Goal: Task Accomplishment & Management: Use online tool/utility

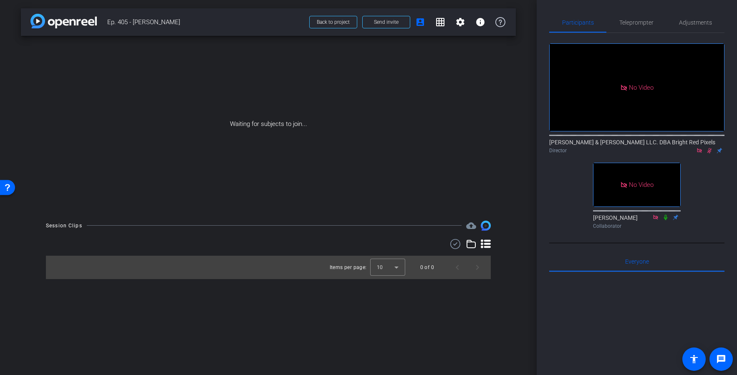
click at [709, 152] on icon at bounding box center [709, 151] width 7 height 6
click at [558, 185] on div "No Video [PERSON_NAME] & [PERSON_NAME] LLC. DBA Bright Red Pixels Director No V…" at bounding box center [636, 132] width 175 height 199
click at [556, 185] on div "No Video [PERSON_NAME] & [PERSON_NAME] LLC. DBA Bright Red Pixels Director No V…" at bounding box center [636, 132] width 175 height 199
click at [643, 24] on span "Teleprompter" at bounding box center [636, 23] width 34 height 6
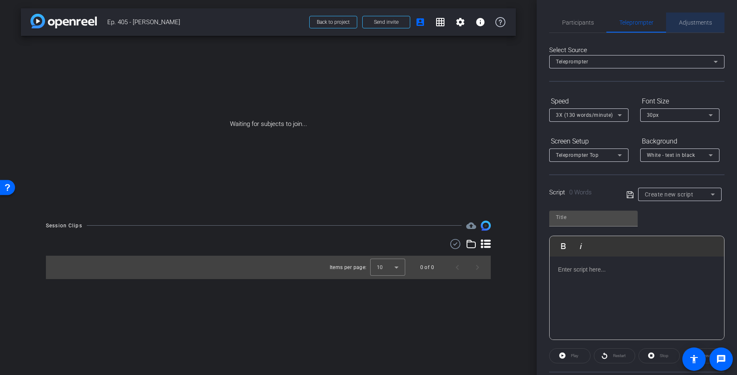
click at [699, 27] on span "Adjustments" at bounding box center [695, 23] width 33 height 20
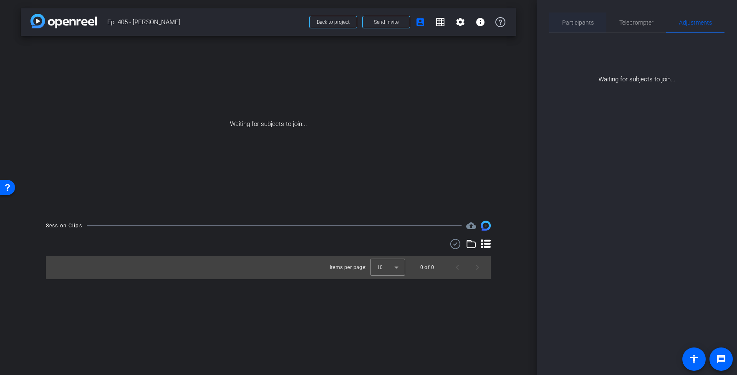
click at [578, 16] on span "Participants" at bounding box center [578, 23] width 32 height 20
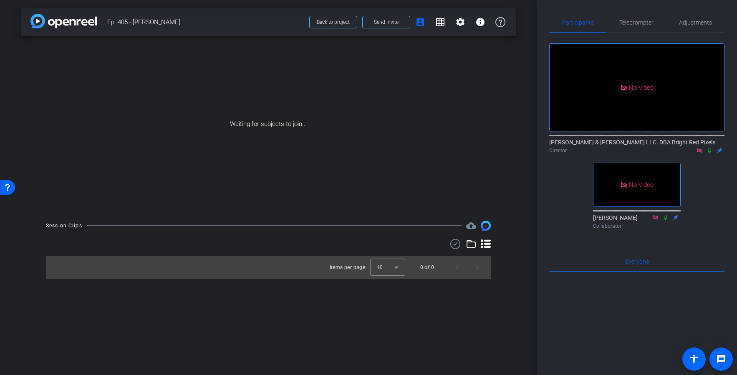
click at [710, 148] on icon at bounding box center [709, 151] width 7 height 6
click at [709, 148] on icon at bounding box center [709, 150] width 5 height 5
click at [320, 23] on span "Back to project" at bounding box center [333, 22] width 33 height 6
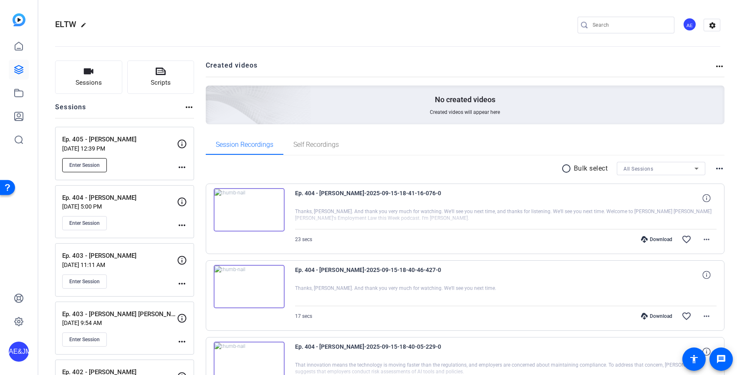
click at [83, 165] on span "Enter Session" at bounding box center [84, 165] width 30 height 7
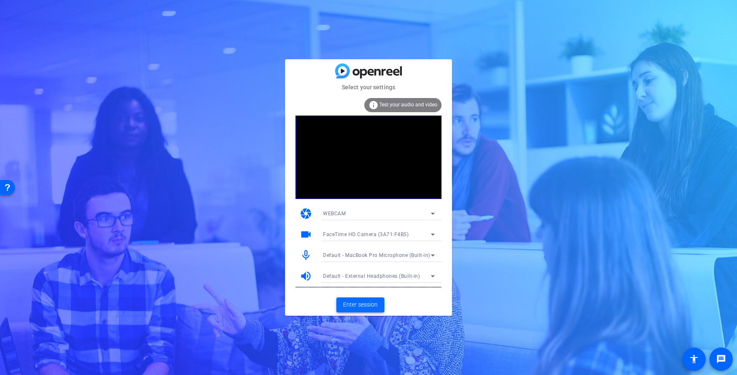
click at [368, 304] on span "Enter session" at bounding box center [360, 304] width 35 height 9
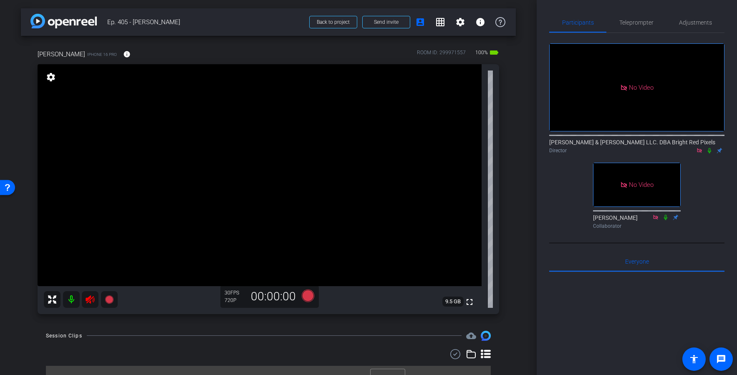
drag, startPoint x: 85, startPoint y: 331, endPoint x: 84, endPoint y: 319, distance: 11.7
click at [85, 330] on div "arrow_back Ep. 405 - [PERSON_NAME] Back to project Send invite account_box grid…" at bounding box center [268, 187] width 537 height 375
click at [88, 300] on icon at bounding box center [90, 300] width 10 height 10
click at [92, 300] on icon at bounding box center [90, 300] width 10 height 10
click at [693, 23] on span "Adjustments" at bounding box center [695, 23] width 33 height 6
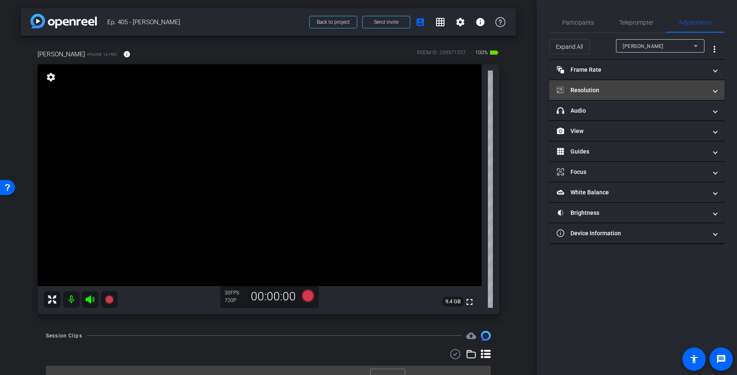
click at [618, 87] on mat-panel-title "Resolution" at bounding box center [632, 90] width 150 height 9
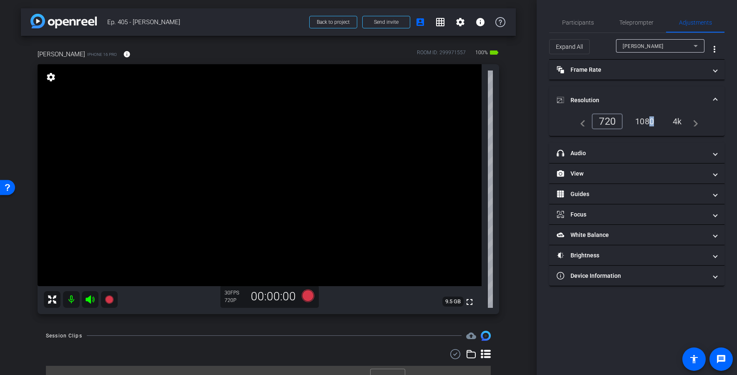
click at [647, 118] on div "1080" at bounding box center [644, 121] width 31 height 14
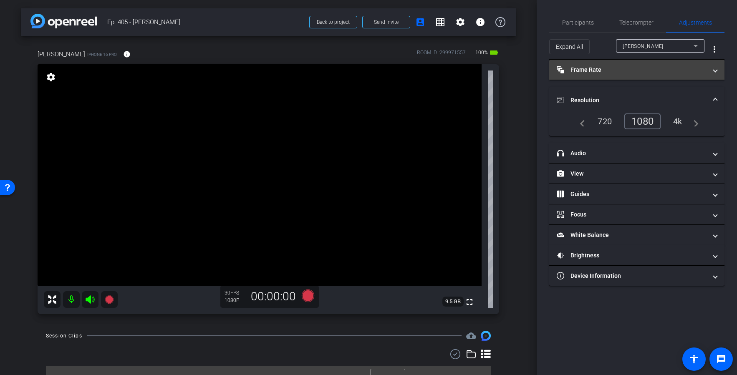
click at [630, 69] on mat-panel-title "Frame Rate Frame Rate" at bounding box center [632, 70] width 150 height 9
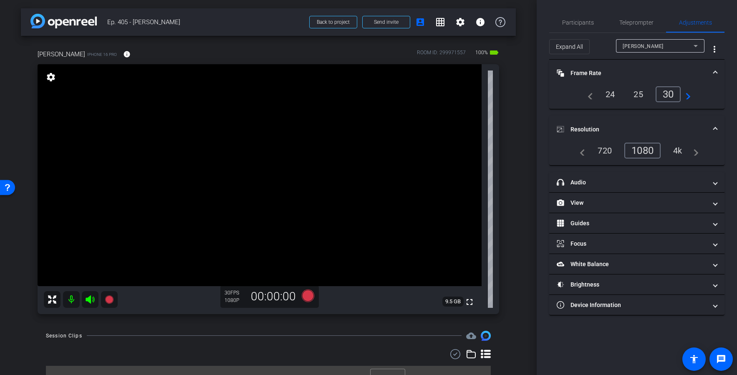
click at [634, 69] on mat-panel-title "Frame Rate Frame Rate" at bounding box center [632, 73] width 150 height 9
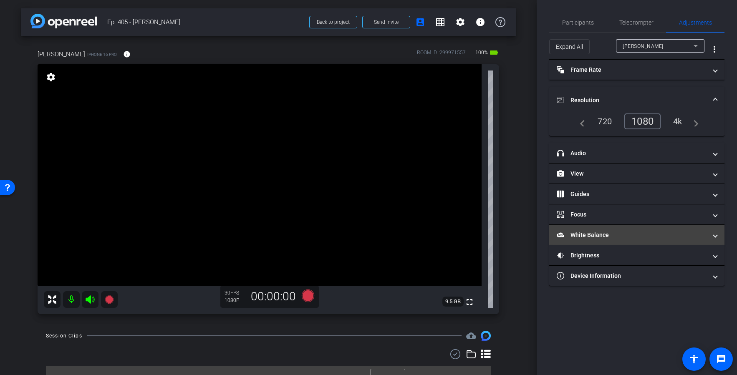
click at [608, 237] on mat-panel-title "White Balance White Balance" at bounding box center [632, 235] width 150 height 9
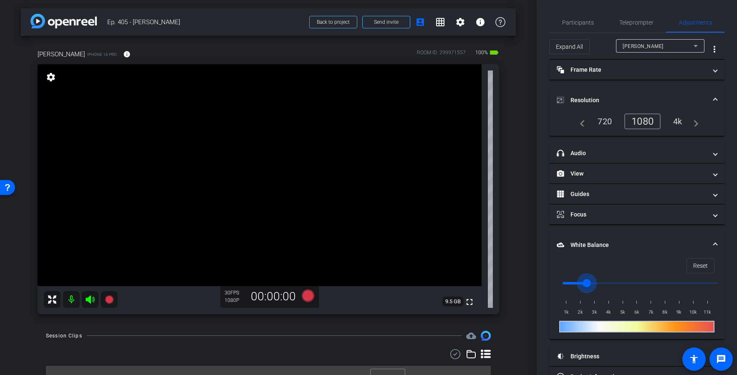
drag, startPoint x: 567, startPoint y: 284, endPoint x: 588, endPoint y: 283, distance: 21.3
click at [588, 283] on input "range" at bounding box center [640, 283] width 173 height 18
drag, startPoint x: 588, startPoint y: 283, endPoint x: 594, endPoint y: 283, distance: 5.4
click at [594, 283] on input "range" at bounding box center [640, 283] width 173 height 18
click at [590, 283] on input "range" at bounding box center [640, 283] width 173 height 18
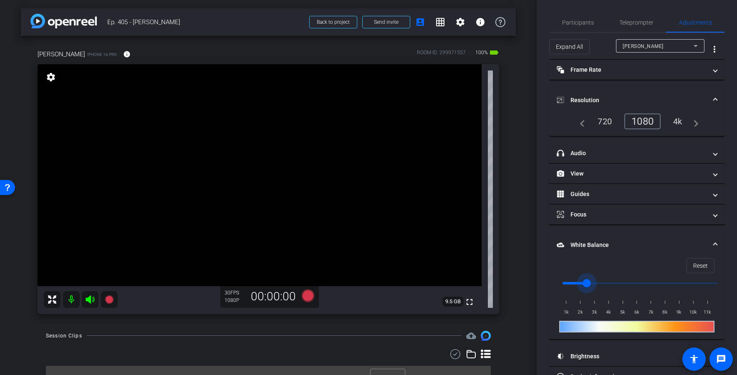
type input "3000"
click at [593, 284] on input "range" at bounding box center [640, 283] width 173 height 18
click at [564, 20] on span "Participants" at bounding box center [578, 23] width 32 height 6
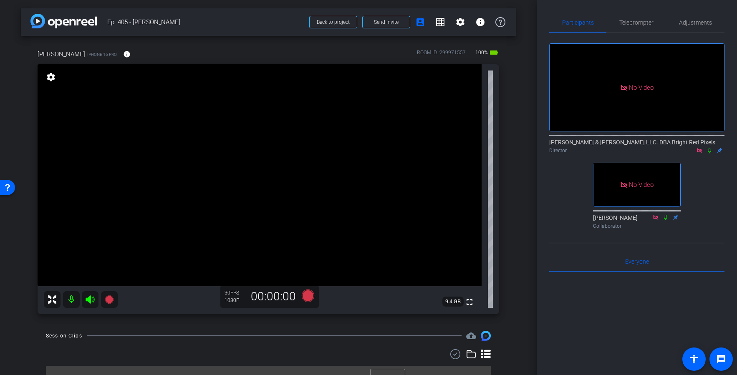
click at [561, 144] on div "No Video [PERSON_NAME] & [PERSON_NAME] LLC. DBA Bright Red Pixels Director No V…" at bounding box center [636, 132] width 175 height 199
click at [690, 24] on span "Adjustments" at bounding box center [695, 23] width 33 height 6
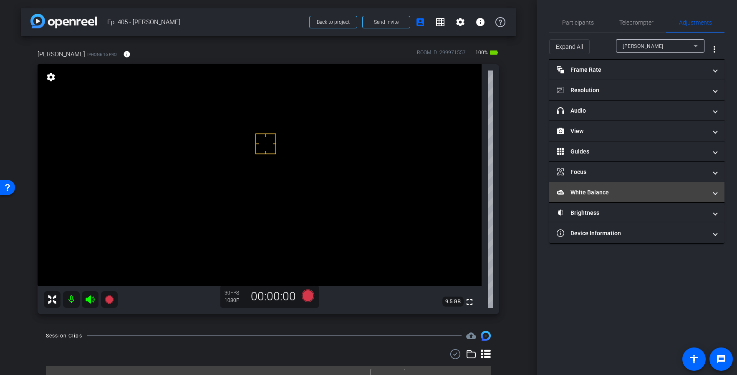
click at [597, 184] on mat-expansion-panel-header "White Balance White Balance" at bounding box center [636, 192] width 175 height 20
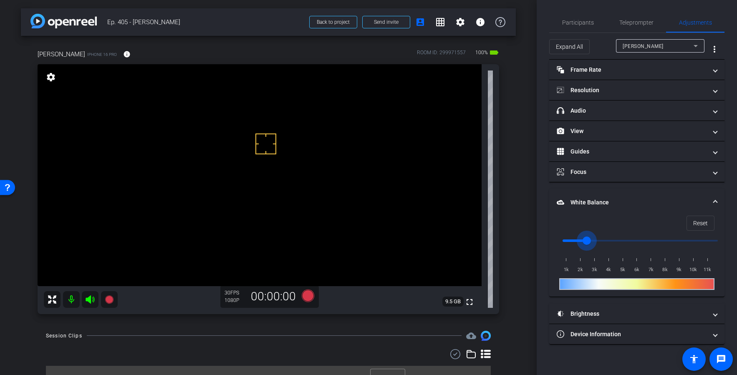
click at [586, 240] on input "range" at bounding box center [640, 241] width 173 height 18
click at [593, 240] on input "range" at bounding box center [640, 241] width 173 height 18
click at [590, 239] on input "range" at bounding box center [640, 241] width 173 height 18
drag, startPoint x: 599, startPoint y: 319, endPoint x: 590, endPoint y: 287, distance: 33.2
click at [599, 318] on mat-expansion-panel-header "Brightness" at bounding box center [636, 314] width 175 height 20
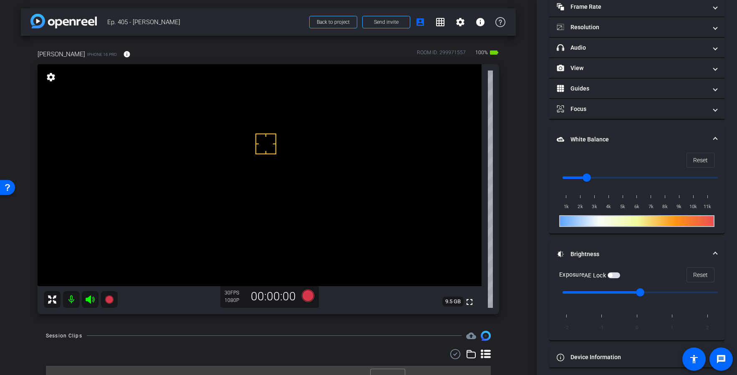
scroll to position [68, 0]
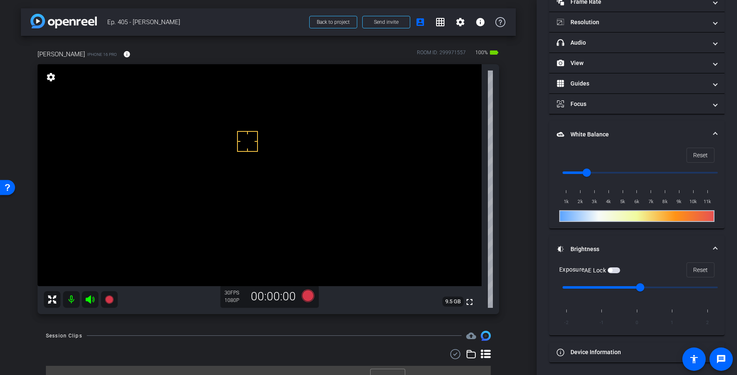
click at [615, 270] on span "button" at bounding box center [614, 270] width 13 height 6
click at [592, 171] on input "range" at bounding box center [640, 173] width 173 height 18
click at [588, 171] on input "range" at bounding box center [640, 173] width 173 height 18
click at [591, 171] on input "range" at bounding box center [640, 173] width 173 height 18
type input "2500"
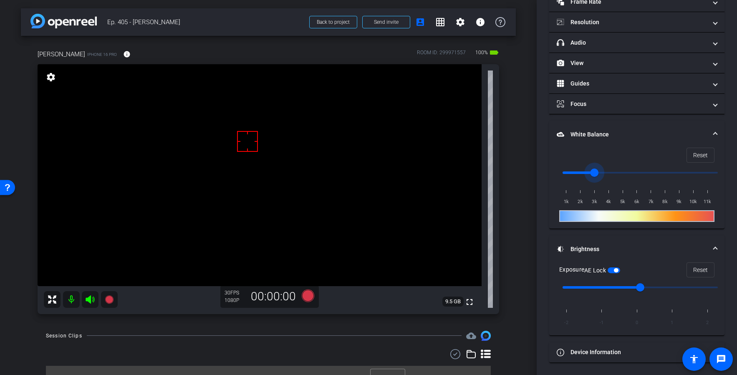
click at [589, 171] on input "range" at bounding box center [640, 173] width 173 height 18
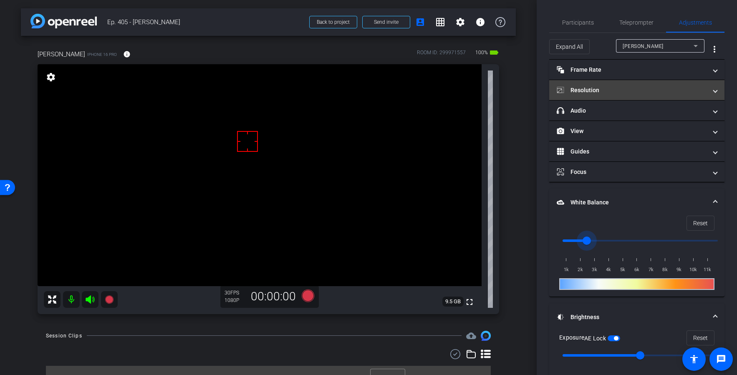
click at [592, 88] on mat-panel-title "Resolution" at bounding box center [632, 90] width 150 height 9
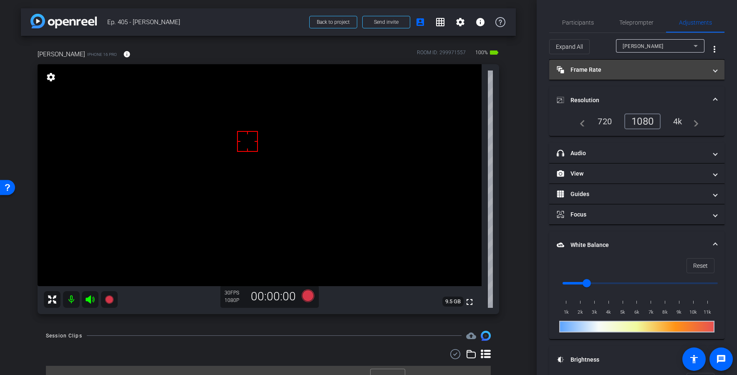
click at [591, 71] on mat-panel-title "Frame Rate Frame Rate" at bounding box center [632, 70] width 150 height 9
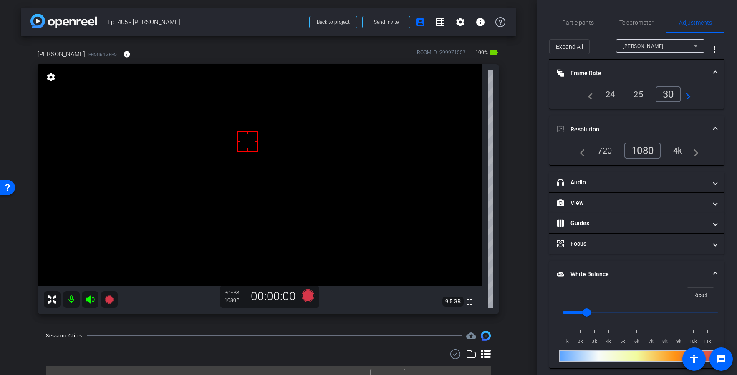
click at [590, 71] on mat-panel-title "Frame Rate Frame Rate" at bounding box center [632, 73] width 150 height 9
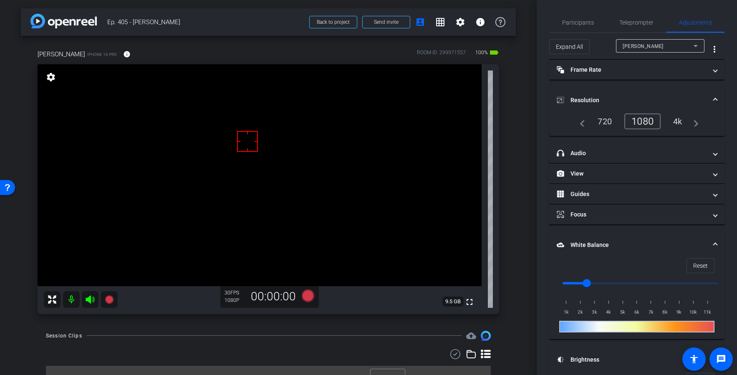
click at [675, 116] on div "4k" at bounding box center [678, 121] width 22 height 14
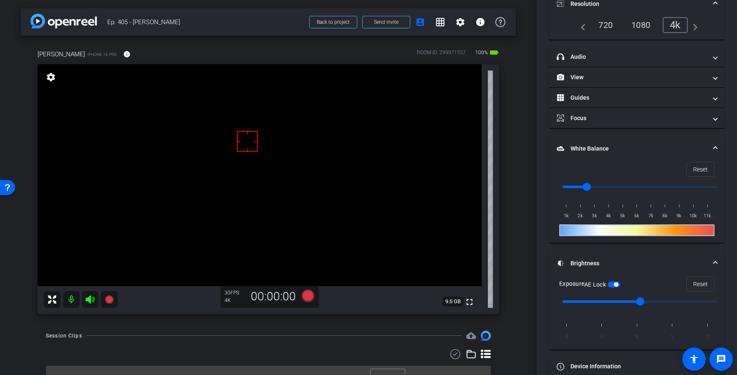
scroll to position [14, 0]
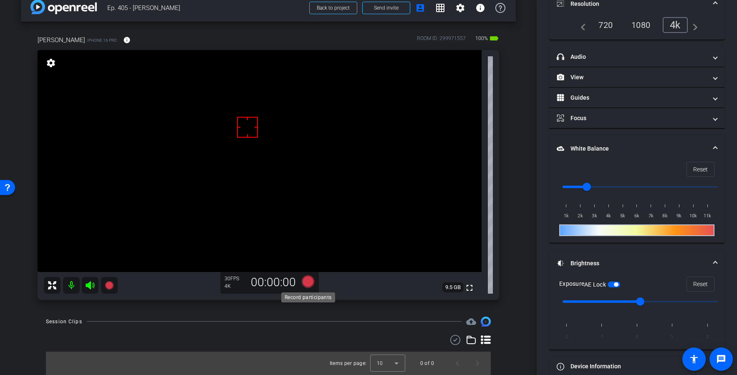
click at [311, 279] on icon at bounding box center [308, 281] width 13 height 13
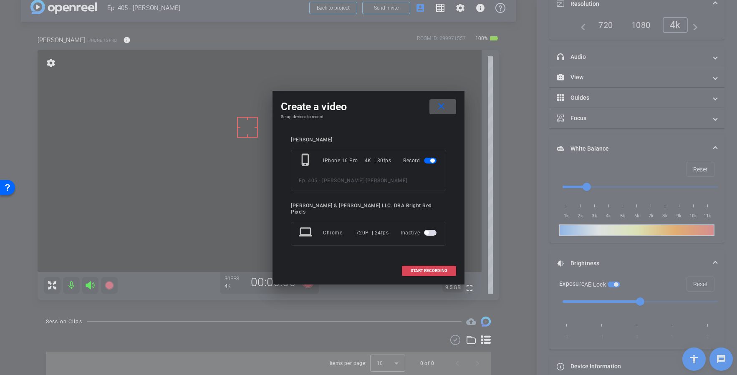
click at [416, 265] on span at bounding box center [428, 271] width 53 height 20
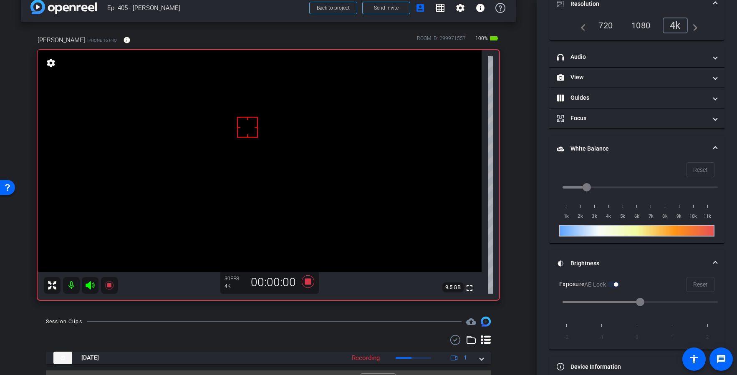
scroll to position [33, 0]
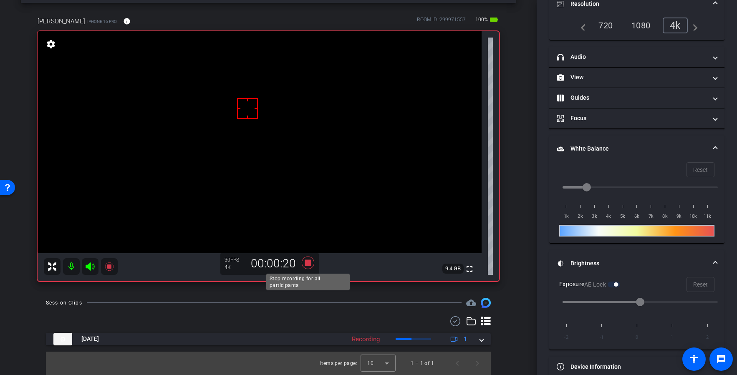
click at [309, 265] on icon at bounding box center [308, 262] width 13 height 13
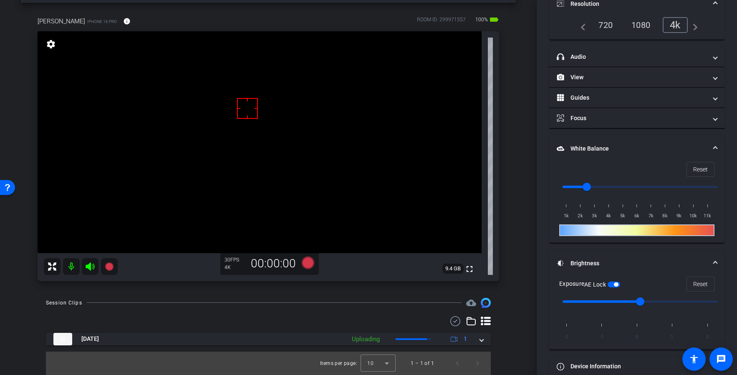
scroll to position [96, 0]
click at [640, 29] on div "1080" at bounding box center [640, 25] width 31 height 14
click at [522, 183] on div "arrow_back Ep. 405 - [PERSON_NAME] Back to project Send invite account_box grid…" at bounding box center [268, 154] width 537 height 375
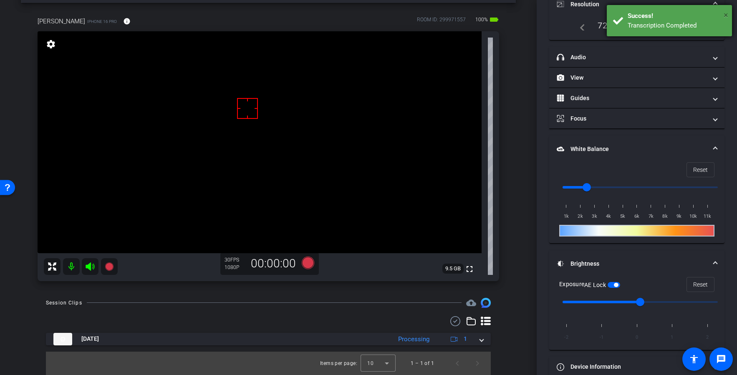
click at [724, 15] on span "×" at bounding box center [726, 15] width 5 height 10
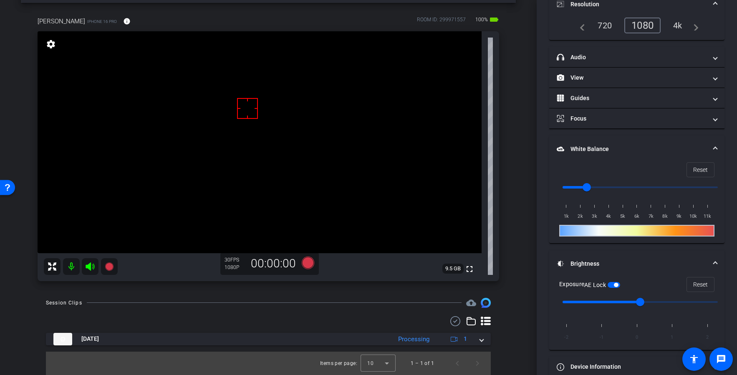
scroll to position [0, 0]
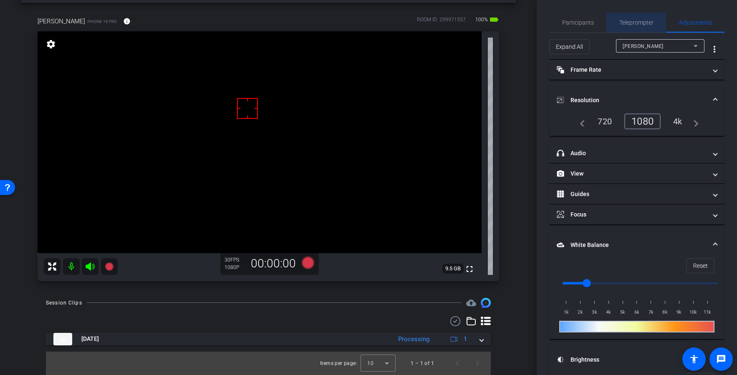
click at [634, 25] on span "Teleprompter" at bounding box center [636, 23] width 34 height 6
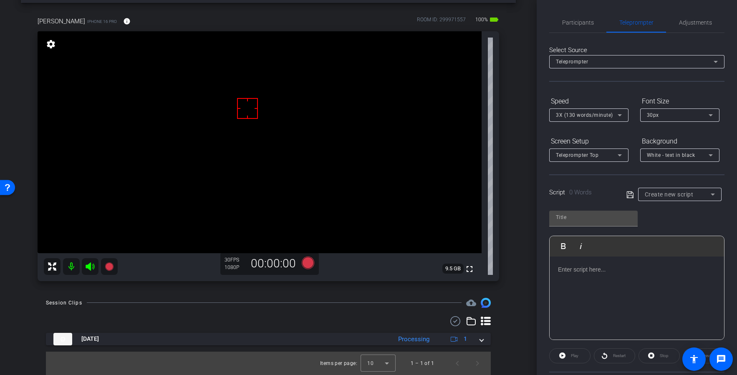
click at [572, 114] on span "3X (130 words/minute)" at bounding box center [584, 115] width 57 height 6
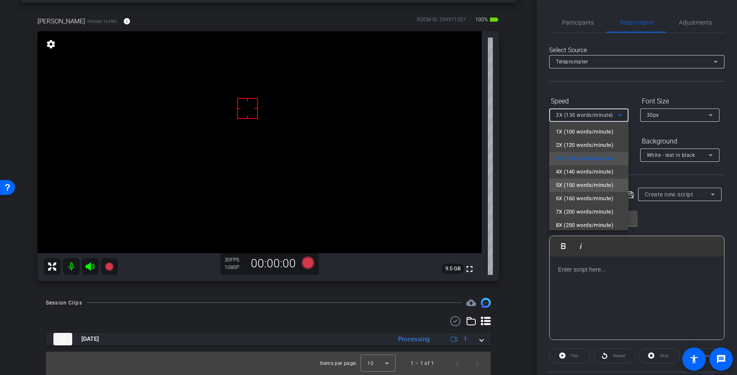
drag, startPoint x: 563, startPoint y: 184, endPoint x: 598, endPoint y: 162, distance: 41.1
click at [563, 184] on span "5X (150 words/minute)" at bounding box center [585, 185] width 58 height 10
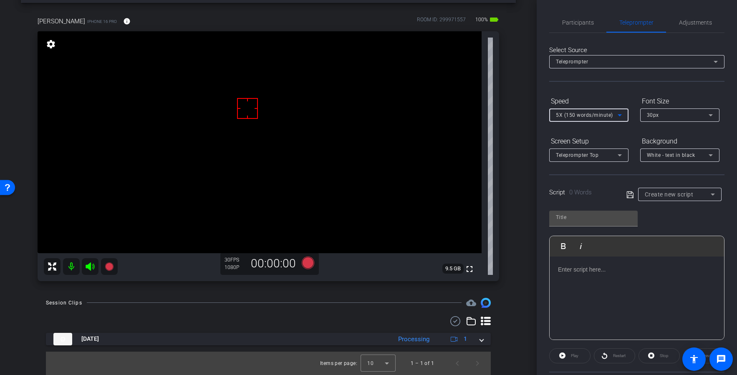
click at [682, 111] on div "30px" at bounding box center [678, 115] width 62 height 10
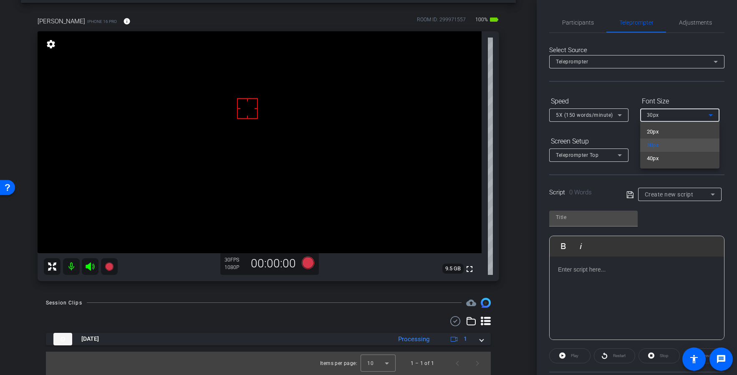
click at [657, 159] on span "40px" at bounding box center [653, 159] width 12 height 10
click at [568, 150] on div "Teleprompter Top" at bounding box center [587, 155] width 62 height 10
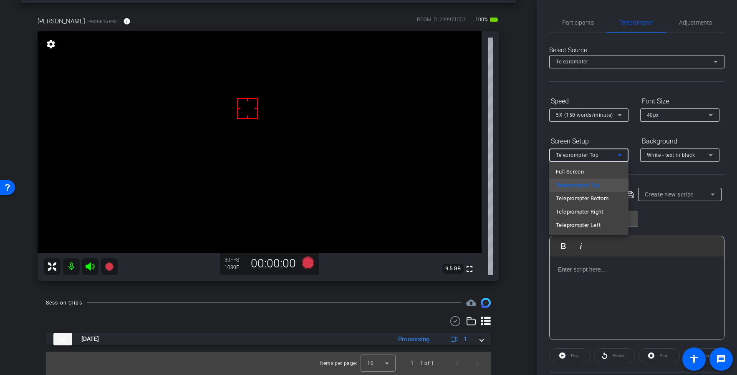
click at [568, 171] on span "Full Screen" at bounding box center [570, 172] width 28 height 10
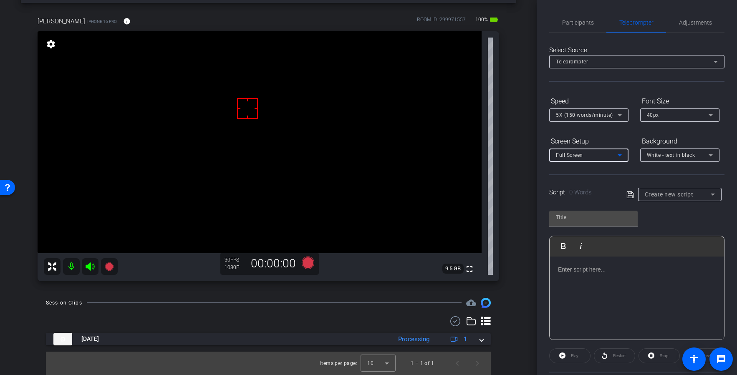
click at [671, 149] on div "White - text in black" at bounding box center [680, 155] width 66 height 13
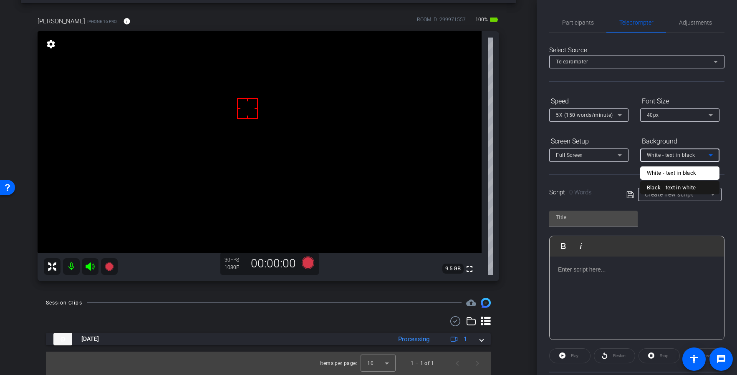
click at [669, 187] on div "Black - text in white" at bounding box center [671, 188] width 49 height 10
click at [670, 212] on div "Play Play from this location Play Selected Play and display the selected text o…" at bounding box center [636, 272] width 175 height 136
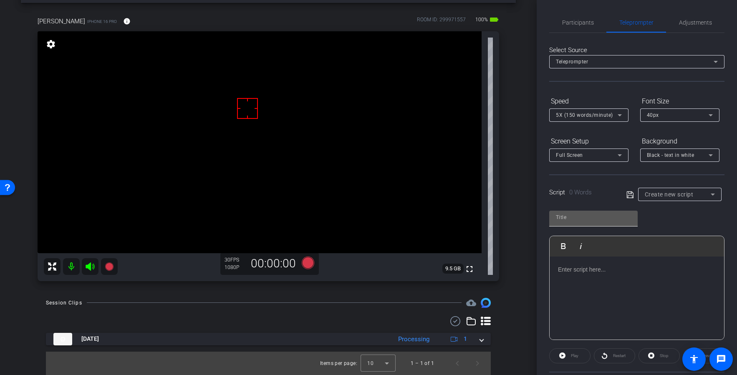
drag, startPoint x: 547, startPoint y: 217, endPoint x: 570, endPoint y: 217, distance: 23.0
click at [547, 217] on div "Participants Teleprompter Adjustments [PERSON_NAME] & [PERSON_NAME] LLC. DBA Br…" at bounding box center [637, 187] width 200 height 375
click at [573, 218] on input "text" at bounding box center [593, 217] width 75 height 10
type input "405"
click at [585, 271] on p at bounding box center [637, 269] width 158 height 9
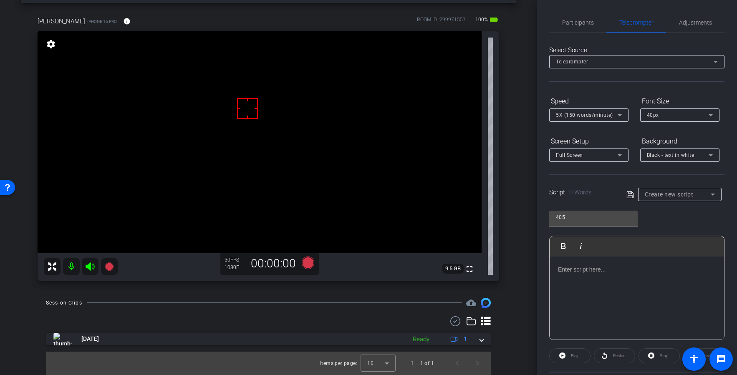
scroll to position [1019, 0]
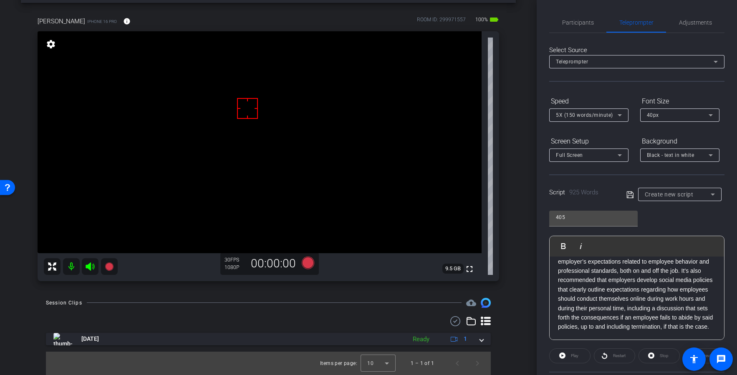
click at [630, 194] on icon at bounding box center [630, 195] width 8 height 10
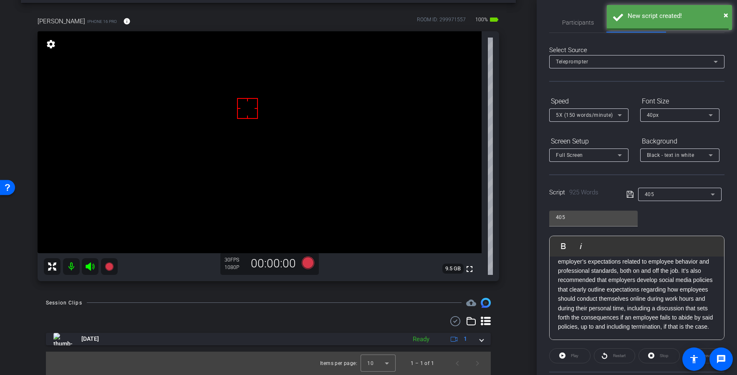
click at [630, 194] on icon at bounding box center [630, 194] width 8 height 10
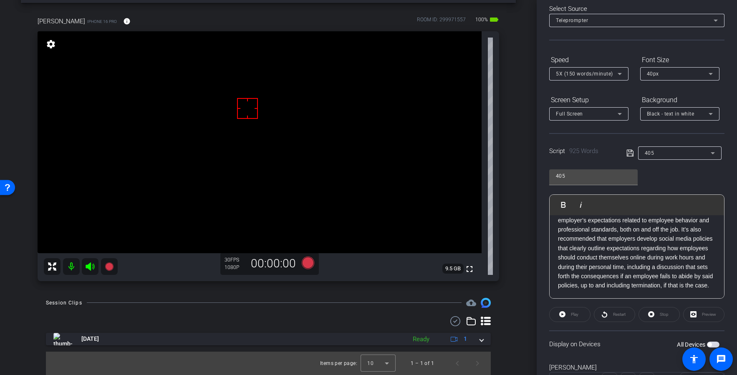
scroll to position [81, 0]
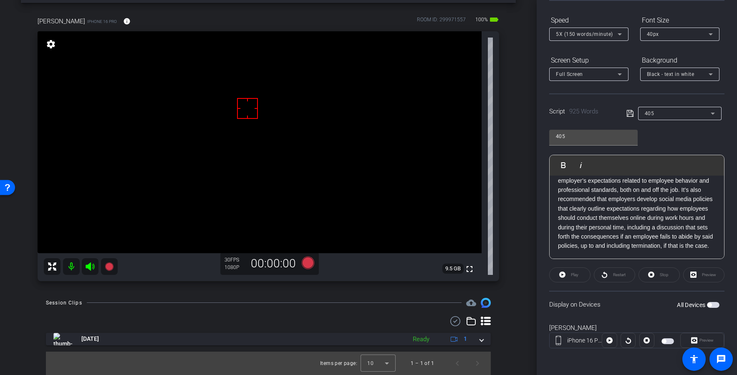
click at [665, 341] on span "button" at bounding box center [664, 341] width 4 height 4
click at [572, 195] on p "As the saying goes, an ounce of prevention is worth a pound of cure. It’s impor…" at bounding box center [637, 175] width 158 height 149
click at [580, 185] on p "As the saying goes, an ounce of prevention is worth a pound of cure. It’s impor…" at bounding box center [637, 175] width 158 height 149
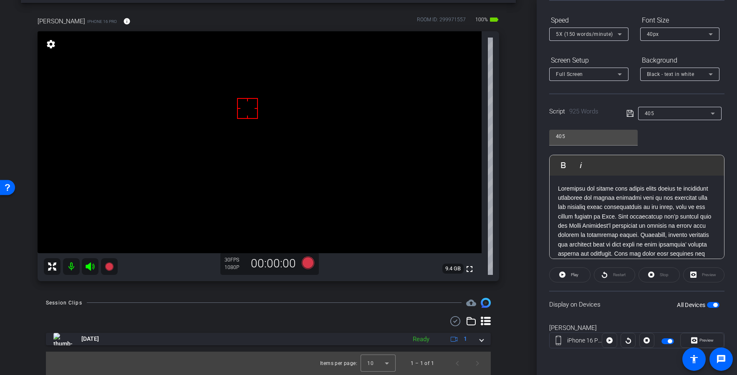
scroll to position [0, 0]
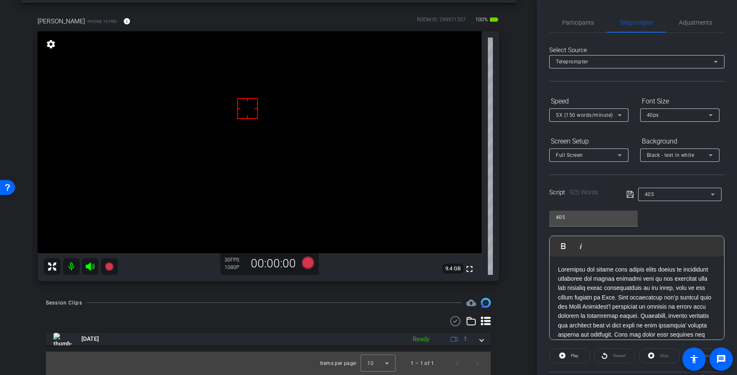
drag, startPoint x: 358, startPoint y: 295, endPoint x: 431, endPoint y: 295, distance: 73.0
click at [358, 295] on div "arrow_back Ep. 405 - [PERSON_NAME] Back to project Send invite account_box grid…" at bounding box center [268, 154] width 537 height 375
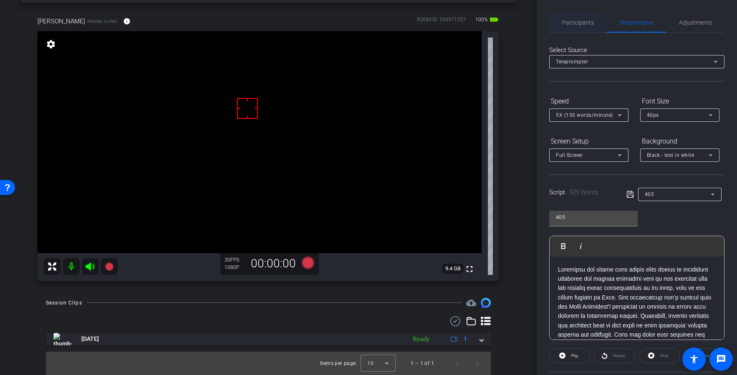
click at [590, 24] on span "Participants" at bounding box center [578, 23] width 32 height 6
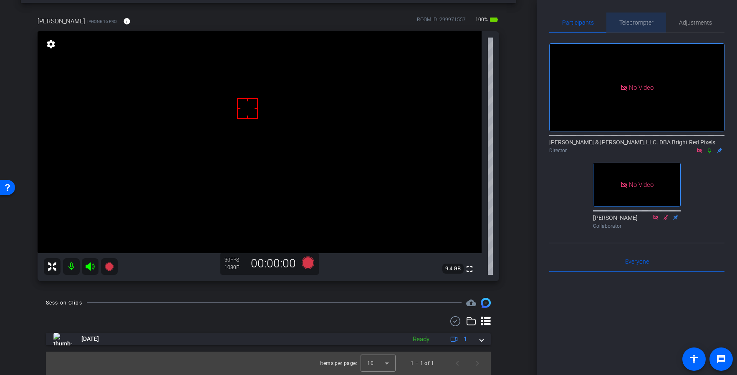
click at [631, 26] on span "Teleprompter" at bounding box center [636, 23] width 34 height 20
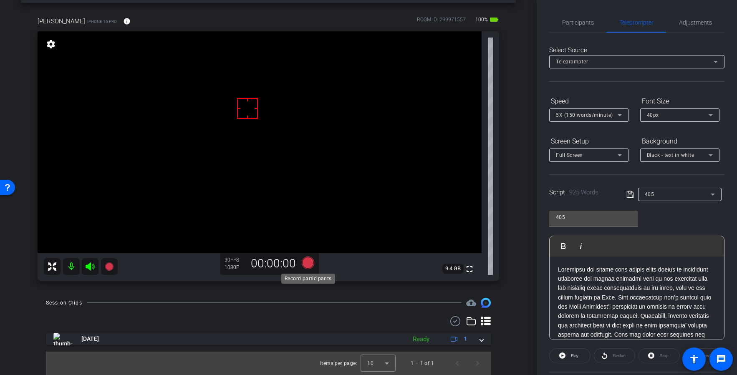
click at [311, 261] on icon at bounding box center [308, 262] width 13 height 13
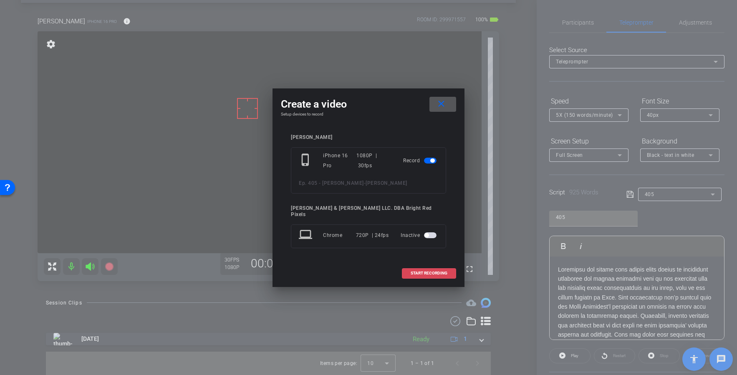
click at [428, 272] on span "START RECORDING" at bounding box center [429, 273] width 37 height 4
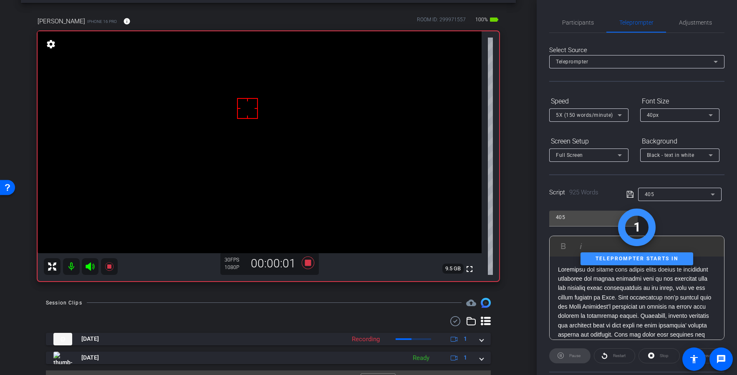
scroll to position [81, 0]
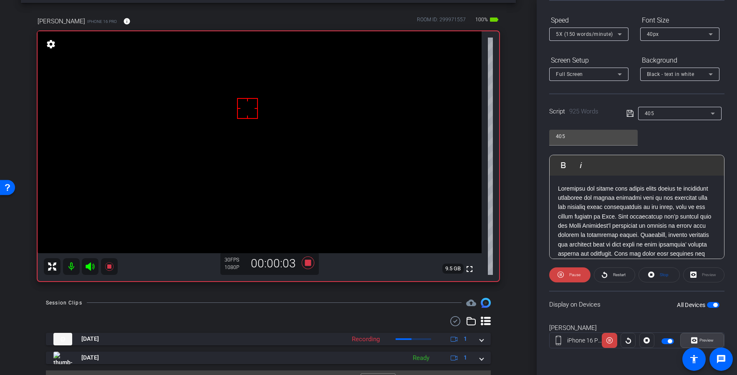
drag, startPoint x: 699, startPoint y: 340, endPoint x: 525, endPoint y: 317, distance: 175.5
click at [699, 340] on span "Preview" at bounding box center [706, 340] width 14 height 5
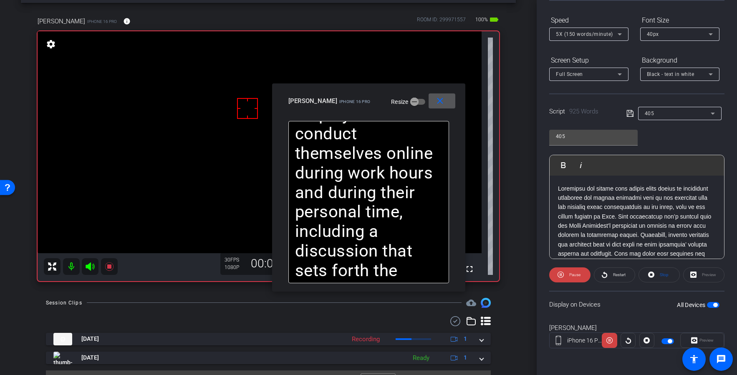
click at [93, 267] on icon at bounding box center [90, 267] width 10 height 10
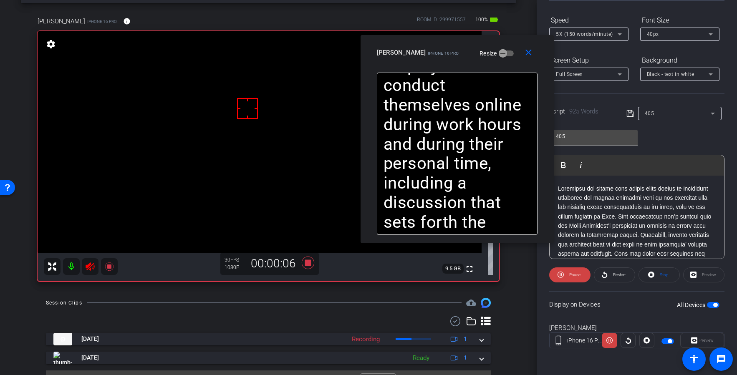
drag, startPoint x: 354, startPoint y: 101, endPoint x: 439, endPoint y: 54, distance: 96.4
click at [439, 54] on span "iPhone 16 Pro" at bounding box center [443, 53] width 31 height 5
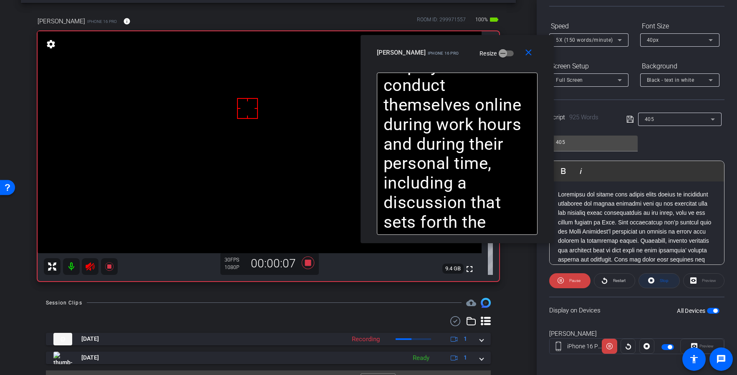
click at [663, 284] on span "Stop" at bounding box center [663, 281] width 11 height 12
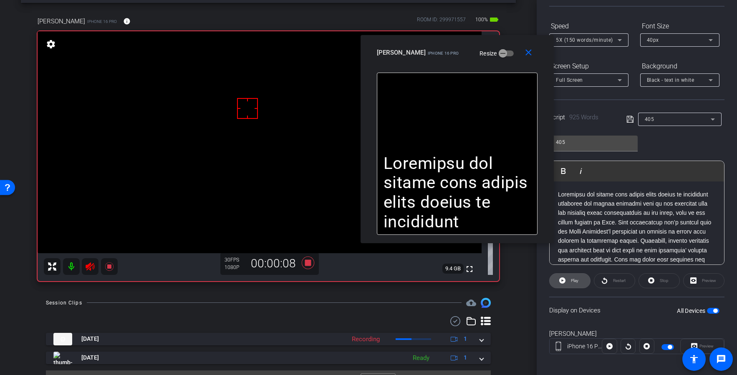
click at [573, 280] on span "Play" at bounding box center [575, 280] width 8 height 5
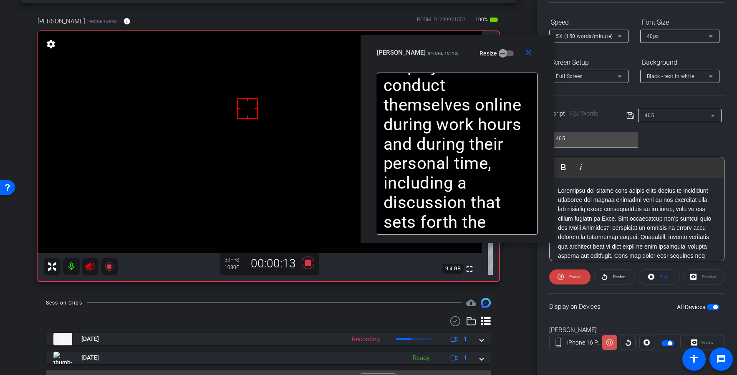
scroll to position [79, 0]
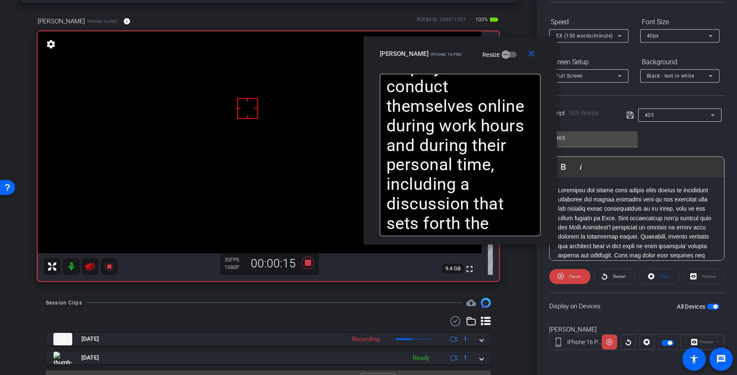
click at [363, 239] on div "— Unlike previous stories involving employee firings for external events (such …" at bounding box center [459, 159] width 193 height 171
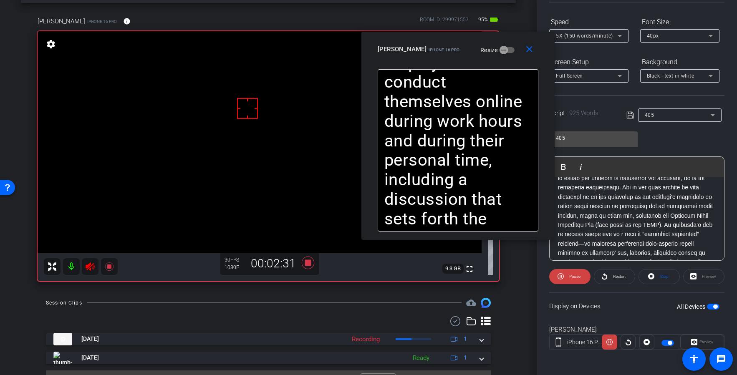
scroll to position [373, 0]
click at [613, 341] on span at bounding box center [609, 342] width 15 height 20
click at [613, 341] on span at bounding box center [609, 342] width 14 height 20
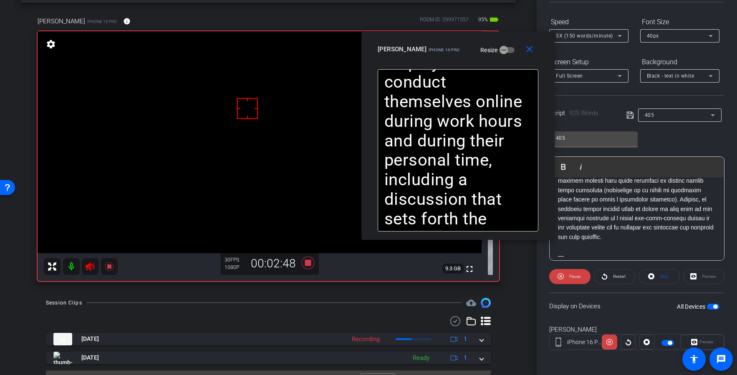
scroll to position [432, 0]
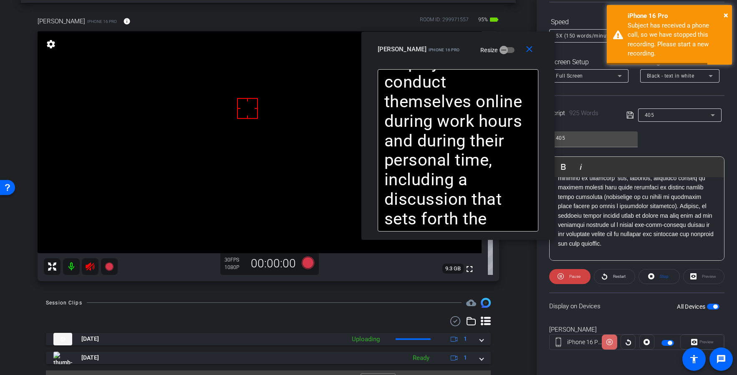
click at [611, 341] on icon at bounding box center [609, 342] width 6 height 13
click at [530, 49] on mat-icon "close" at bounding box center [529, 49] width 10 height 10
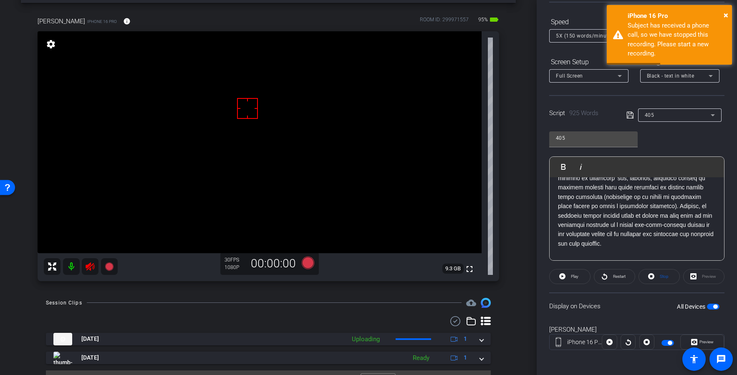
click at [89, 263] on icon at bounding box center [90, 267] width 10 height 10
click at [190, 302] on div "Session Clips cloud_upload" at bounding box center [268, 303] width 445 height 10
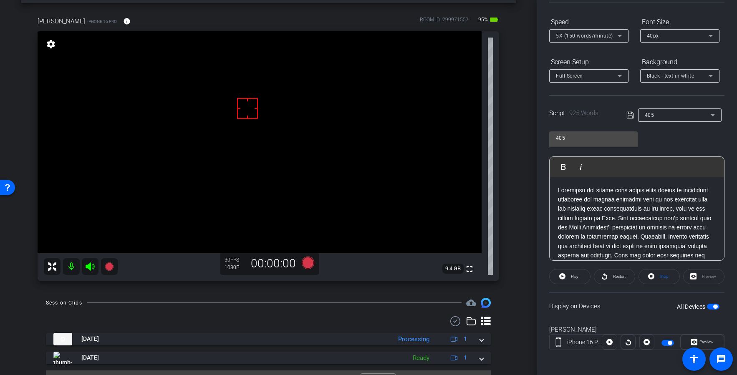
scroll to position [0, 0]
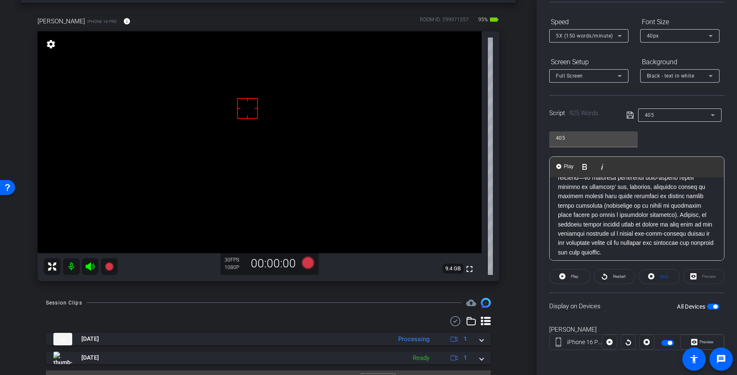
scroll to position [0, 0]
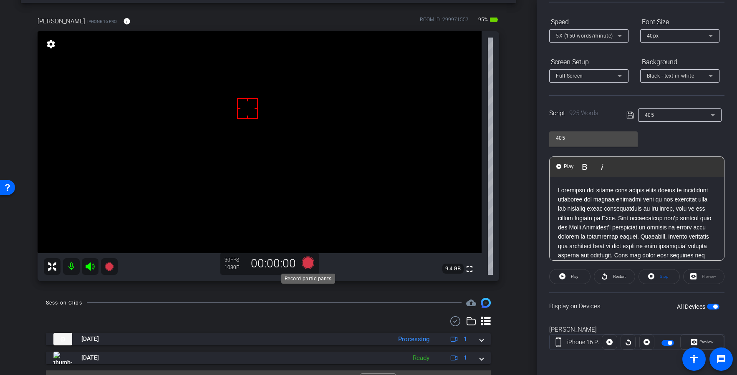
click at [307, 262] on icon at bounding box center [308, 262] width 13 height 13
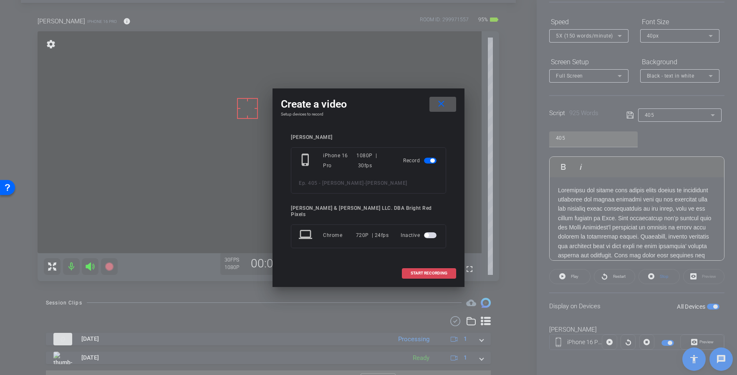
click at [444, 273] on span at bounding box center [428, 273] width 53 height 20
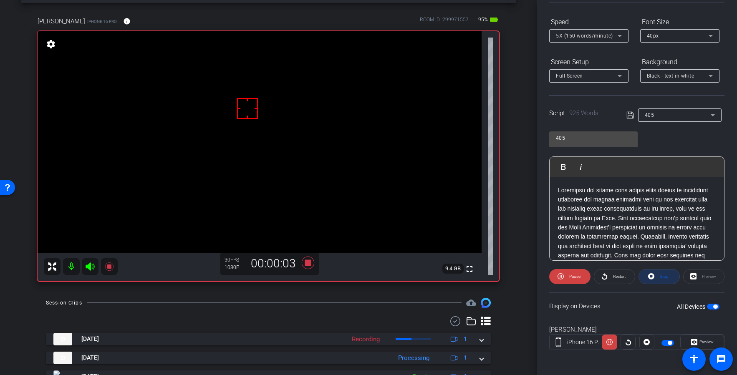
click at [673, 278] on span at bounding box center [659, 277] width 40 height 20
click at [575, 279] on span "Play" at bounding box center [575, 276] width 8 height 5
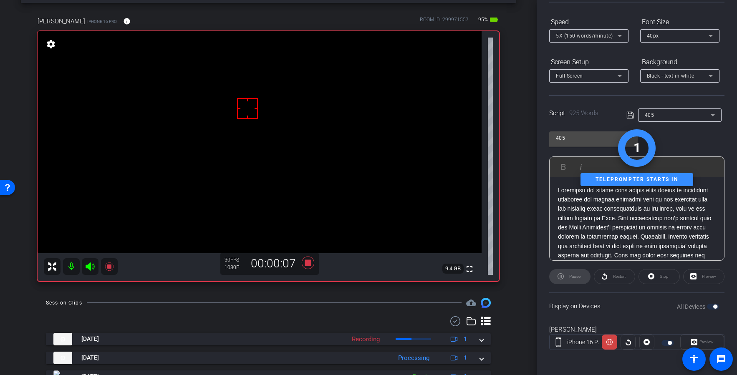
click at [89, 268] on icon at bounding box center [90, 266] width 9 height 8
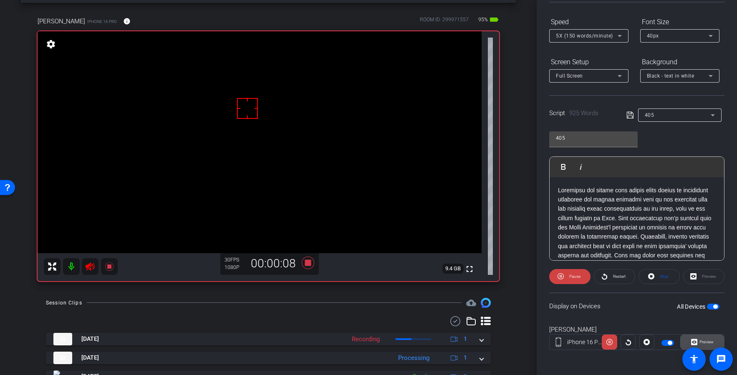
click at [697, 341] on span "Preview" at bounding box center [705, 342] width 16 height 12
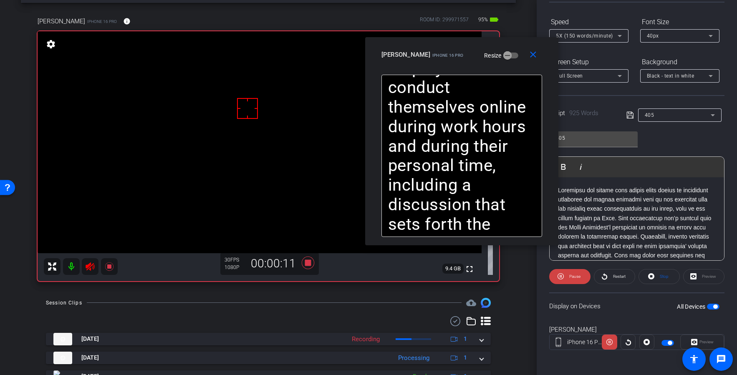
drag, startPoint x: 347, startPoint y: 100, endPoint x: 436, endPoint y: 54, distance: 99.5
click at [436, 54] on span "iPhone 16 Pro" at bounding box center [447, 55] width 31 height 5
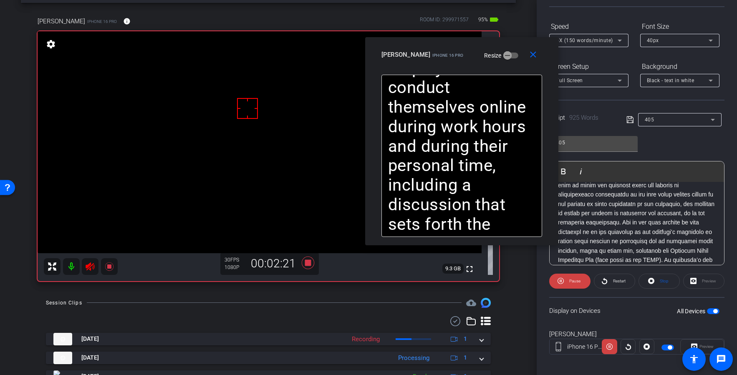
scroll to position [81, 0]
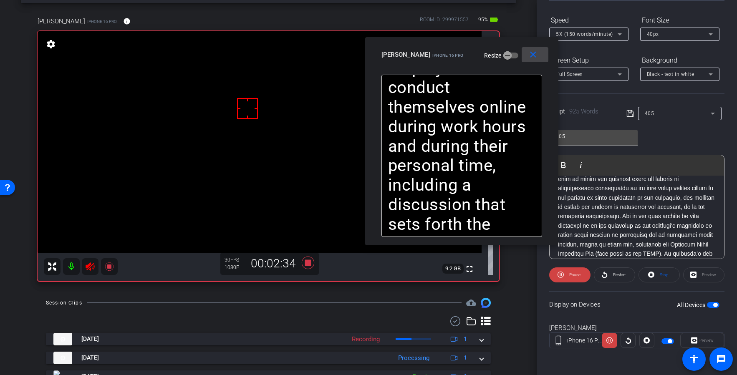
click at [535, 55] on mat-icon "close" at bounding box center [533, 55] width 10 height 10
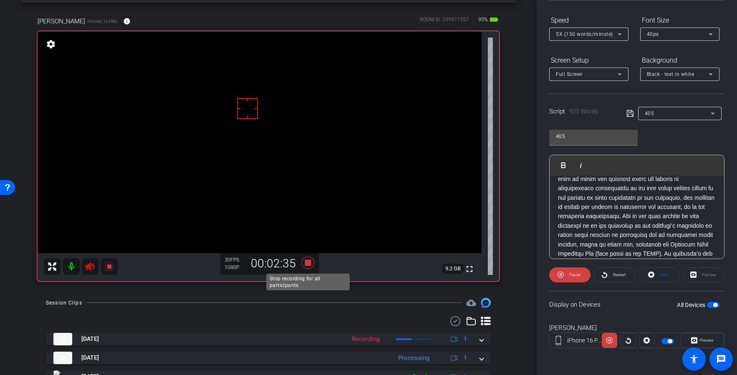
scroll to position [33, 0]
click at [308, 261] on icon at bounding box center [308, 263] width 13 height 13
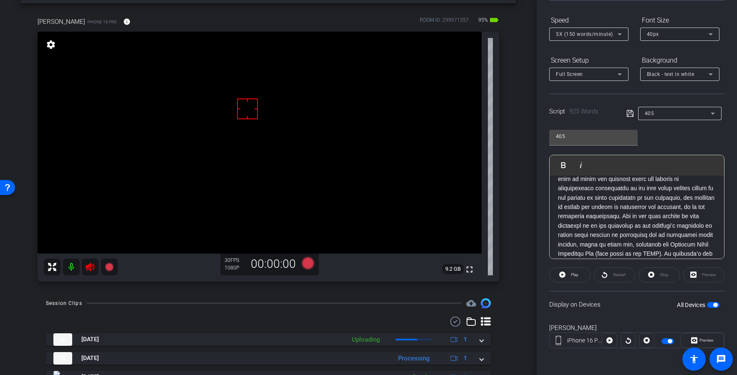
click at [89, 262] on icon at bounding box center [90, 267] width 10 height 10
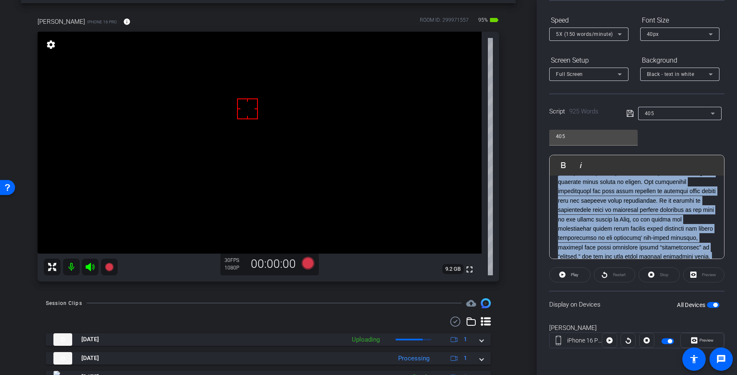
scroll to position [0, 0]
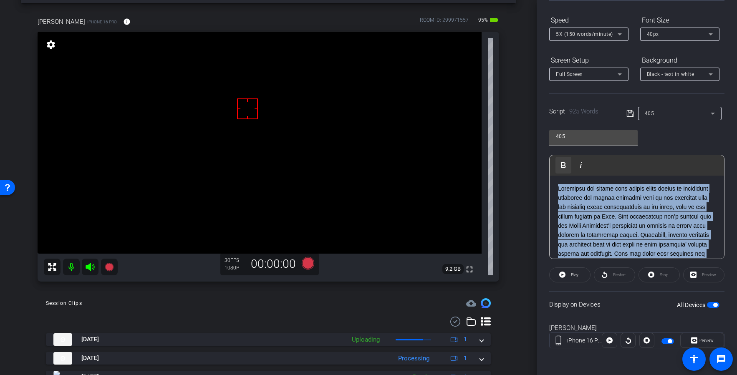
drag, startPoint x: 627, startPoint y: 209, endPoint x: 558, endPoint y: 165, distance: 82.2
click at [549, 158] on div "Participants Teleprompter Adjustments [PERSON_NAME] & [PERSON_NAME] LLC. DBA Br…" at bounding box center [637, 187] width 200 height 375
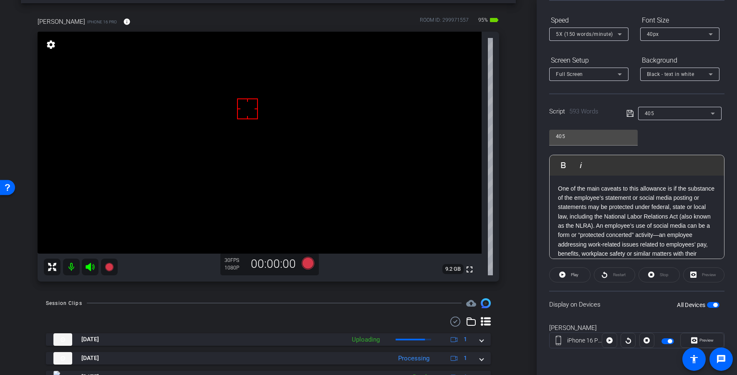
click at [631, 111] on icon at bounding box center [630, 113] width 8 height 10
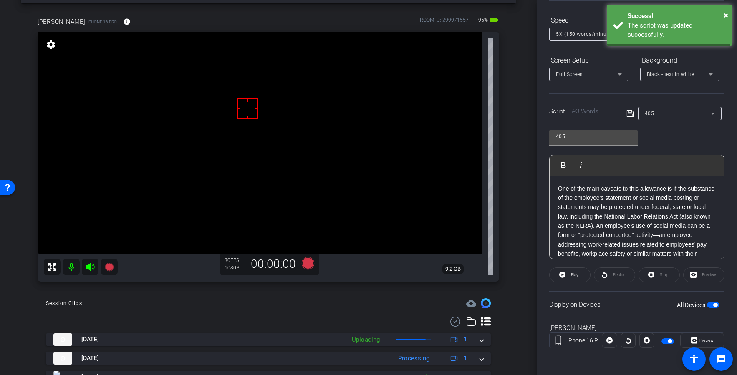
click at [631, 111] on icon at bounding box center [630, 113] width 8 height 10
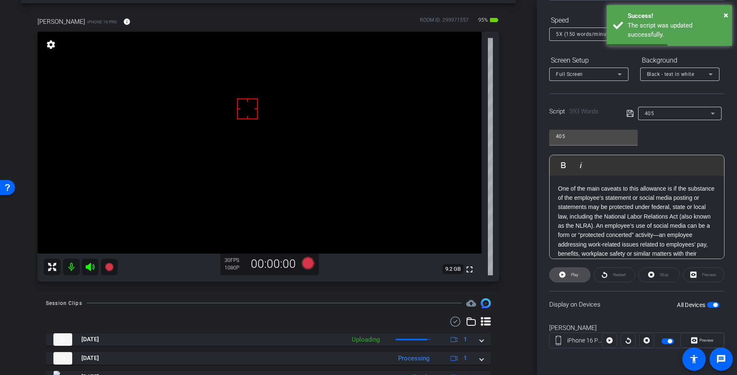
click at [566, 277] on span at bounding box center [570, 275] width 40 height 20
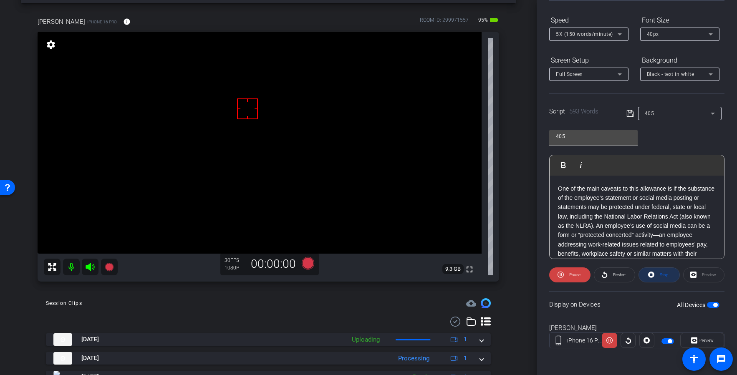
click at [662, 273] on span "Stop" at bounding box center [664, 275] width 9 height 5
click at [663, 273] on div "Stop" at bounding box center [658, 274] width 41 height 15
click at [630, 113] on icon at bounding box center [630, 113] width 8 height 10
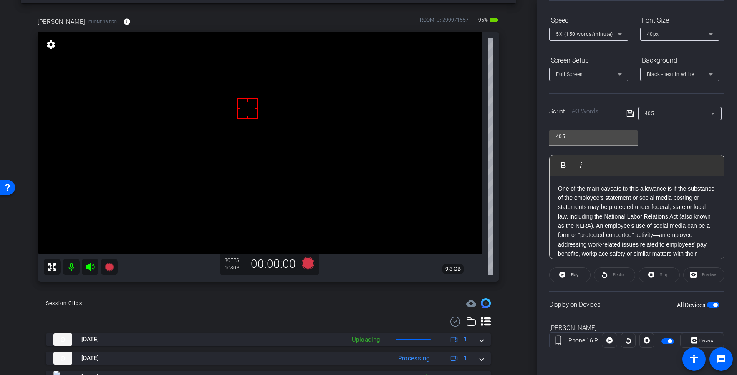
click at [630, 113] on icon at bounding box center [630, 113] width 8 height 10
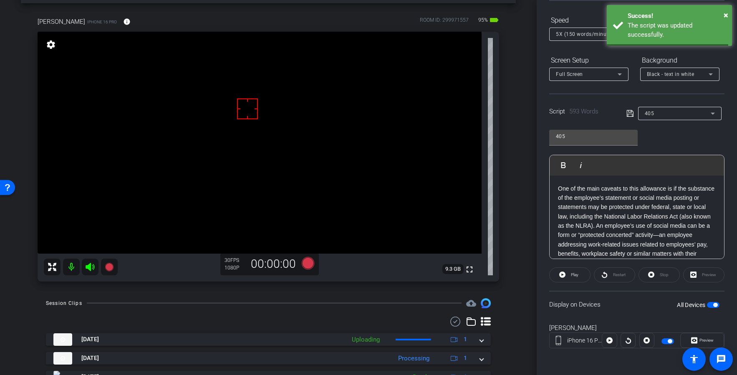
click at [630, 112] on icon at bounding box center [629, 113] width 7 height 7
drag, startPoint x: 630, startPoint y: 112, endPoint x: 600, endPoint y: 141, distance: 41.9
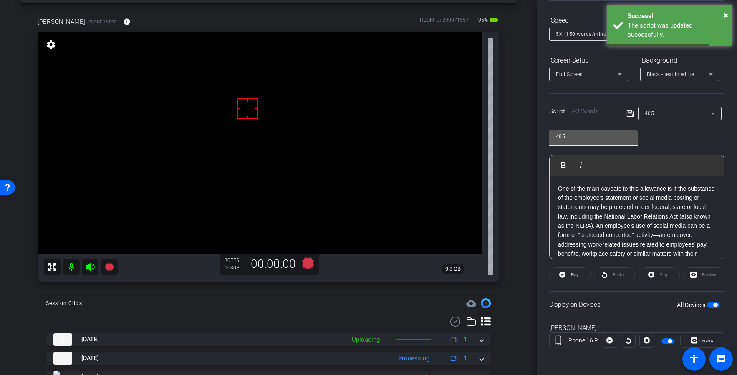
click at [630, 112] on icon at bounding box center [629, 113] width 7 height 7
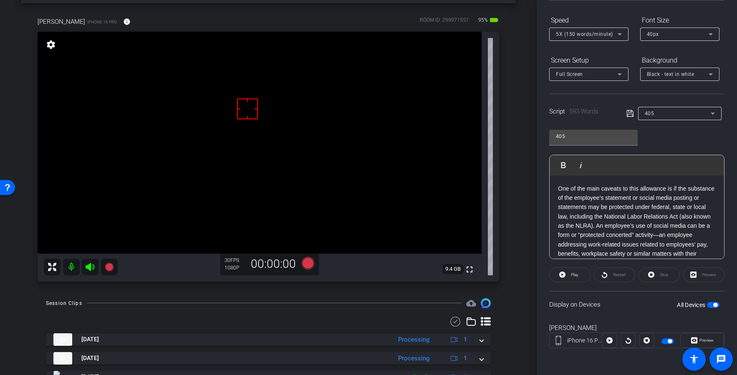
drag, startPoint x: 98, startPoint y: 270, endPoint x: 262, endPoint y: 260, distance: 164.7
click at [97, 270] on mat-icon at bounding box center [90, 267] width 17 height 17
click at [308, 262] on icon at bounding box center [308, 263] width 13 height 13
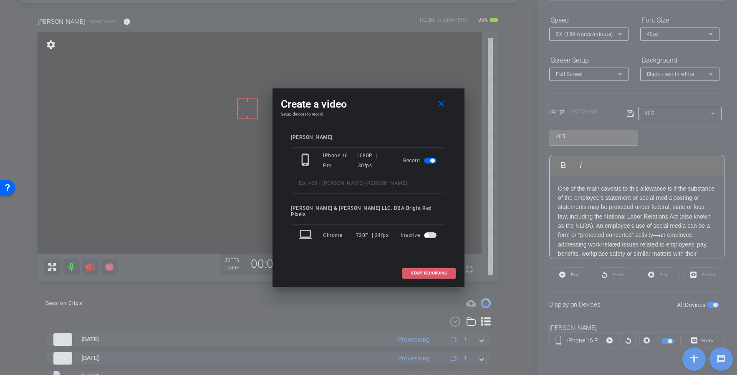
click at [408, 268] on span at bounding box center [428, 273] width 53 height 20
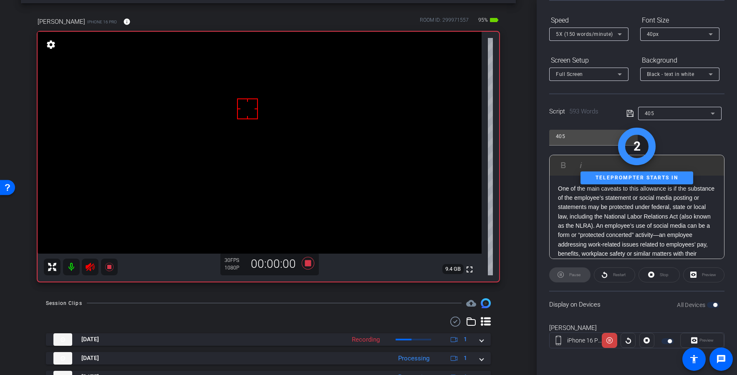
click at [711, 342] on div "Preview" at bounding box center [702, 340] width 44 height 15
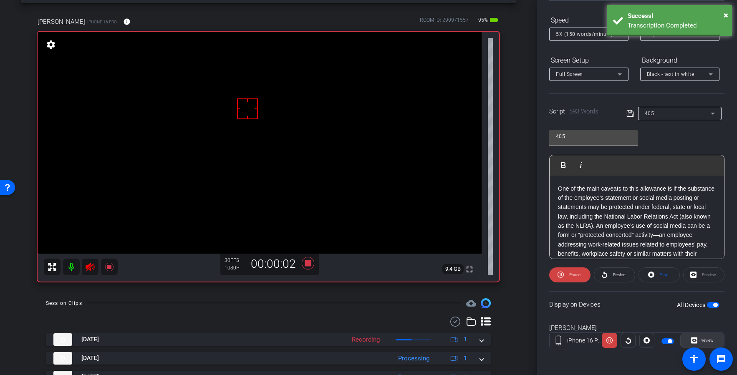
click at [706, 342] on span "Preview" at bounding box center [706, 340] width 14 height 5
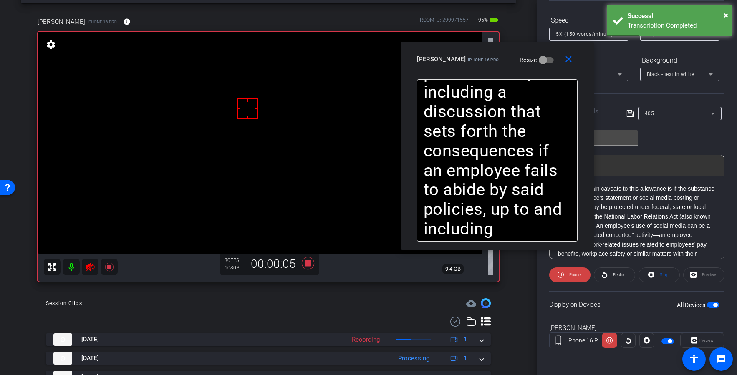
drag, startPoint x: 333, startPoint y: 103, endPoint x: 462, endPoint y: 61, distance: 135.1
click at [462, 61] on div "[PERSON_NAME] iPhone 16 Pro" at bounding box center [458, 58] width 82 height 10
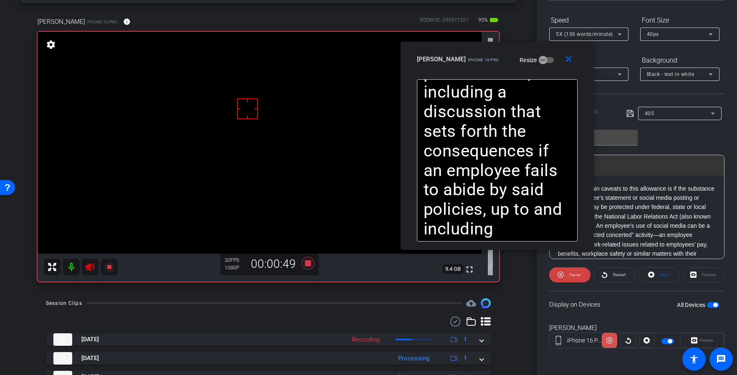
click at [610, 342] on icon at bounding box center [609, 340] width 6 height 13
click at [94, 267] on icon at bounding box center [90, 267] width 10 height 10
drag, startPoint x: 570, startPoint y: 57, endPoint x: 586, endPoint y: 202, distance: 146.1
click at [570, 57] on mat-icon "close" at bounding box center [568, 59] width 10 height 10
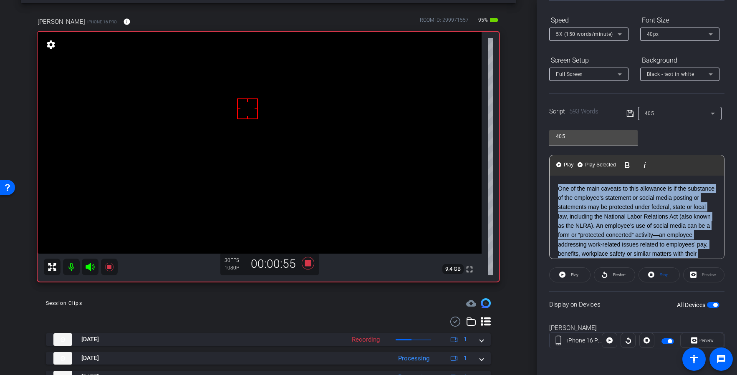
drag, startPoint x: 590, startPoint y: 216, endPoint x: 542, endPoint y: 144, distance: 86.7
click at [541, 142] on div "Participants Teleprompter Adjustments [PERSON_NAME] & [PERSON_NAME] LLC. DBA Br…" at bounding box center [637, 187] width 200 height 375
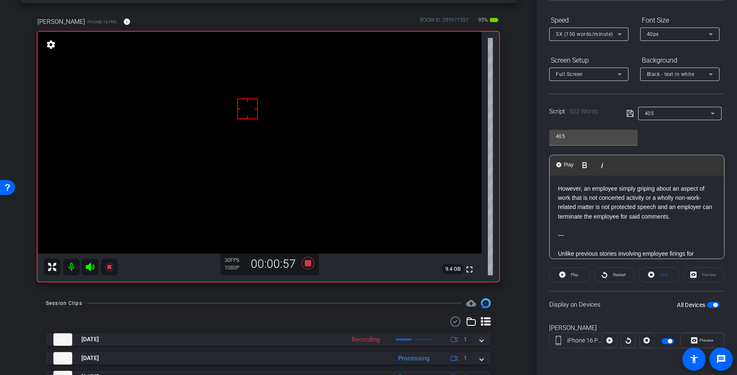
click at [631, 114] on icon at bounding box center [630, 113] width 8 height 10
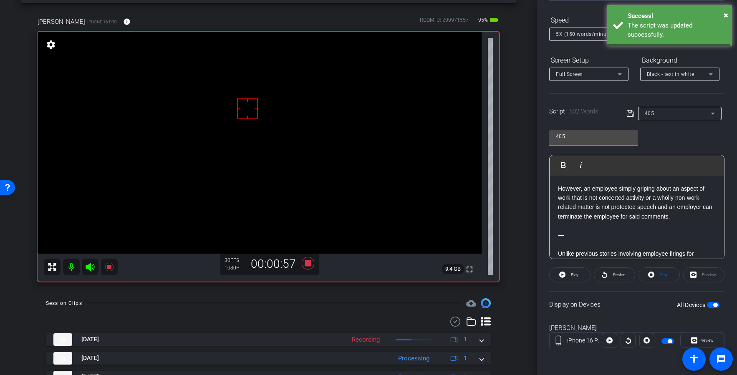
click at [631, 114] on icon at bounding box center [630, 113] width 8 height 10
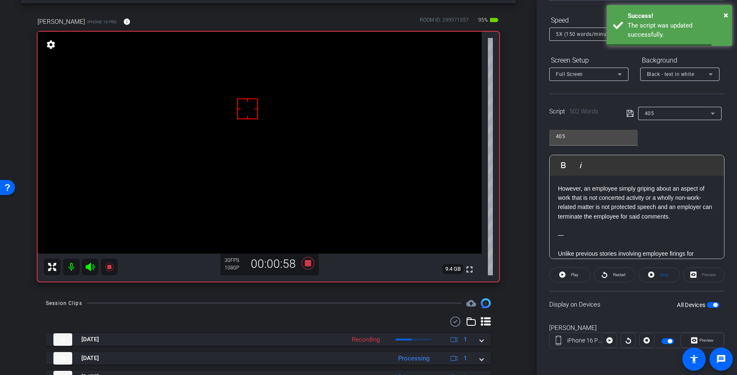
click at [631, 114] on icon at bounding box center [629, 113] width 7 height 7
drag, startPoint x: 631, startPoint y: 114, endPoint x: 587, endPoint y: 175, distance: 75.4
click at [631, 114] on icon at bounding box center [629, 113] width 7 height 7
click at [571, 275] on span "Play" at bounding box center [575, 275] width 8 height 5
click at [671, 277] on span at bounding box center [659, 275] width 40 height 20
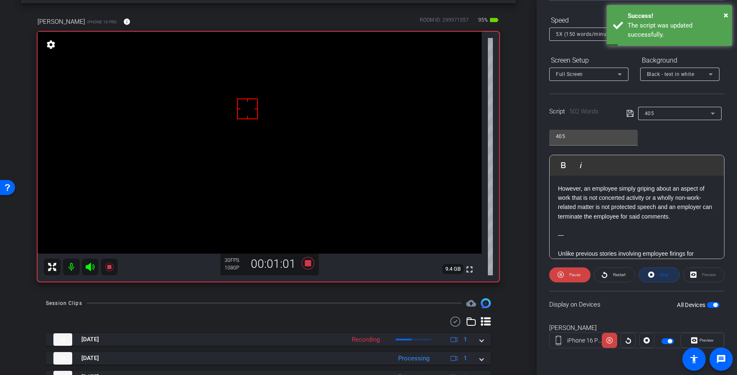
click at [671, 277] on span at bounding box center [659, 275] width 40 height 20
drag, startPoint x: 671, startPoint y: 277, endPoint x: 635, endPoint y: 165, distance: 117.6
click at [671, 277] on div "Stop" at bounding box center [658, 274] width 41 height 15
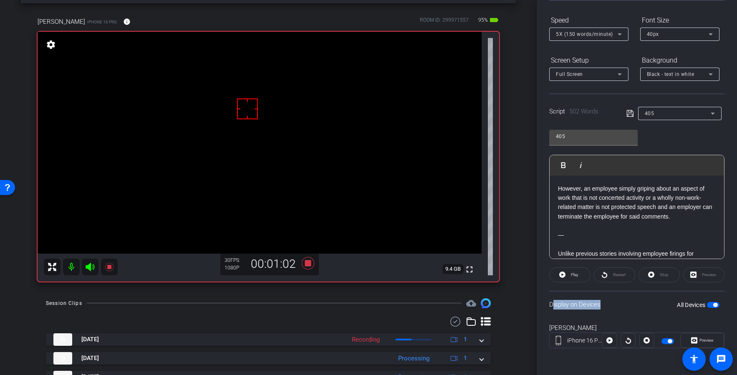
click at [628, 110] on icon at bounding box center [629, 113] width 7 height 7
click at [629, 110] on icon at bounding box center [629, 113] width 7 height 7
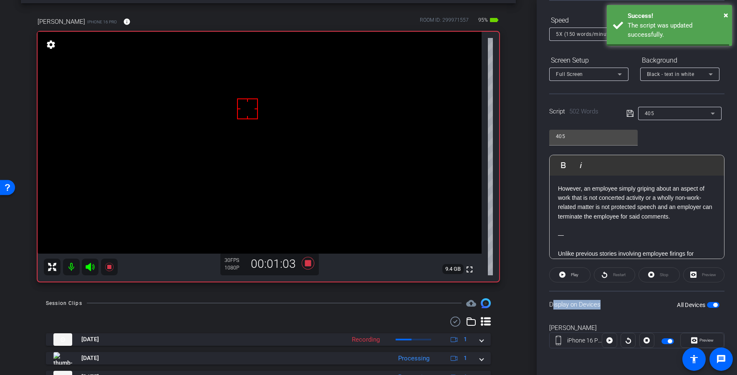
click at [629, 111] on icon at bounding box center [629, 113] width 7 height 7
click at [630, 111] on icon at bounding box center [629, 113] width 7 height 7
click at [571, 285] on openreel-capture-teleprompter "Speed 5X (150 words/minute) Font Size 40px Screen Setup Full Screen Background …" at bounding box center [636, 188] width 175 height 350
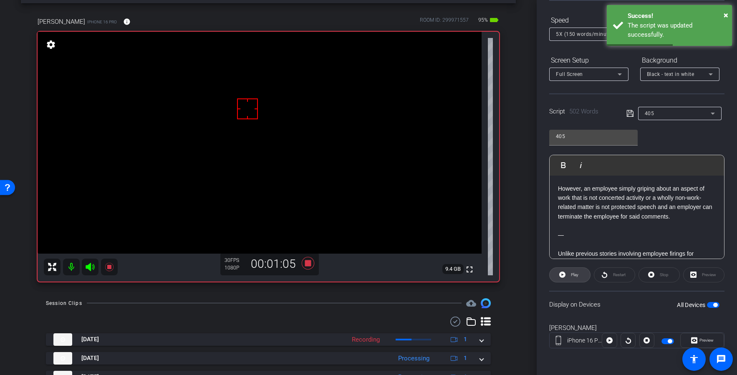
drag, startPoint x: 569, startPoint y: 275, endPoint x: 444, endPoint y: 263, distance: 125.4
click at [569, 275] on span "Play" at bounding box center [574, 275] width 10 height 12
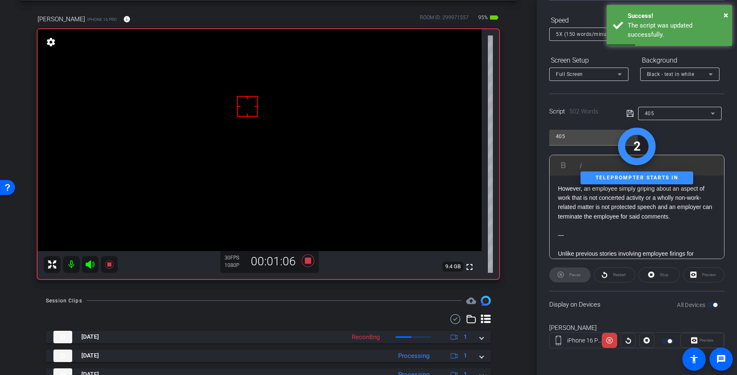
click at [91, 264] on icon at bounding box center [90, 264] width 9 height 8
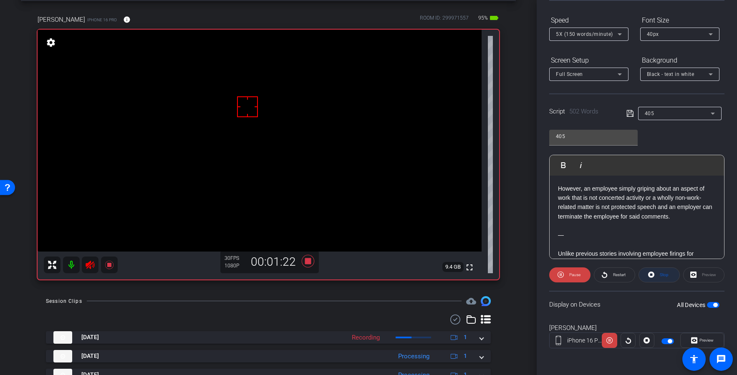
click at [660, 274] on span "Stop" at bounding box center [664, 275] width 9 height 5
click at [89, 264] on icon at bounding box center [90, 265] width 9 height 8
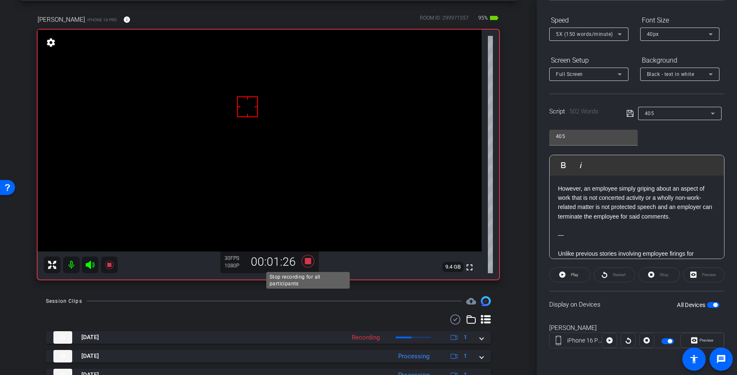
click at [309, 262] on icon at bounding box center [308, 261] width 13 height 13
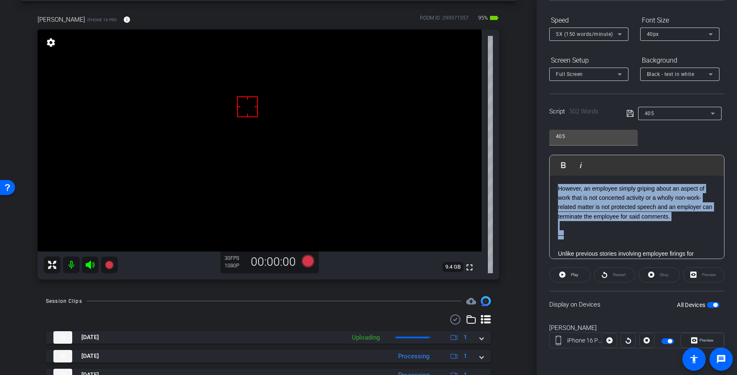
drag, startPoint x: 580, startPoint y: 232, endPoint x: 545, endPoint y: 172, distance: 70.4
click at [545, 172] on div "Participants Teleprompter Adjustments [PERSON_NAME] & [PERSON_NAME] LLC. DBA Br…" at bounding box center [637, 187] width 200 height 375
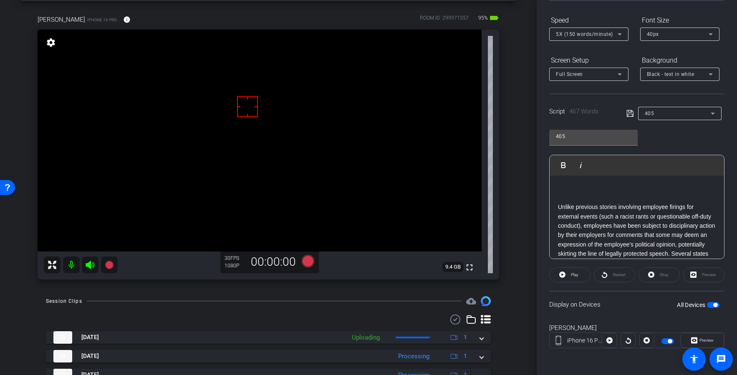
click at [558, 209] on p "Unlike previous stories involving employee firings for external events (such a …" at bounding box center [637, 272] width 158 height 140
click at [629, 113] on icon at bounding box center [630, 113] width 8 height 10
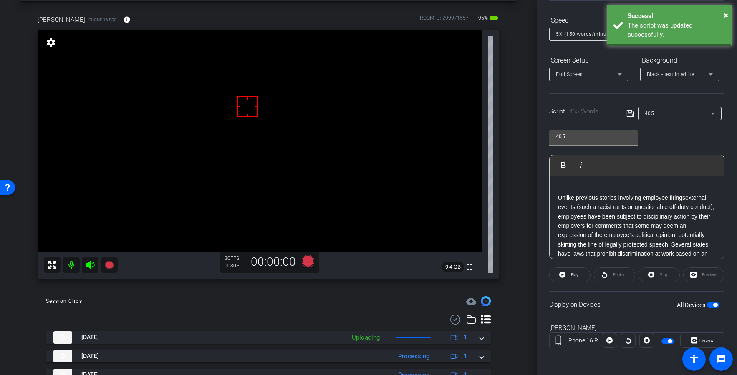
click at [629, 113] on icon at bounding box center [630, 113] width 8 height 10
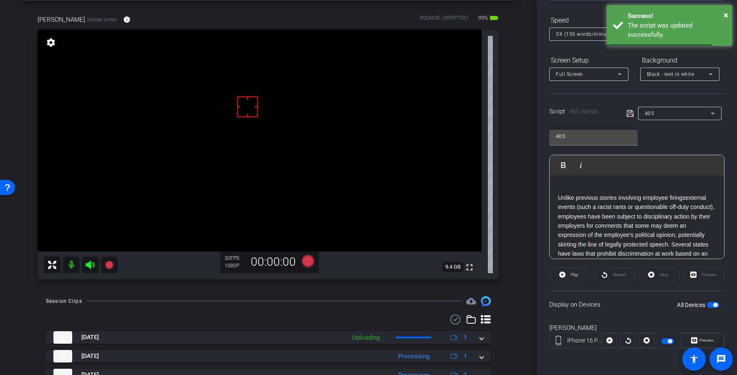
click at [629, 113] on icon at bounding box center [630, 113] width 8 height 10
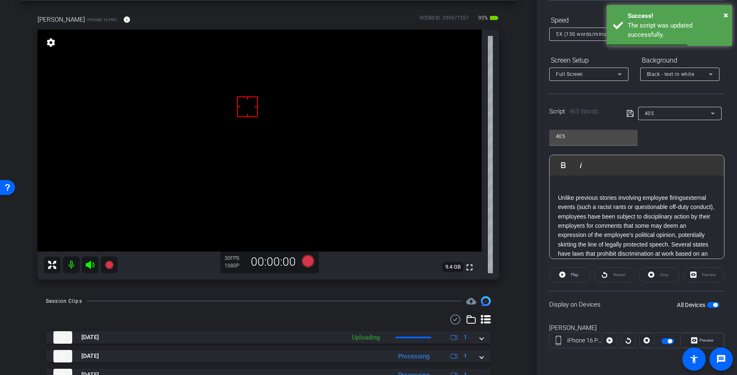
drag, startPoint x: 629, startPoint y: 113, endPoint x: 543, endPoint y: 237, distance: 151.4
click at [629, 113] on icon at bounding box center [630, 113] width 8 height 10
click at [564, 275] on icon at bounding box center [562, 275] width 6 height 6
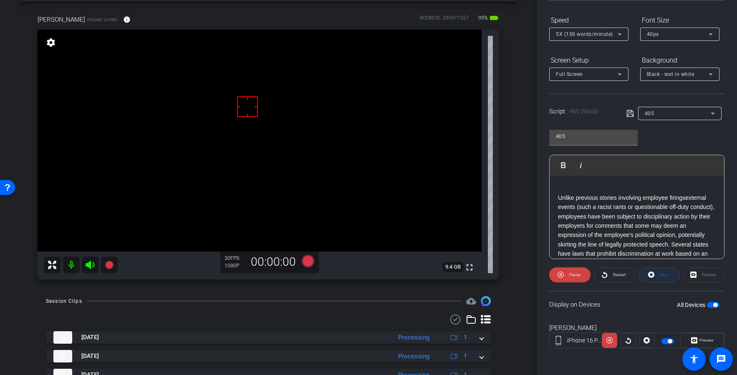
click at [658, 274] on span "Stop" at bounding box center [663, 275] width 11 height 12
click at [658, 274] on div "Stop" at bounding box center [658, 274] width 41 height 15
click at [657, 274] on div "Stop" at bounding box center [658, 274] width 41 height 15
click at [630, 116] on icon at bounding box center [630, 113] width 8 height 10
click at [630, 115] on icon at bounding box center [630, 113] width 8 height 10
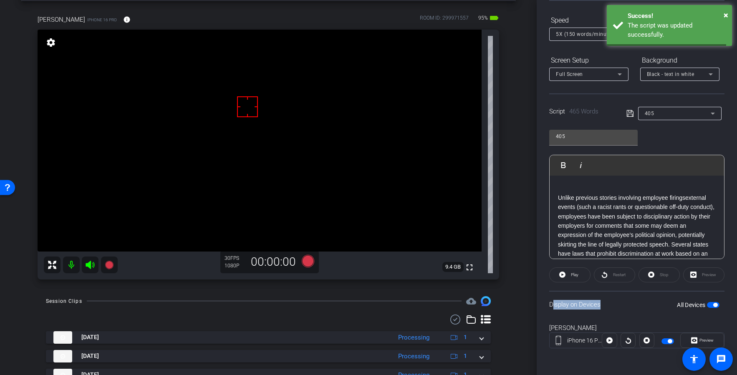
drag, startPoint x: 630, startPoint y: 115, endPoint x: 593, endPoint y: 252, distance: 141.9
click at [630, 115] on icon at bounding box center [630, 113] width 8 height 10
click at [604, 300] on div "Display on Devices All Devices" at bounding box center [636, 304] width 175 height 27
click at [573, 307] on div "Display on Devices All Devices" at bounding box center [636, 304] width 175 height 27
drag, startPoint x: 550, startPoint y: 304, endPoint x: 464, endPoint y: 303, distance: 86.0
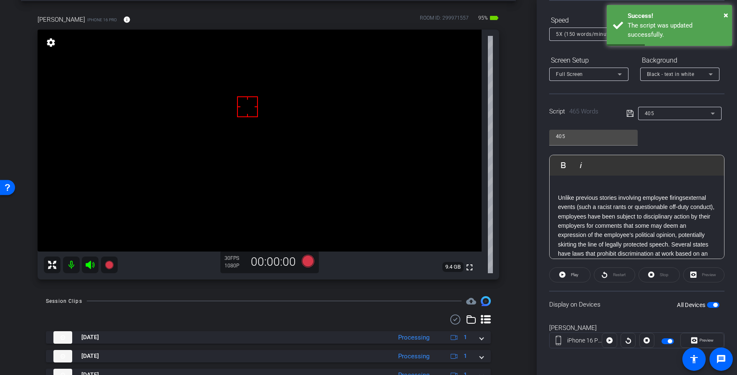
click at [550, 304] on div "Display on Devices All Devices" at bounding box center [636, 304] width 175 height 27
drag, startPoint x: 89, startPoint y: 265, endPoint x: 300, endPoint y: 260, distance: 210.8
click at [88, 265] on icon at bounding box center [90, 265] width 9 height 8
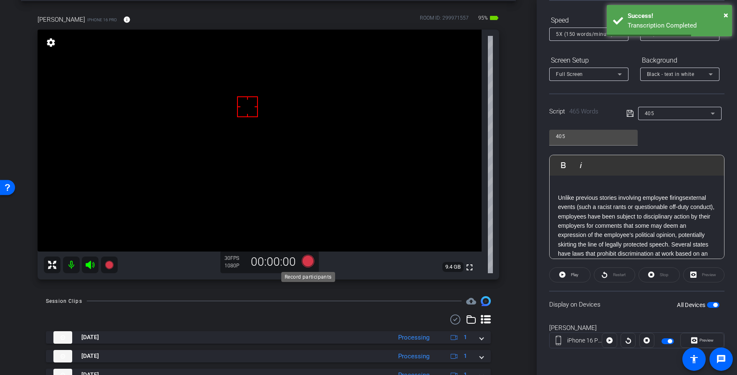
click at [306, 261] on icon at bounding box center [308, 261] width 13 height 13
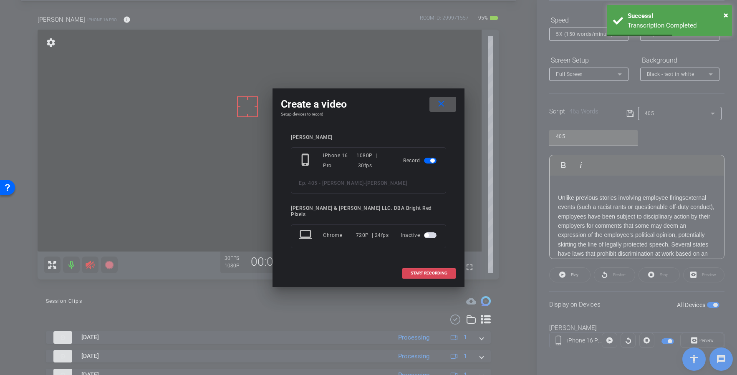
click at [412, 271] on span "START RECORDING" at bounding box center [429, 273] width 37 height 4
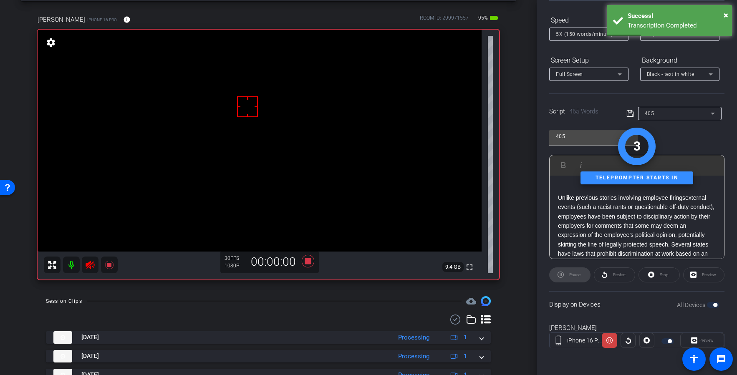
click at [698, 341] on div "Preview" at bounding box center [702, 340] width 44 height 15
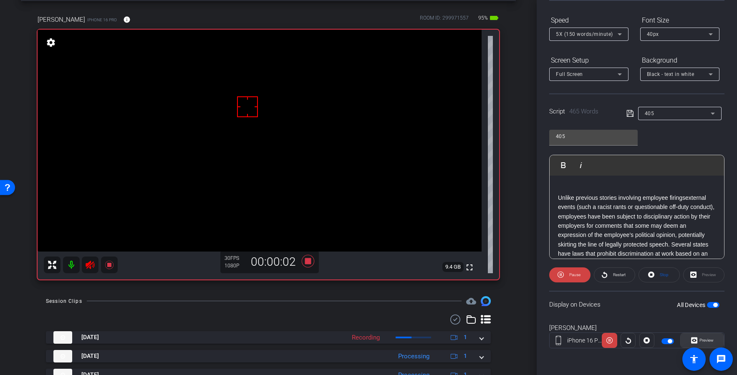
click at [700, 341] on span "Preview" at bounding box center [706, 340] width 14 height 5
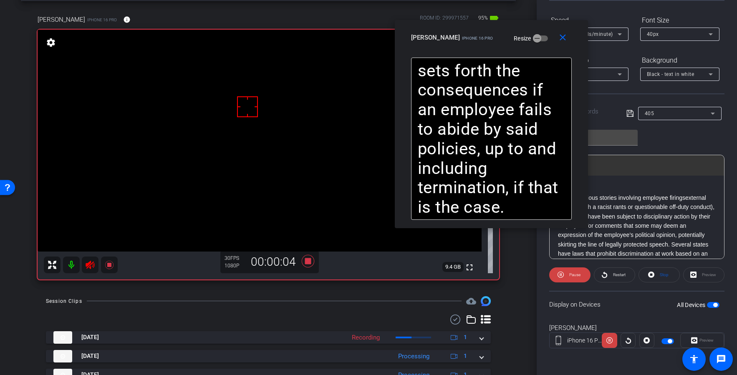
drag, startPoint x: 338, startPoint y: 97, endPoint x: 283, endPoint y: 150, distance: 76.7
click at [461, 33] on div "[PERSON_NAME] iPhone 16 Pro" at bounding box center [452, 37] width 82 height 10
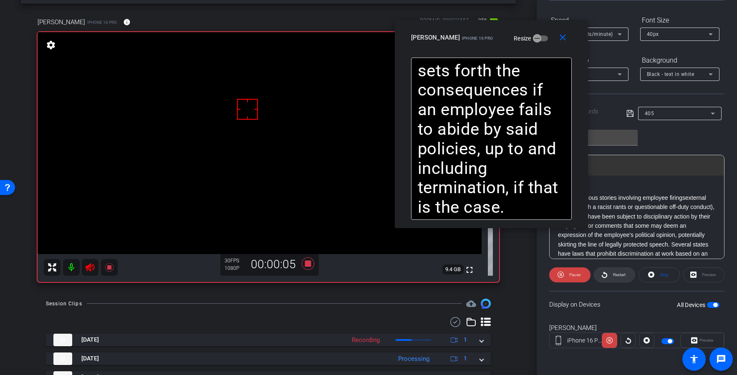
scroll to position [30, 0]
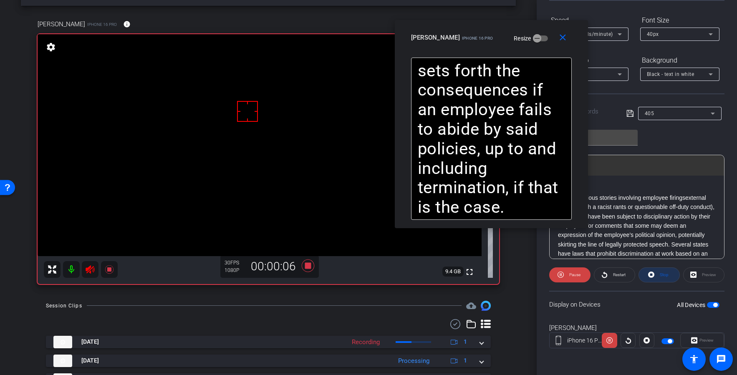
click at [658, 277] on span "Stop" at bounding box center [663, 275] width 11 height 12
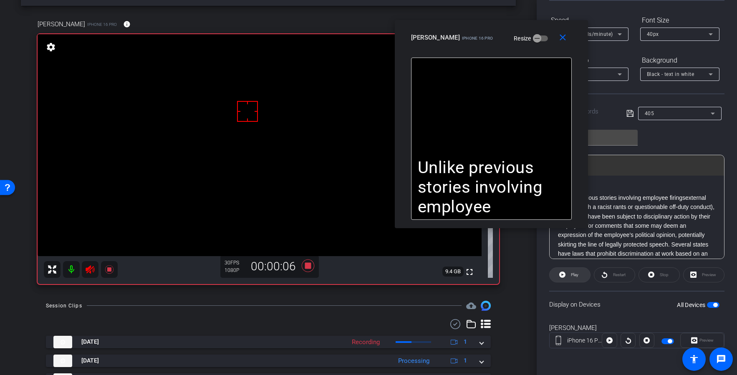
click at [578, 274] on span "Play" at bounding box center [575, 275] width 8 height 5
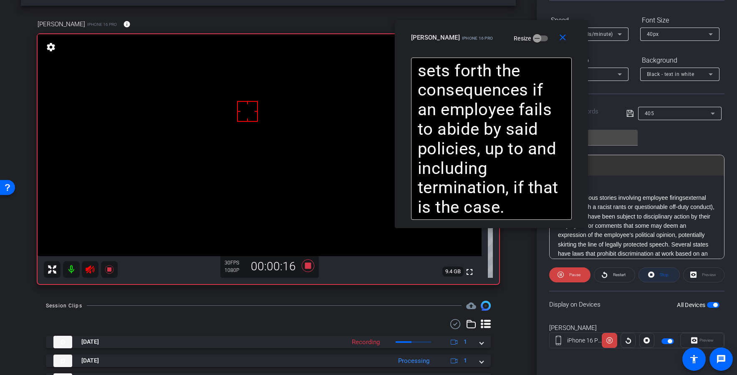
click at [664, 273] on span "Stop" at bounding box center [664, 275] width 9 height 5
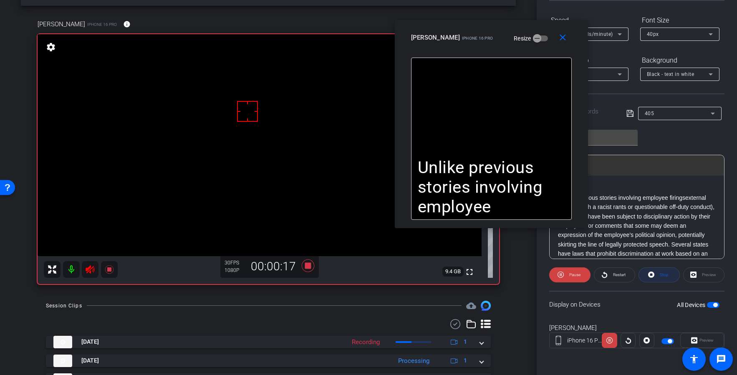
drag, startPoint x: 664, startPoint y: 273, endPoint x: 620, endPoint y: 271, distance: 43.8
click at [664, 273] on div "Stop" at bounding box center [658, 274] width 41 height 15
drag, startPoint x: 560, startPoint y: 37, endPoint x: 480, endPoint y: 83, distance: 92.9
click at [560, 37] on mat-icon "close" at bounding box center [563, 38] width 10 height 10
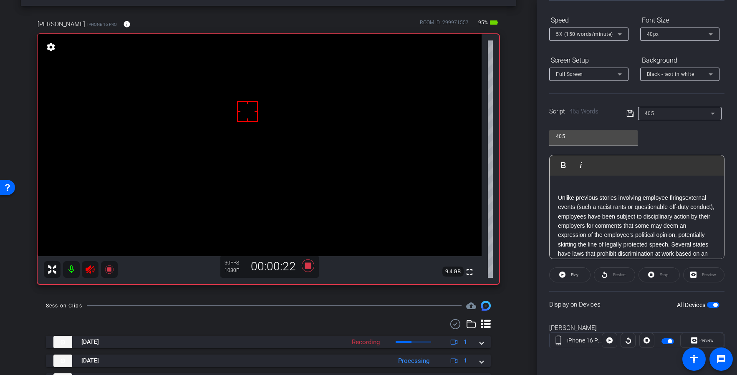
click at [87, 266] on icon at bounding box center [90, 270] width 10 height 10
click at [309, 265] on icon at bounding box center [308, 265] width 13 height 13
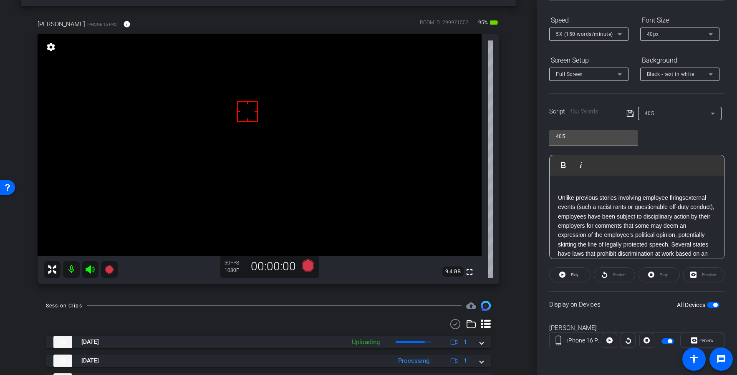
drag, startPoint x: 686, startPoint y: 199, endPoint x: 691, endPoint y: 202, distance: 6.2
click at [686, 199] on p "Unlike previous stories involving employee firingsexternal events (such a racis…" at bounding box center [637, 263] width 158 height 140
click at [632, 114] on icon at bounding box center [630, 113] width 8 height 10
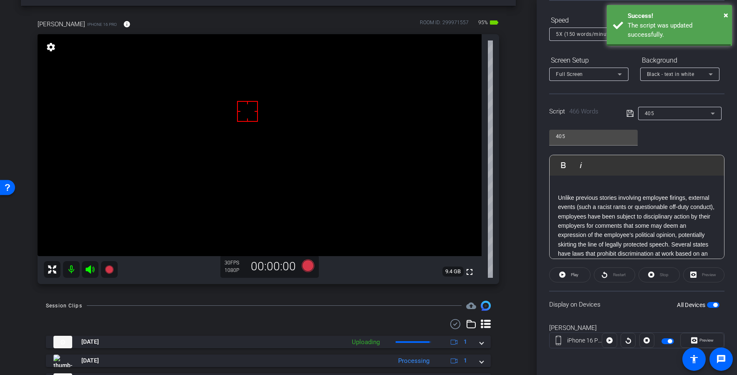
click at [632, 114] on icon at bounding box center [630, 113] width 8 height 10
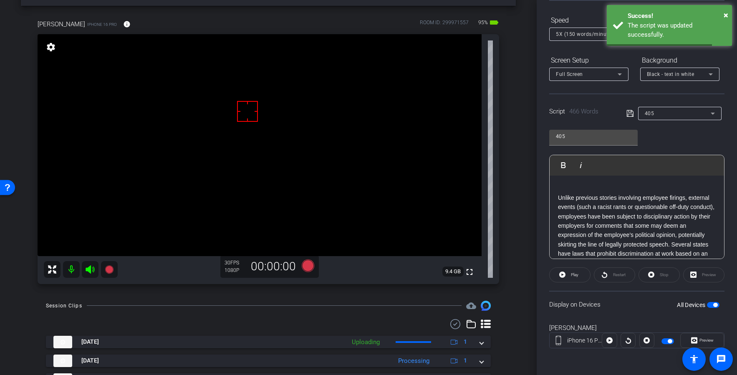
drag, startPoint x: 632, startPoint y: 114, endPoint x: 576, endPoint y: 247, distance: 144.2
click at [632, 114] on icon at bounding box center [630, 113] width 8 height 10
click at [574, 277] on span "Play" at bounding box center [575, 275] width 8 height 5
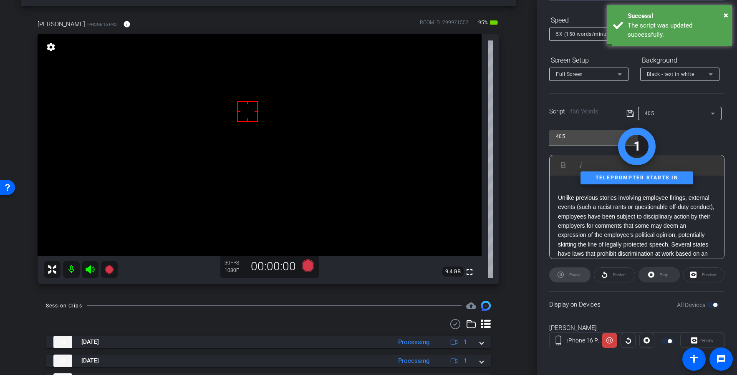
click at [659, 276] on span "Stop" at bounding box center [663, 275] width 11 height 12
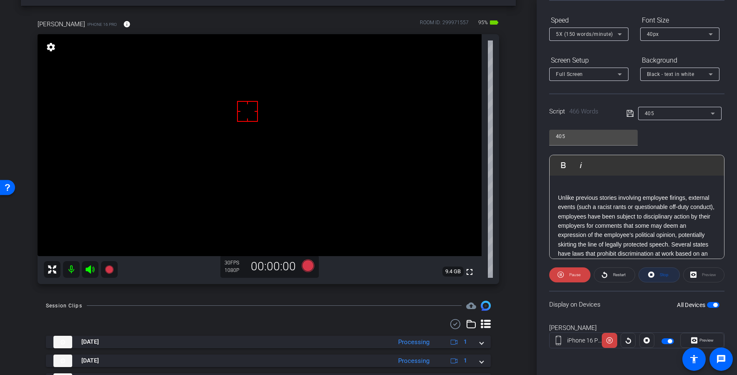
click at [660, 276] on div "Stop" at bounding box center [658, 274] width 41 height 15
click at [628, 114] on icon at bounding box center [630, 113] width 8 height 10
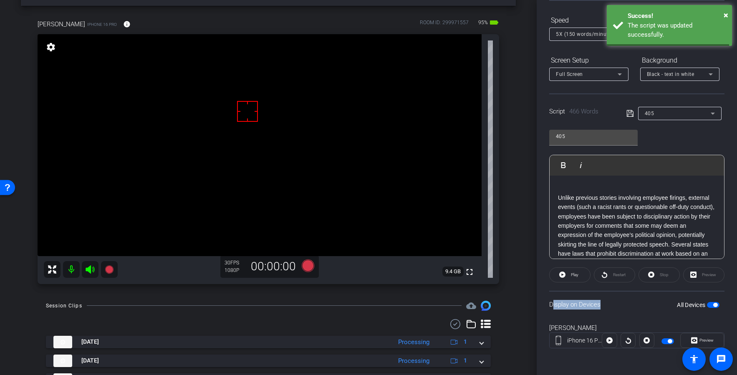
click at [628, 114] on icon at bounding box center [630, 113] width 8 height 10
drag, startPoint x: 92, startPoint y: 269, endPoint x: 275, endPoint y: 267, distance: 182.8
click at [92, 269] on icon at bounding box center [90, 270] width 10 height 10
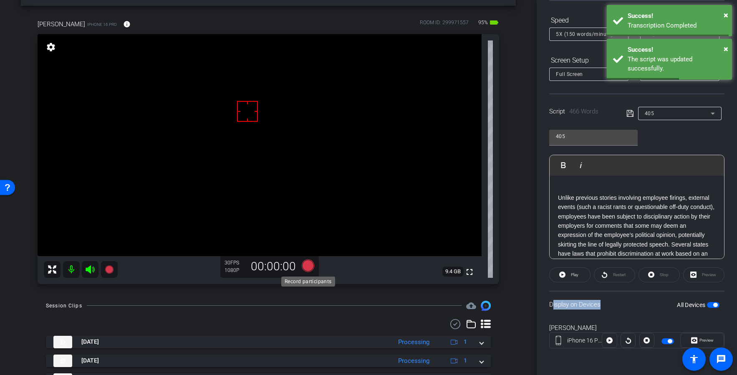
click at [308, 267] on icon at bounding box center [308, 265] width 13 height 13
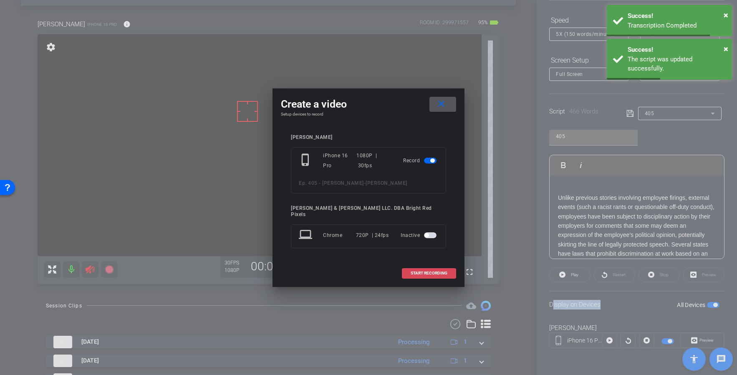
click at [415, 272] on span "START RECORDING" at bounding box center [429, 273] width 37 height 4
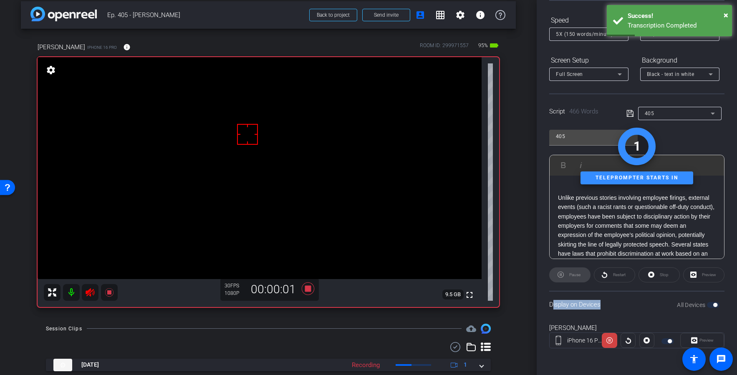
scroll to position [0, 0]
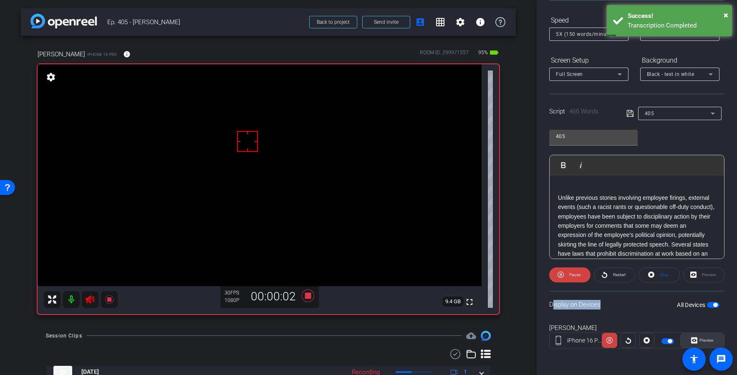
click at [706, 340] on span "Preview" at bounding box center [706, 340] width 14 height 5
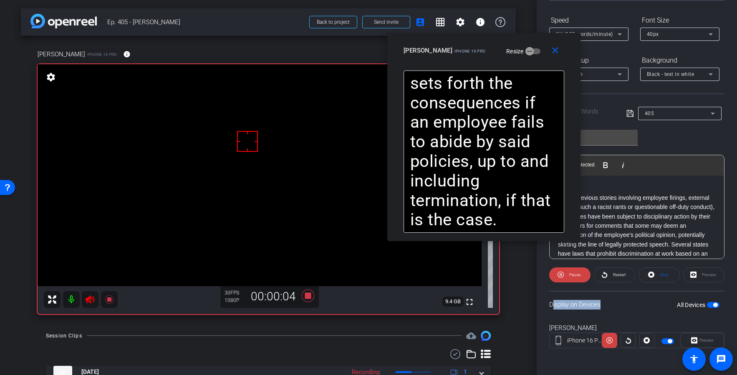
drag, startPoint x: 433, startPoint y: 83, endPoint x: 467, endPoint y: 55, distance: 44.5
click at [466, 55] on div "[PERSON_NAME] iPhone 16 Pro Resize" at bounding box center [487, 50] width 167 height 15
click at [610, 341] on icon at bounding box center [609, 340] width 6 height 13
click at [307, 298] on icon at bounding box center [308, 295] width 13 height 13
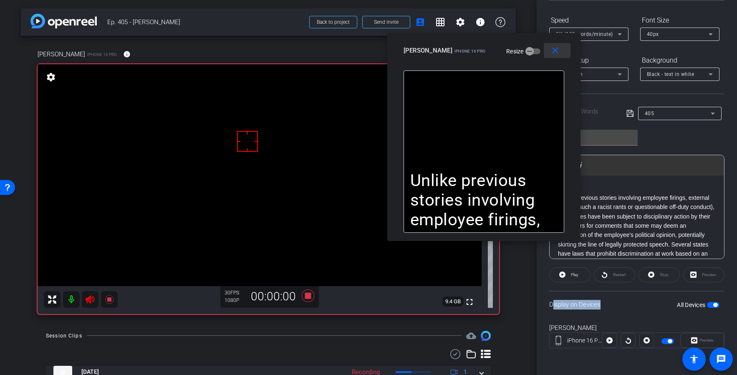
drag, startPoint x: 558, startPoint y: 52, endPoint x: 240, endPoint y: 174, distance: 340.1
click at [557, 52] on mat-icon "close" at bounding box center [555, 50] width 10 height 10
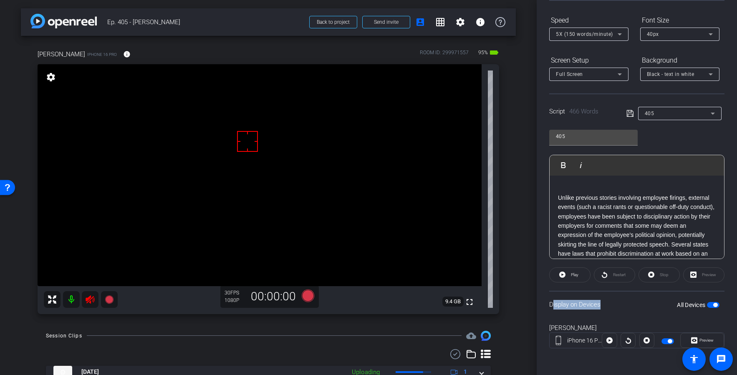
click at [90, 299] on icon at bounding box center [90, 299] width 9 height 8
drag, startPoint x: 93, startPoint y: 302, endPoint x: 111, endPoint y: 301, distance: 18.4
click at [96, 302] on mat-icon at bounding box center [90, 299] width 17 height 17
click at [304, 295] on icon at bounding box center [308, 295] width 13 height 13
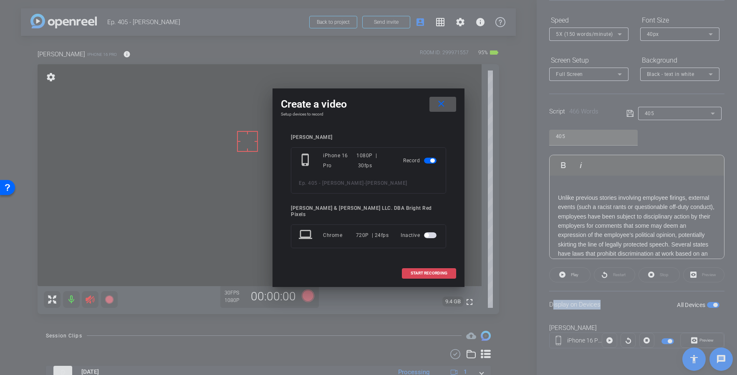
click at [437, 272] on span "START RECORDING" at bounding box center [429, 273] width 37 height 4
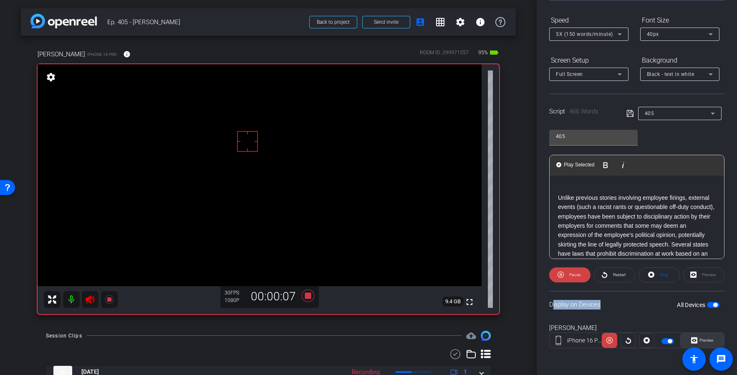
click at [705, 340] on span "Preview" at bounding box center [706, 340] width 14 height 5
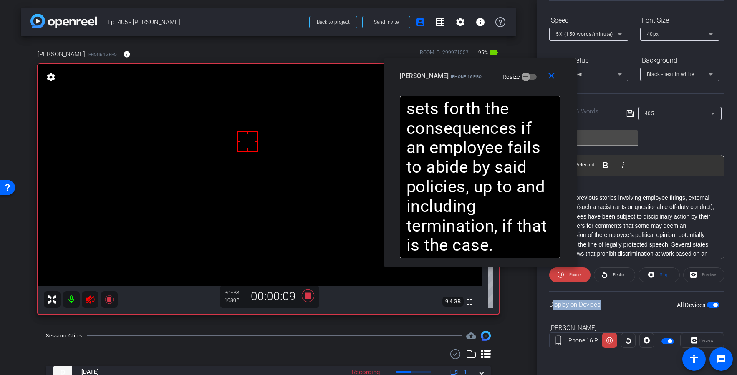
drag, startPoint x: 339, startPoint y: 106, endPoint x: 450, endPoint y: 81, distance: 114.2
click at [450, 81] on div "[PERSON_NAME] iPhone 16 Pro Resize" at bounding box center [483, 75] width 167 height 15
click at [610, 343] on icon at bounding box center [609, 340] width 6 height 13
click at [610, 343] on icon at bounding box center [609, 341] width 6 height 6
click at [610, 343] on icon at bounding box center [609, 340] width 6 height 13
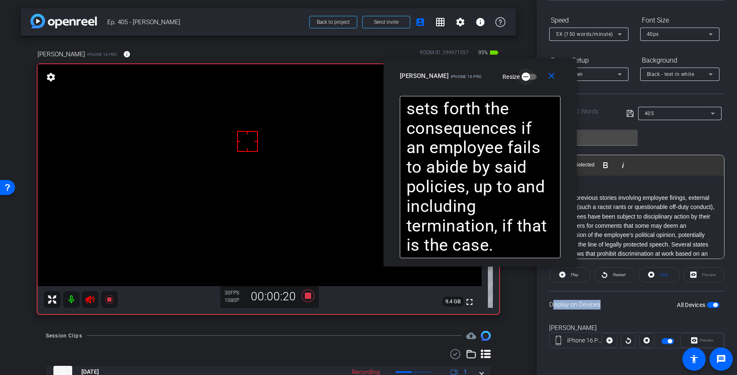
click at [550, 74] on mat-icon "close" at bounding box center [551, 76] width 10 height 10
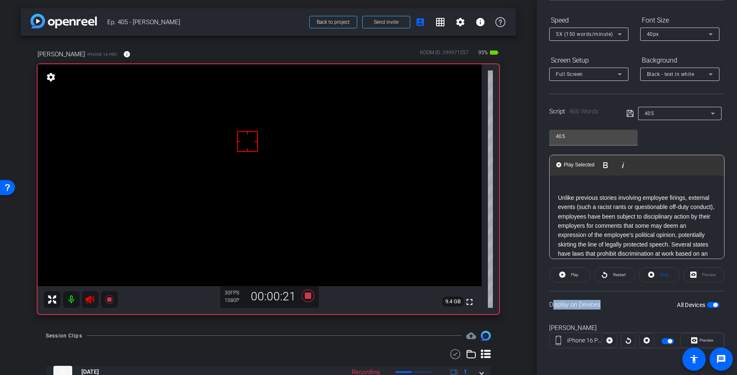
click at [88, 295] on icon at bounding box center [90, 300] width 10 height 10
click at [670, 273] on span at bounding box center [659, 275] width 40 height 20
click at [311, 295] on icon at bounding box center [308, 295] width 20 height 15
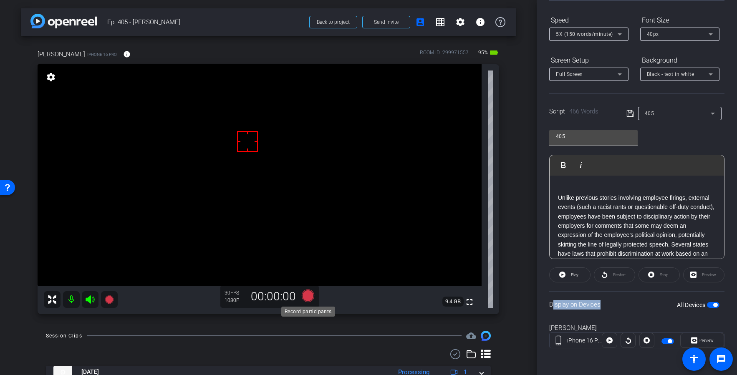
click at [308, 297] on icon at bounding box center [308, 295] width 13 height 13
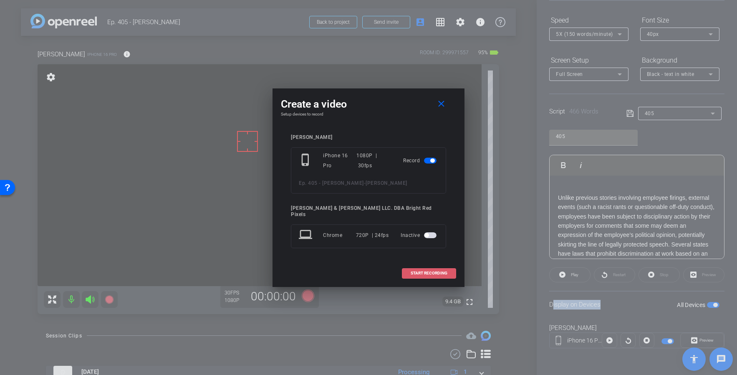
click at [409, 268] on span at bounding box center [428, 273] width 53 height 20
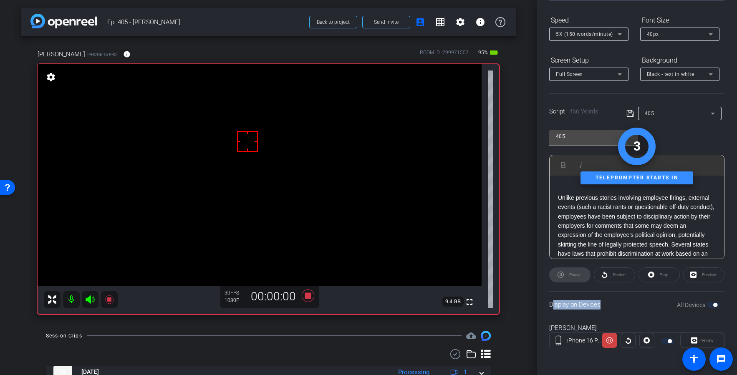
click at [88, 297] on icon at bounding box center [90, 299] width 9 height 8
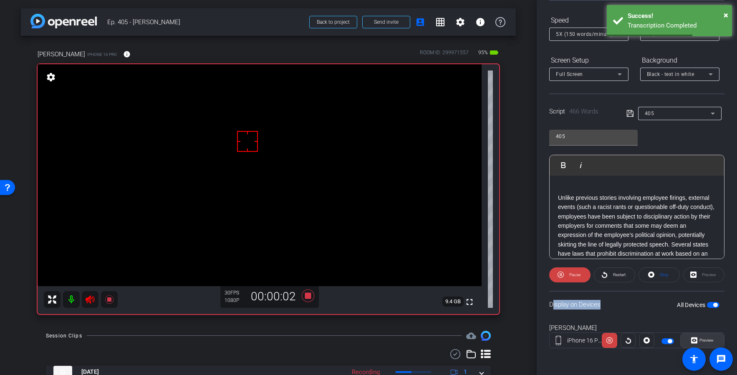
click at [704, 340] on span "Preview" at bounding box center [706, 340] width 14 height 5
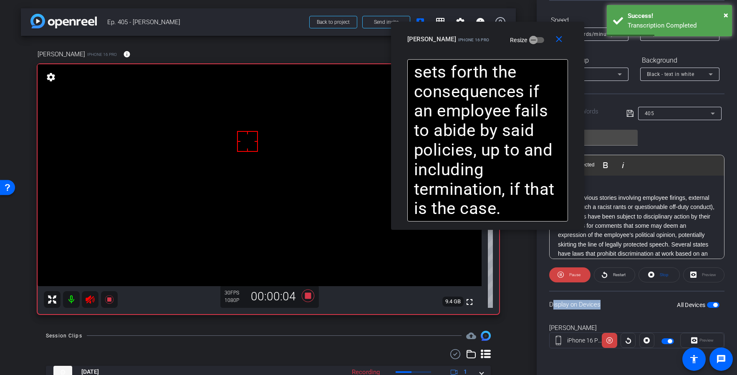
drag, startPoint x: 330, startPoint y: 110, endPoint x: 449, endPoint y: 49, distance: 134.2
click at [449, 49] on div "close [PERSON_NAME] iPhone 16 Pro Resize" at bounding box center [487, 41] width 193 height 38
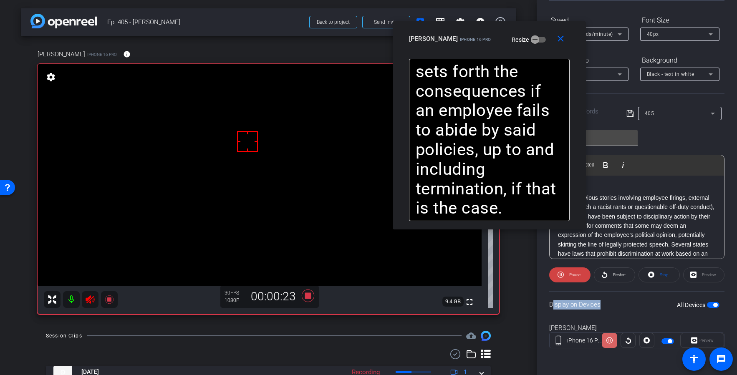
click at [610, 341] on icon at bounding box center [609, 341] width 6 height 6
drag, startPoint x: 92, startPoint y: 304, endPoint x: 139, endPoint y: 290, distance: 48.8
click at [92, 304] on icon at bounding box center [90, 300] width 10 height 10
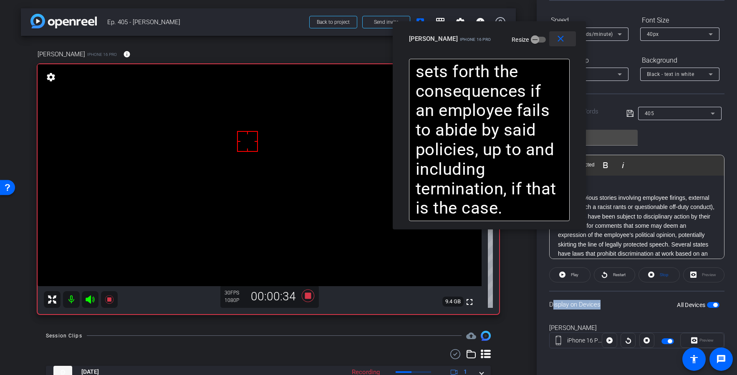
click at [563, 39] on mat-icon "close" at bounding box center [560, 39] width 10 height 10
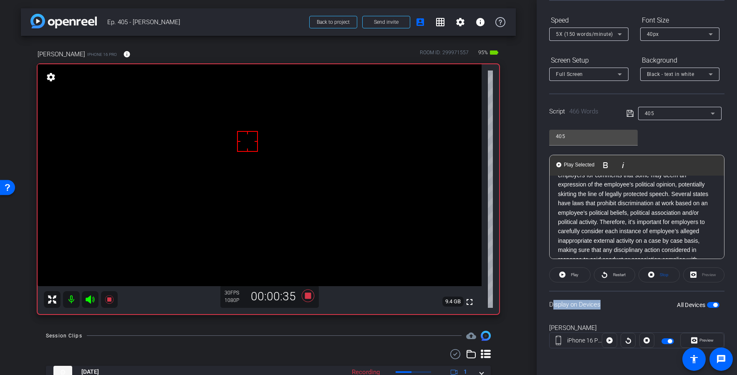
scroll to position [53, 0]
click at [658, 275] on span "Stop" at bounding box center [663, 275] width 11 height 12
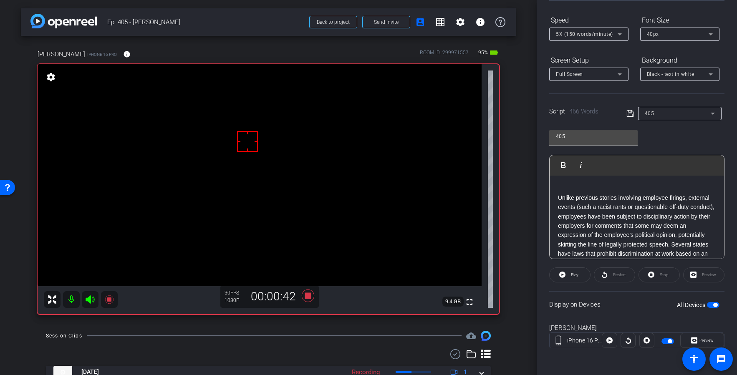
click at [91, 300] on icon at bounding box center [90, 299] width 9 height 8
drag, startPoint x: 561, startPoint y: 279, endPoint x: 567, endPoint y: 278, distance: 5.9
click at [561, 279] on icon at bounding box center [562, 275] width 6 height 10
click at [703, 342] on span "Preview" at bounding box center [706, 340] width 14 height 5
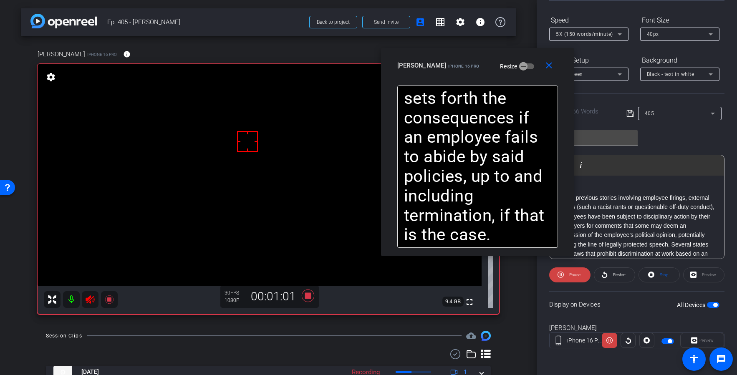
drag, startPoint x: 384, startPoint y: 98, endPoint x: 507, endPoint y: 189, distance: 151.9
click at [455, 69] on div "[PERSON_NAME] iPhone 16 Pro Resize" at bounding box center [480, 65] width 167 height 15
click at [656, 274] on span at bounding box center [659, 275] width 40 height 20
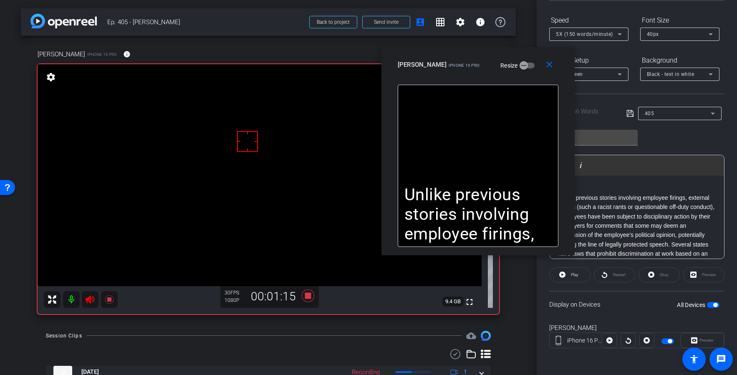
click at [93, 297] on icon at bounding box center [90, 300] width 10 height 10
click at [578, 275] on span "Play" at bounding box center [575, 275] width 8 height 5
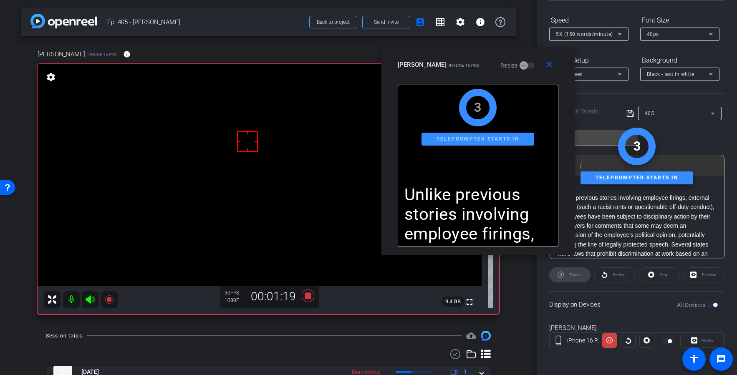
click at [91, 301] on icon at bounding box center [90, 300] width 10 height 10
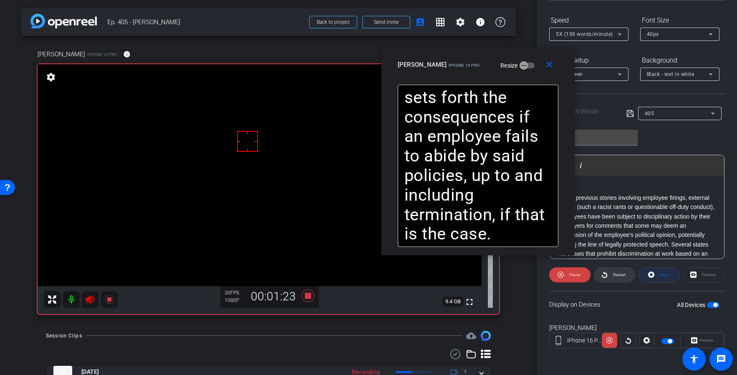
drag, startPoint x: 654, startPoint y: 278, endPoint x: 615, endPoint y: 276, distance: 38.8
click at [654, 278] on icon at bounding box center [651, 275] width 6 height 10
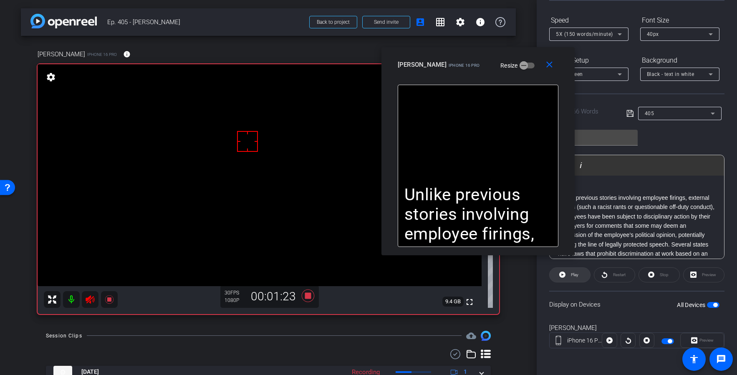
click at [573, 276] on span "Play" at bounding box center [575, 275] width 8 height 5
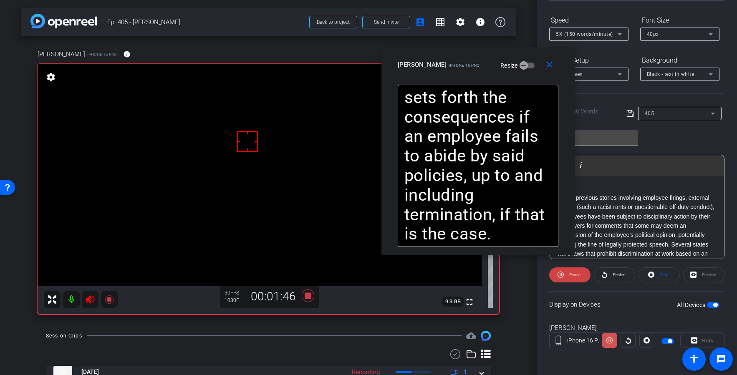
click at [608, 342] on icon at bounding box center [609, 340] width 6 height 13
click at [608, 342] on icon at bounding box center [609, 341] width 6 height 6
click at [609, 342] on icon at bounding box center [609, 340] width 6 height 13
click at [609, 342] on icon at bounding box center [609, 341] width 6 height 6
click at [609, 342] on icon at bounding box center [609, 340] width 6 height 13
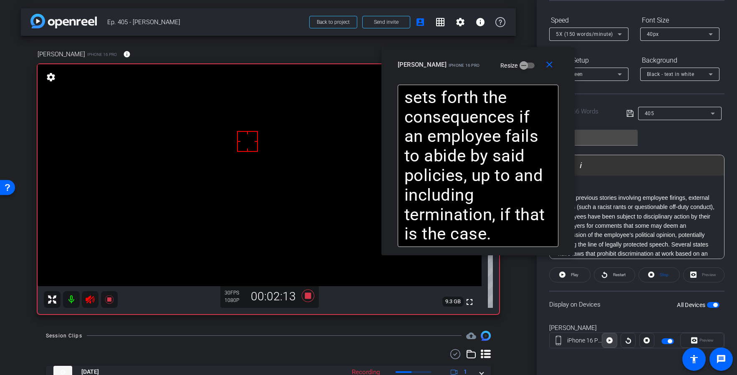
click at [609, 342] on icon at bounding box center [609, 341] width 6 height 6
click at [609, 342] on icon at bounding box center [609, 340] width 6 height 13
click at [85, 298] on icon at bounding box center [90, 300] width 10 height 10
click at [656, 277] on span at bounding box center [659, 275] width 40 height 20
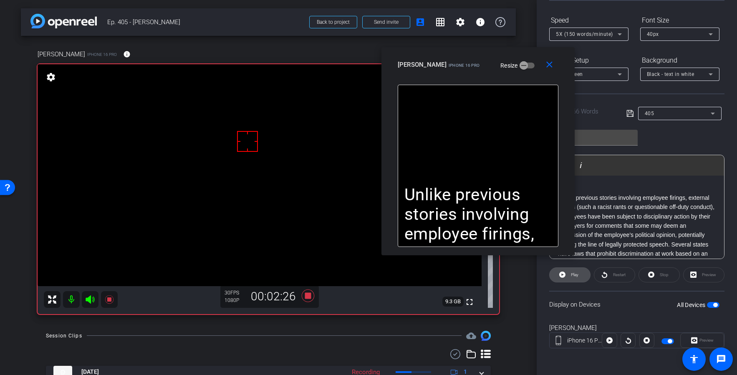
click at [571, 273] on span "Play" at bounding box center [575, 275] width 8 height 5
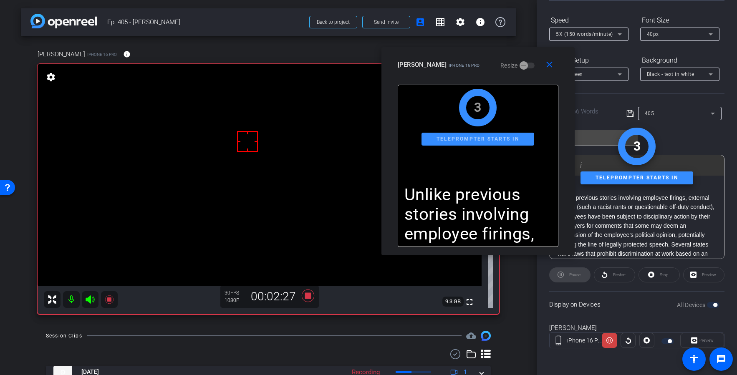
drag, startPoint x: 90, startPoint y: 298, endPoint x: 467, endPoint y: 347, distance: 380.3
click at [91, 298] on icon at bounding box center [90, 299] width 9 height 8
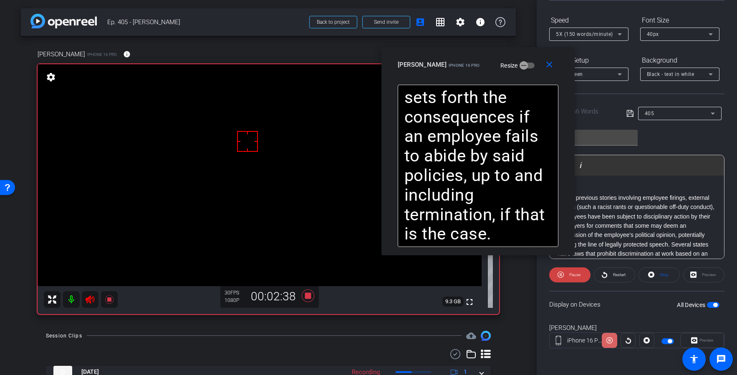
click at [610, 341] on icon at bounding box center [609, 340] width 6 height 13
click at [610, 341] on icon at bounding box center [609, 341] width 6 height 6
click at [611, 341] on icon at bounding box center [609, 340] width 6 height 13
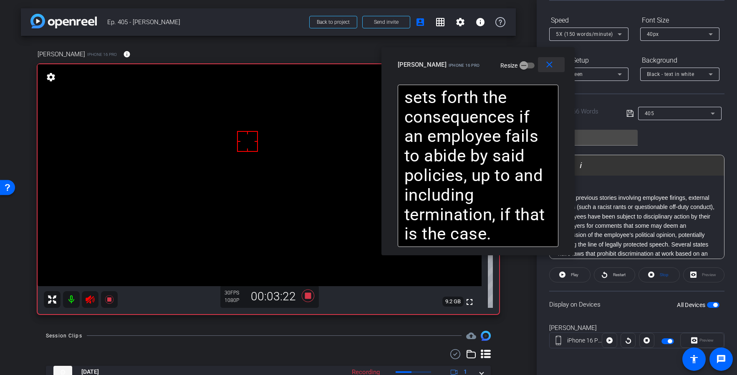
click at [551, 69] on mat-icon "close" at bounding box center [549, 65] width 10 height 10
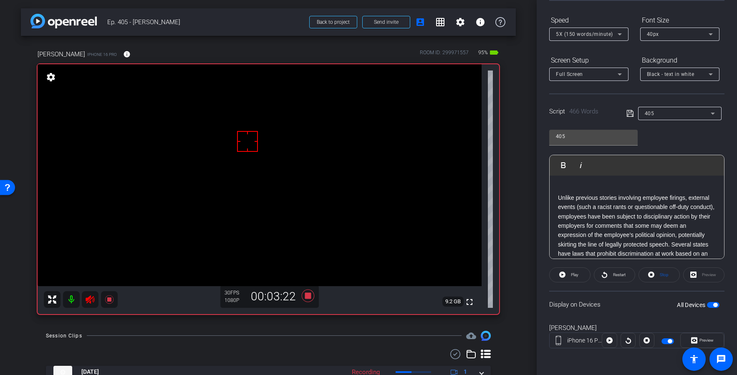
click at [88, 295] on icon at bounding box center [90, 300] width 10 height 10
click at [668, 273] on span "Stop" at bounding box center [664, 275] width 9 height 5
click at [570, 276] on span "Play" at bounding box center [574, 275] width 10 height 12
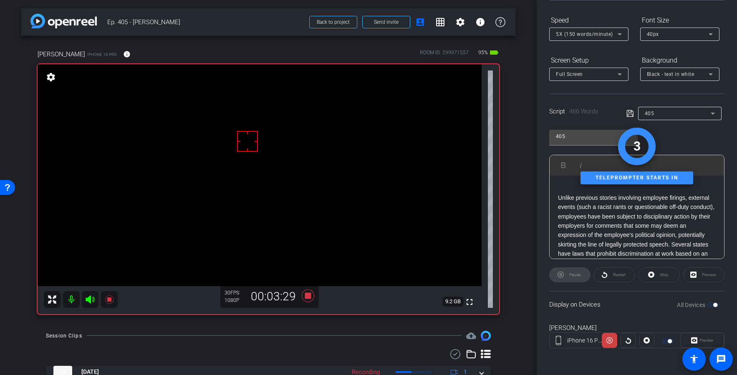
click at [85, 303] on mat-icon at bounding box center [90, 299] width 17 height 17
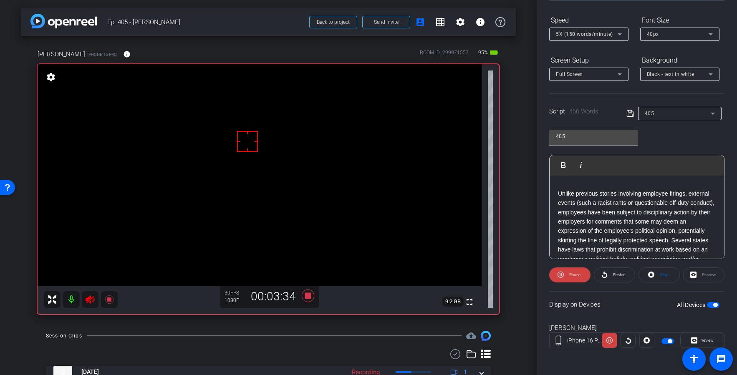
scroll to position [9, 0]
click at [660, 280] on span at bounding box center [659, 275] width 40 height 20
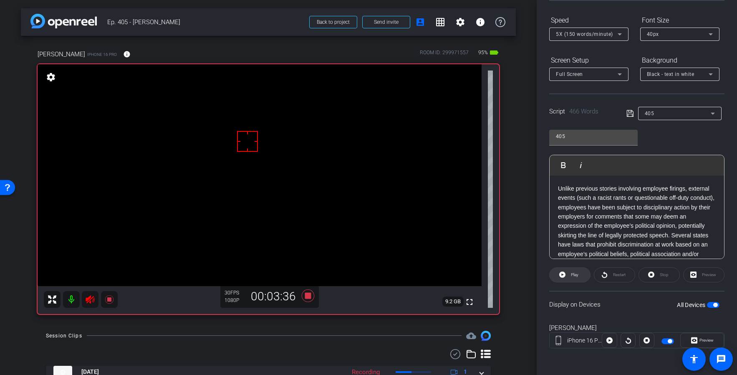
click at [575, 275] on span "Play" at bounding box center [575, 275] width 8 height 5
drag, startPoint x: 656, startPoint y: 271, endPoint x: 404, endPoint y: 274, distance: 251.2
click at [656, 271] on span at bounding box center [659, 275] width 40 height 20
click at [82, 299] on mat-icon at bounding box center [90, 299] width 17 height 17
click at [88, 300] on div at bounding box center [81, 299] width 74 height 17
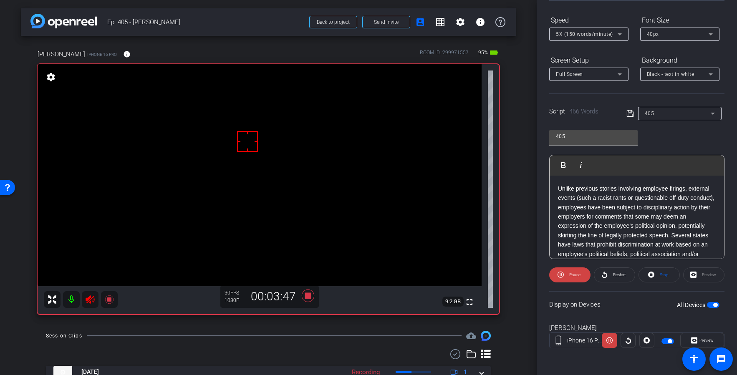
click at [102, 329] on div "arrow_back Ep. 405 - [PERSON_NAME] Back to project Send invite account_box grid…" at bounding box center [268, 187] width 537 height 375
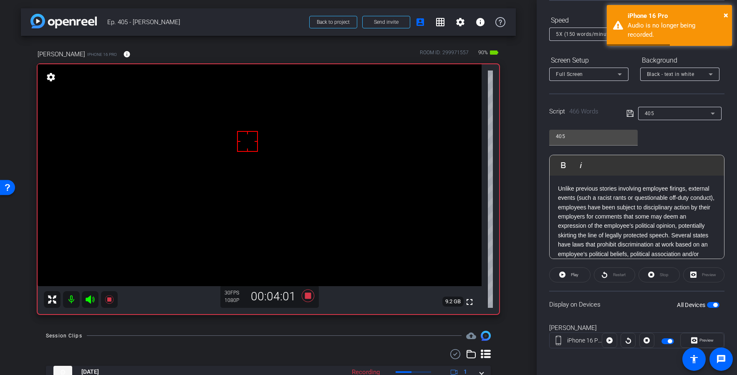
click at [310, 297] on icon at bounding box center [308, 295] width 13 height 13
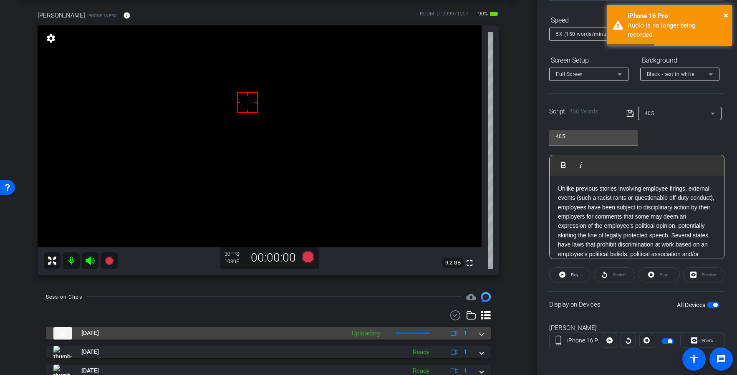
scroll to position [52, 0]
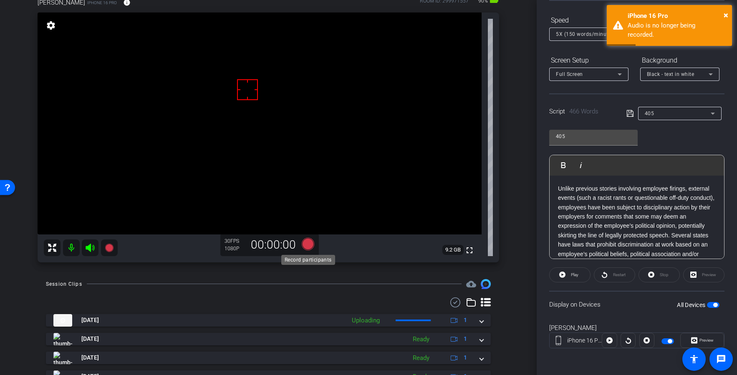
click at [310, 247] on icon at bounding box center [308, 243] width 13 height 13
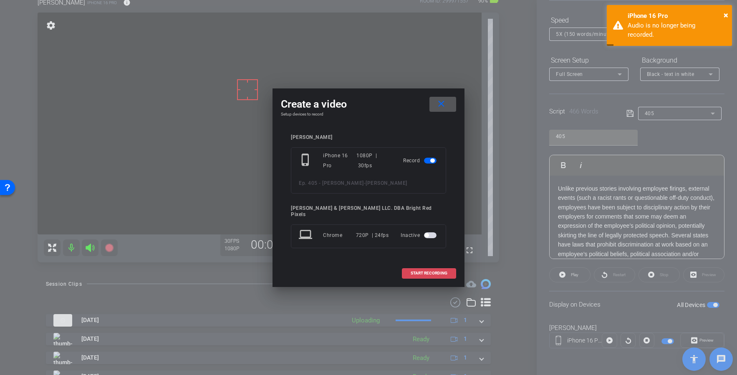
click at [420, 271] on span "START RECORDING" at bounding box center [429, 273] width 37 height 4
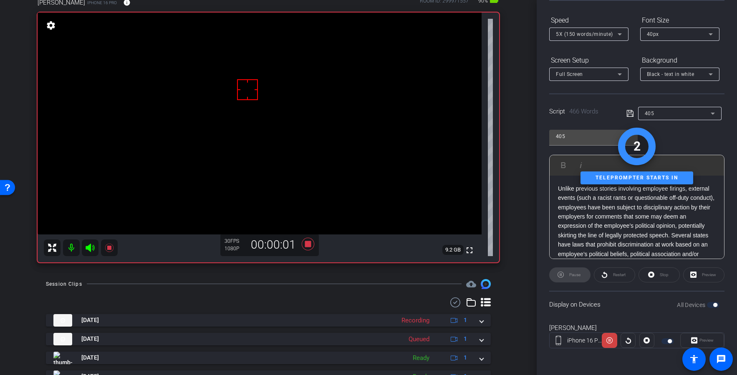
click at [92, 247] on icon at bounding box center [90, 248] width 10 height 10
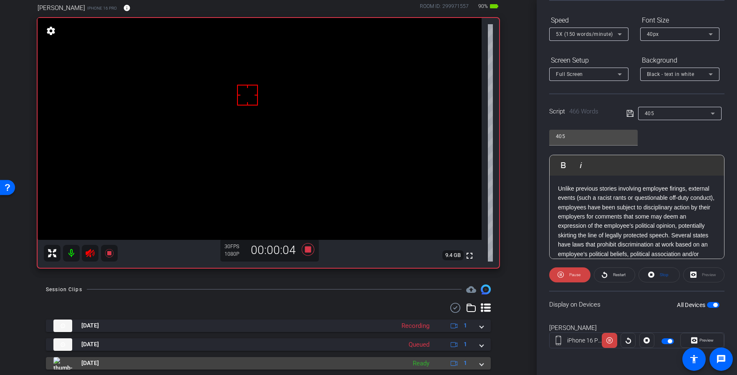
scroll to position [26, 0]
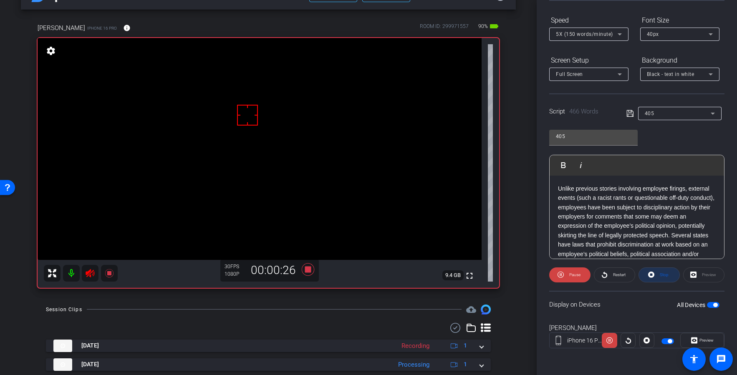
drag, startPoint x: 667, startPoint y: 274, endPoint x: 365, endPoint y: 267, distance: 302.2
click at [667, 273] on span "Stop" at bounding box center [664, 275] width 9 height 5
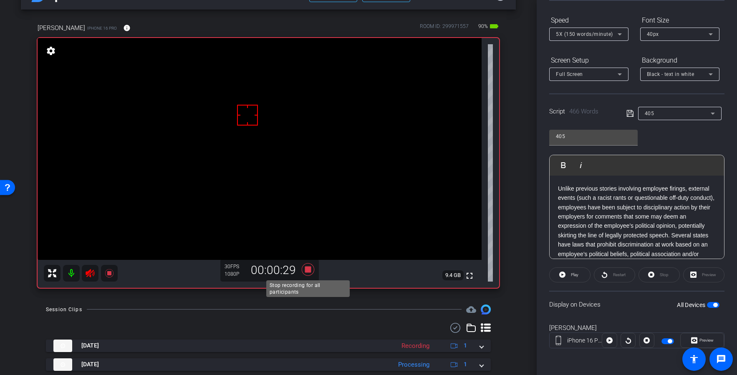
click at [310, 270] on icon at bounding box center [308, 269] width 13 height 13
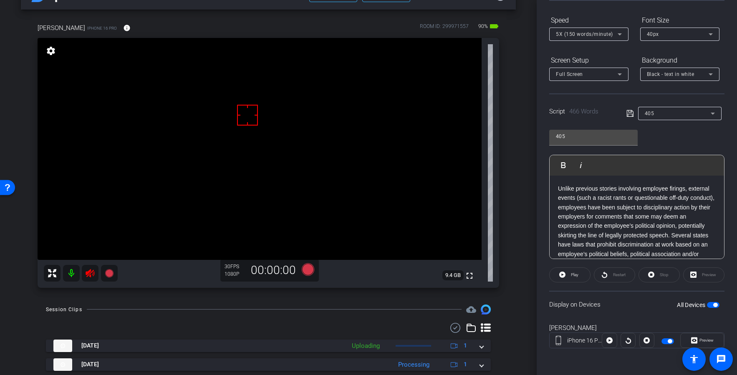
click at [90, 273] on icon at bounding box center [90, 273] width 9 height 8
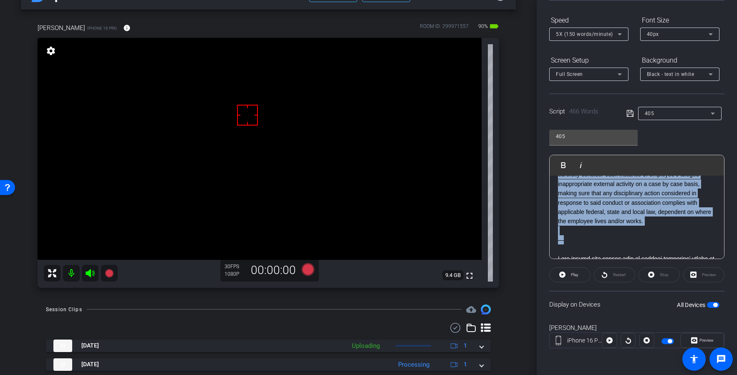
scroll to position [0, 0]
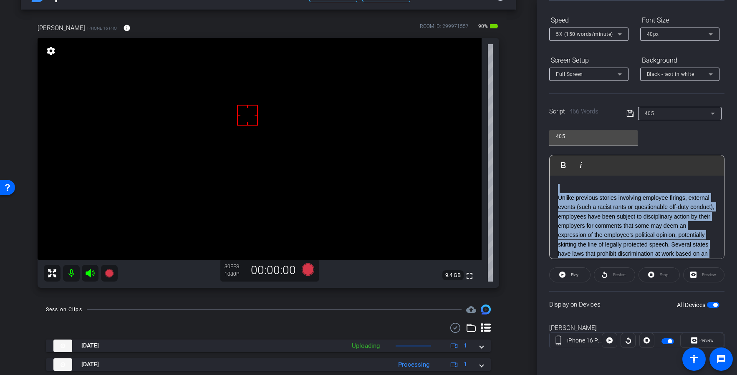
drag, startPoint x: 564, startPoint y: 236, endPoint x: 550, endPoint y: 159, distance: 78.2
click at [550, 159] on div "Play Play from this location Play Selected Play and display the selected text o…" at bounding box center [636, 207] width 175 height 104
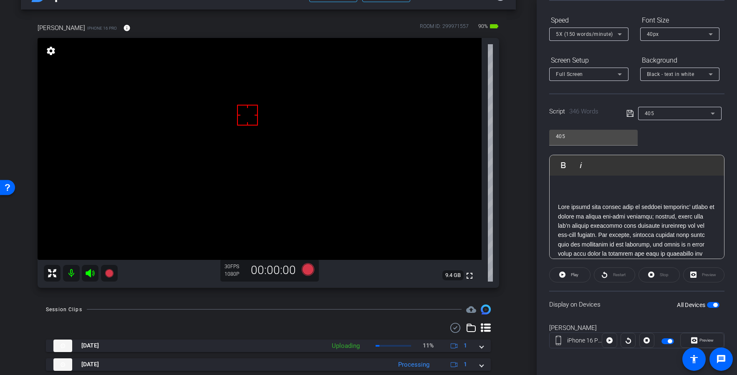
drag, startPoint x: 558, startPoint y: 207, endPoint x: 582, endPoint y: 178, distance: 37.6
click at [558, 207] on p at bounding box center [637, 309] width 158 height 215
click at [558, 208] on p at bounding box center [637, 309] width 158 height 215
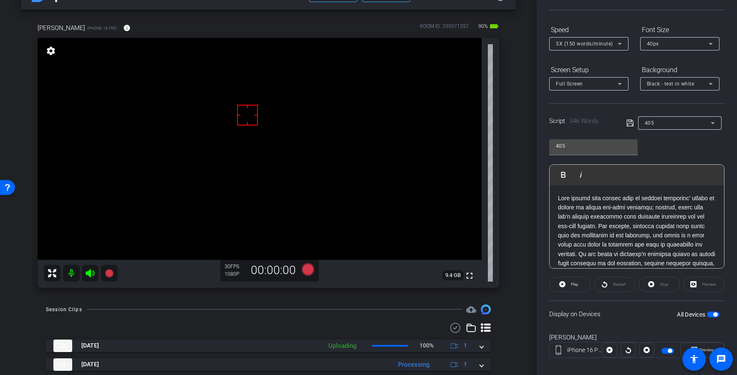
click at [628, 122] on icon at bounding box center [630, 123] width 8 height 10
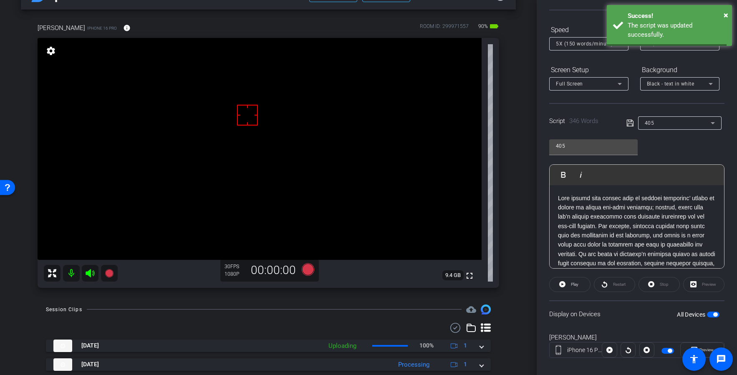
click at [628, 122] on icon at bounding box center [630, 123] width 8 height 10
drag, startPoint x: 628, startPoint y: 122, endPoint x: 619, endPoint y: 129, distance: 11.6
click at [628, 122] on icon at bounding box center [630, 123] width 8 height 10
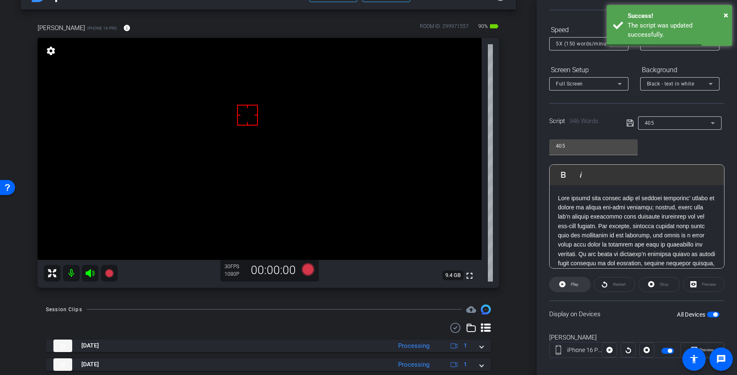
click at [567, 288] on span at bounding box center [570, 285] width 40 height 20
click at [661, 282] on span "Stop" at bounding box center [664, 284] width 9 height 5
click at [661, 282] on div "Stop" at bounding box center [658, 284] width 41 height 15
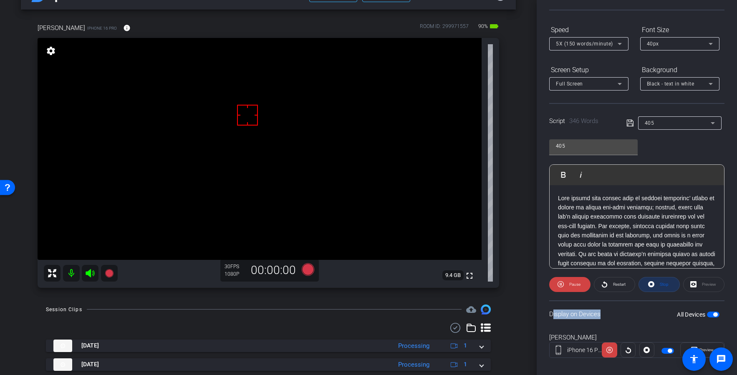
click at [661, 282] on div "Stop" at bounding box center [658, 284] width 41 height 15
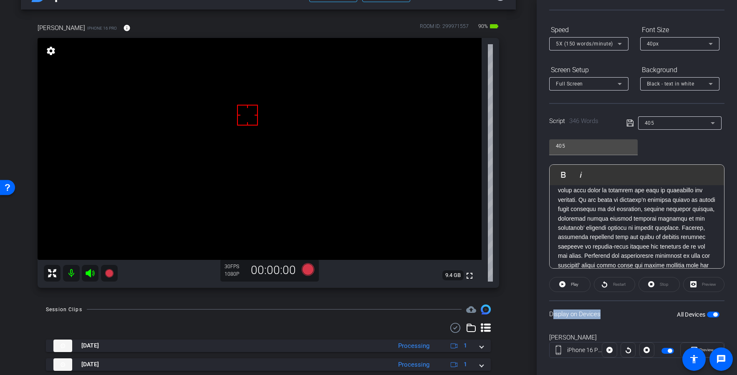
scroll to position [0, 0]
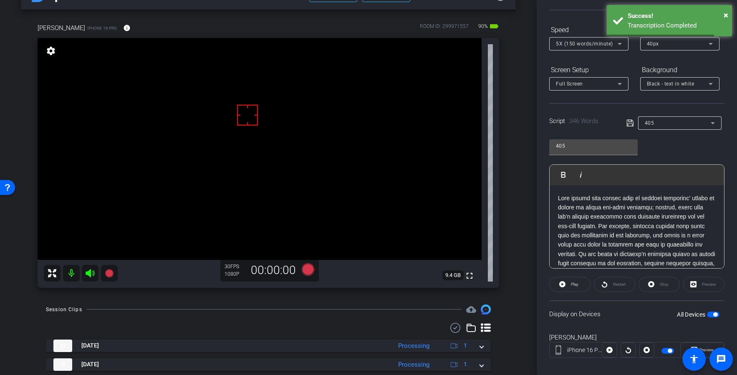
drag, startPoint x: 658, startPoint y: 284, endPoint x: 625, endPoint y: 307, distance: 40.3
click at [658, 284] on div "Stop" at bounding box center [658, 284] width 41 height 15
drag, startPoint x: 625, startPoint y: 307, endPoint x: 621, endPoint y: 305, distance: 4.3
click at [625, 307] on div "Display on Devices All Devices" at bounding box center [636, 313] width 175 height 27
click at [560, 199] on p at bounding box center [637, 301] width 158 height 215
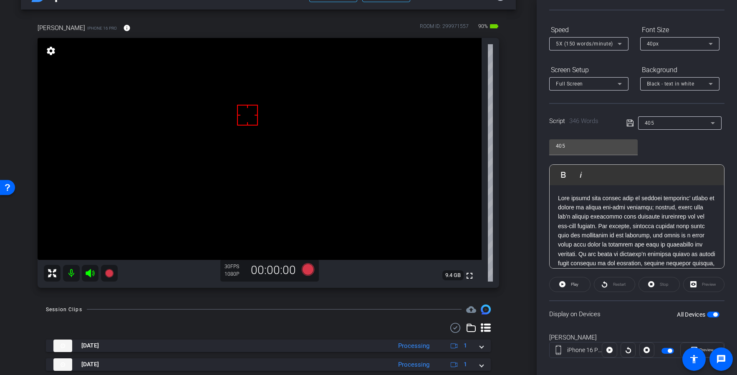
scroll to position [81, 0]
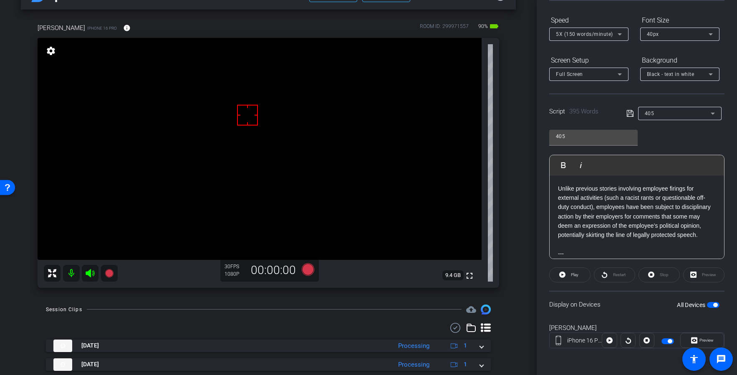
click at [626, 112] on div "Script 395 Words 405" at bounding box center [636, 106] width 175 height 27
click at [629, 112] on icon at bounding box center [629, 113] width 7 height 7
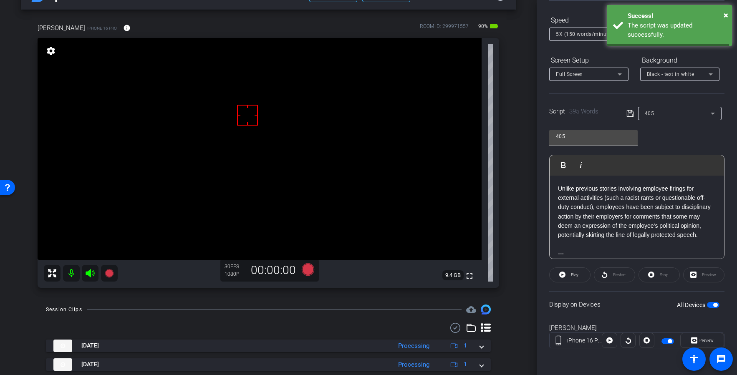
click at [630, 112] on icon at bounding box center [629, 113] width 7 height 7
click at [630, 113] on icon at bounding box center [630, 113] width 8 height 10
click at [574, 272] on span "Play" at bounding box center [574, 275] width 10 height 12
click at [659, 271] on span "Stop" at bounding box center [663, 275] width 11 height 12
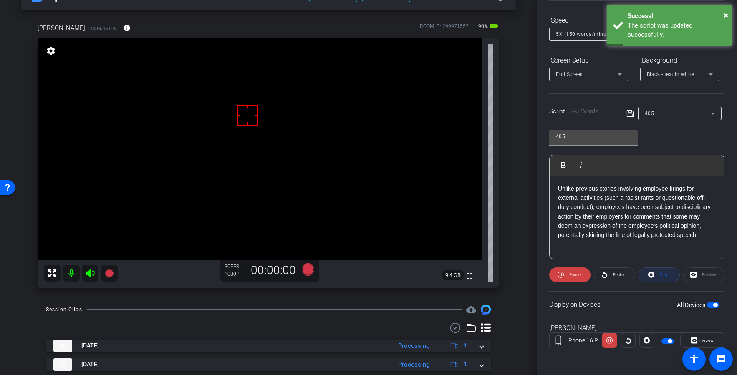
click at [659, 271] on span "Stop" at bounding box center [663, 275] width 11 height 12
drag, startPoint x: 659, startPoint y: 271, endPoint x: 645, endPoint y: 188, distance: 84.7
click at [659, 271] on div "Stop" at bounding box center [658, 274] width 41 height 15
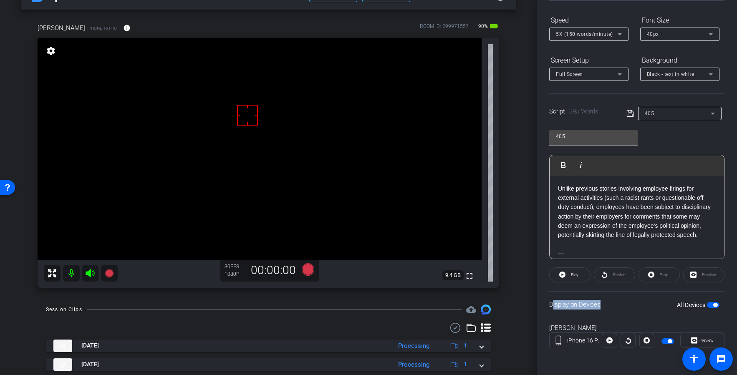
click at [628, 114] on icon at bounding box center [629, 113] width 7 height 7
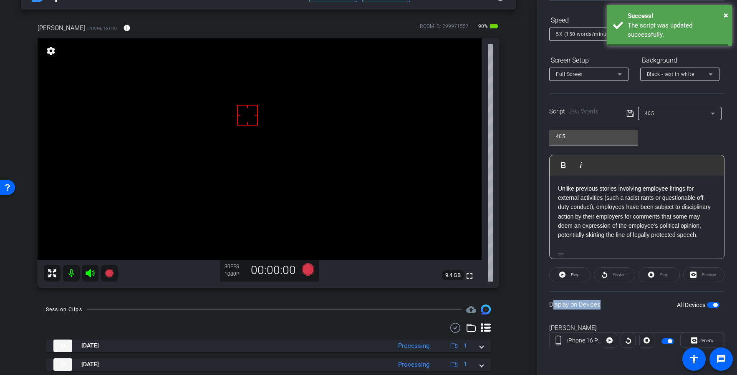
click at [628, 114] on icon at bounding box center [629, 113] width 7 height 7
drag, startPoint x: 628, startPoint y: 114, endPoint x: 609, endPoint y: 114, distance: 18.8
click at [628, 114] on icon at bounding box center [629, 113] width 7 height 7
click at [174, 307] on div "Session Clips cloud_upload" at bounding box center [268, 310] width 445 height 10
click at [87, 273] on icon at bounding box center [90, 273] width 9 height 8
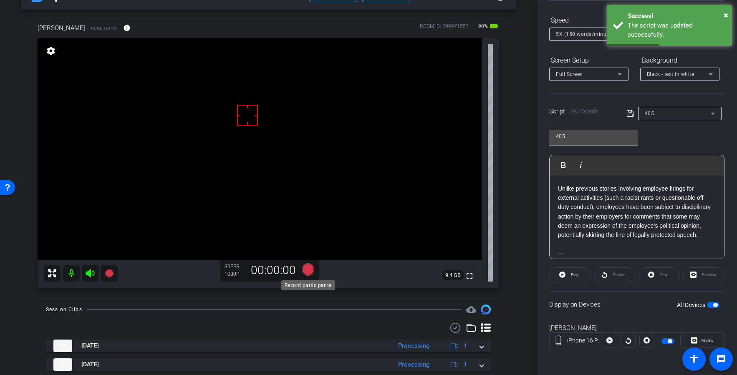
click at [308, 271] on icon at bounding box center [308, 269] width 13 height 13
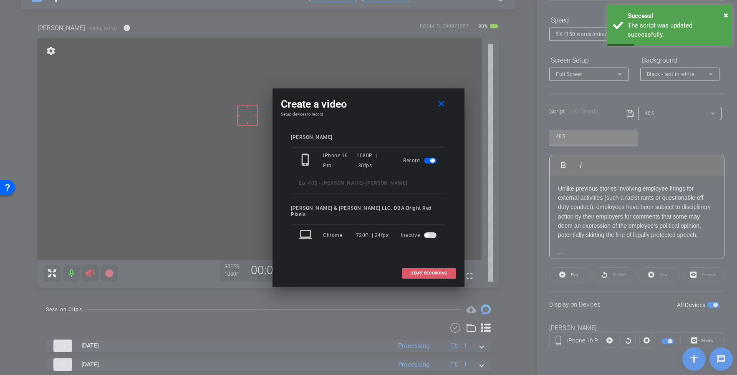
click at [434, 271] on span "START RECORDING" at bounding box center [429, 273] width 37 height 4
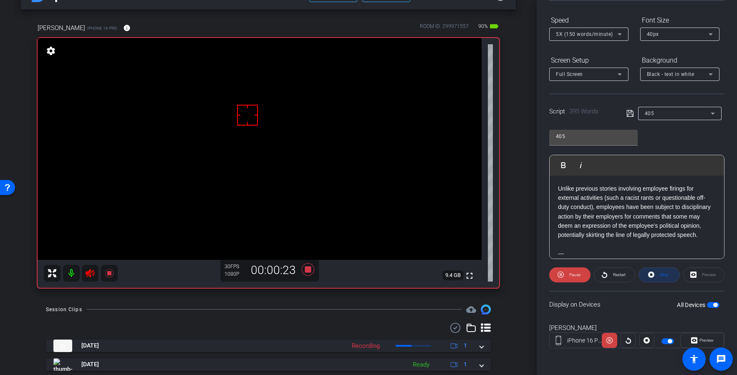
click at [661, 275] on span "Stop" at bounding box center [664, 275] width 9 height 5
drag, startPoint x: 92, startPoint y: 275, endPoint x: 202, endPoint y: 283, distance: 110.1
click at [92, 275] on icon at bounding box center [90, 273] width 9 height 8
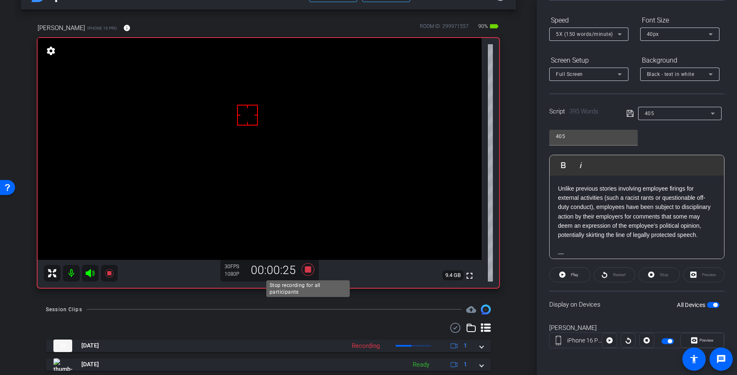
click at [305, 269] on icon at bounding box center [308, 269] width 13 height 13
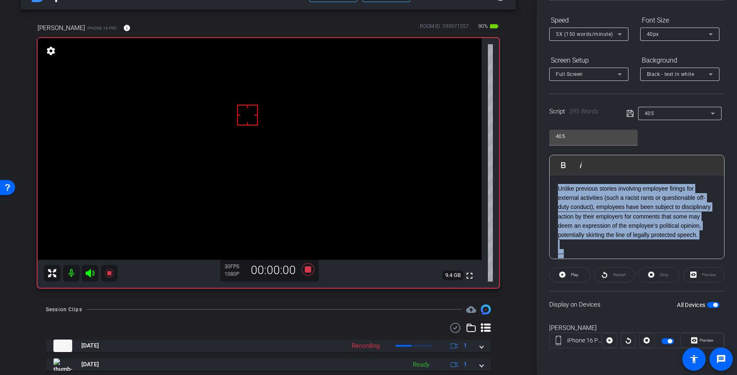
drag, startPoint x: 572, startPoint y: 254, endPoint x: 537, endPoint y: 141, distance: 117.9
click at [537, 141] on div "Participants Teleprompter Adjustments [PERSON_NAME] & [PERSON_NAME] LLC. DBA Br…" at bounding box center [637, 187] width 200 height 375
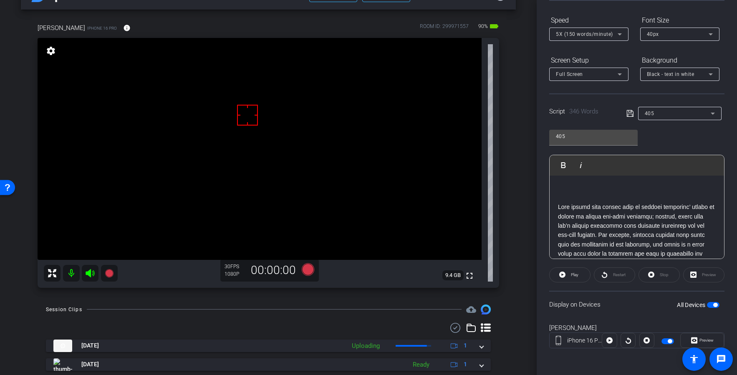
click at [558, 208] on p at bounding box center [637, 309] width 158 height 215
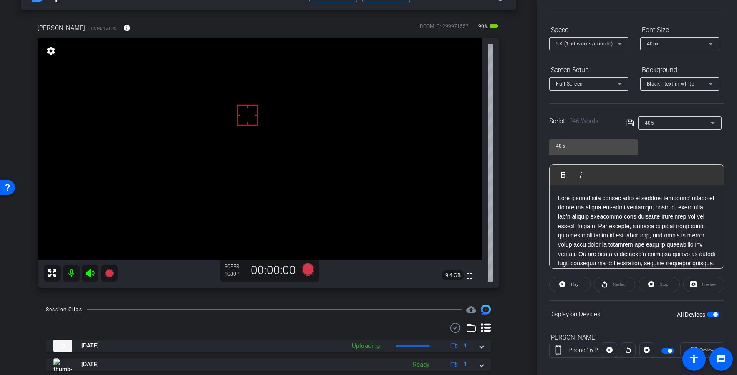
click at [632, 122] on icon at bounding box center [630, 123] width 8 height 10
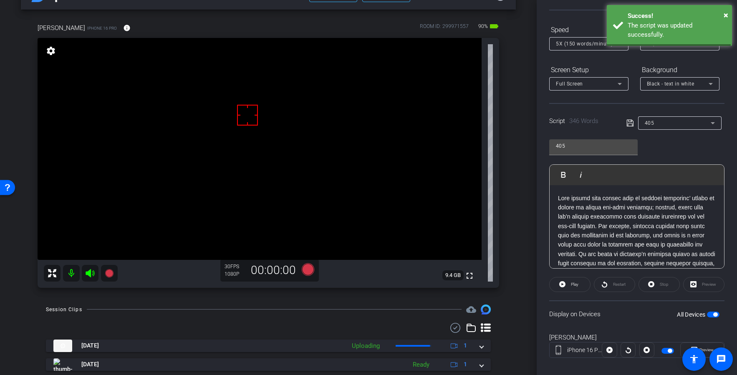
click at [632, 122] on icon at bounding box center [630, 123] width 8 height 10
drag, startPoint x: 632, startPoint y: 122, endPoint x: 615, endPoint y: 120, distance: 17.6
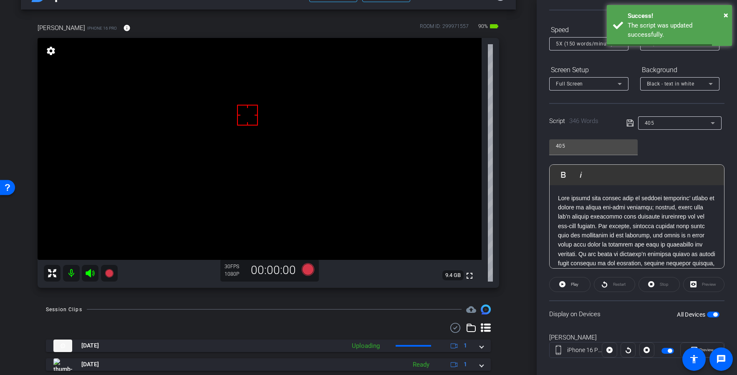
click at [632, 121] on icon at bounding box center [630, 123] width 8 height 10
click at [570, 287] on span "Play" at bounding box center [574, 285] width 10 height 12
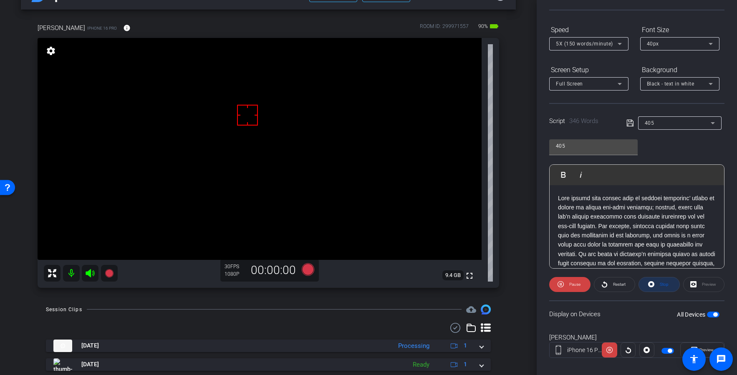
click at [668, 284] on span at bounding box center [659, 285] width 40 height 20
click at [668, 284] on div "Stop" at bounding box center [658, 284] width 41 height 15
click at [669, 284] on div "Stop" at bounding box center [658, 284] width 41 height 15
drag, startPoint x: 669, startPoint y: 284, endPoint x: 634, endPoint y: 151, distance: 137.1
click at [668, 284] on div "Stop" at bounding box center [658, 284] width 41 height 15
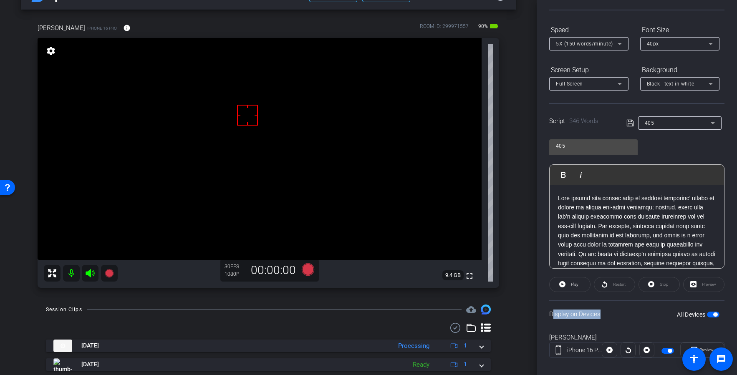
click at [627, 122] on icon at bounding box center [630, 123] width 8 height 10
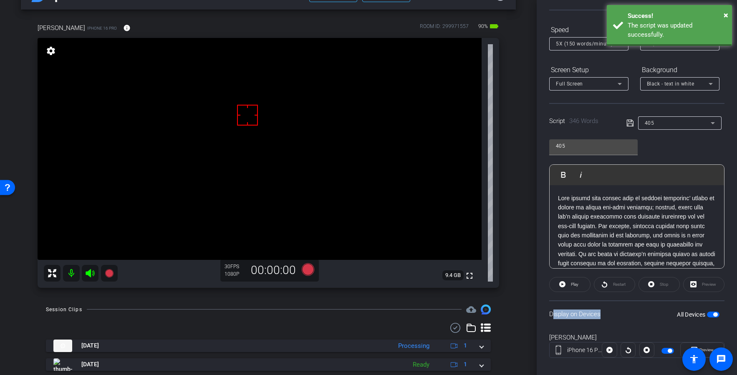
click at [627, 122] on icon at bounding box center [630, 123] width 8 height 10
drag, startPoint x: 149, startPoint y: 291, endPoint x: 79, endPoint y: 278, distance: 71.3
click at [140, 287] on div "[PERSON_NAME] iPhone 16 Pro info ROOM ID: 299971557 90% battery_std fullscreen …" at bounding box center [268, 153] width 495 height 287
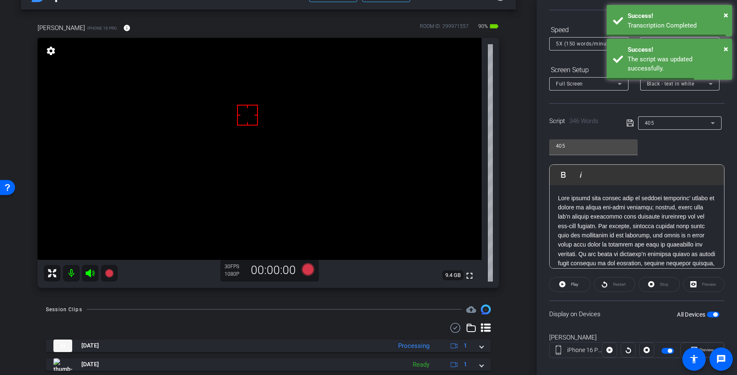
drag, startPoint x: 87, startPoint y: 272, endPoint x: 218, endPoint y: 280, distance: 131.7
click at [86, 272] on icon at bounding box center [90, 273] width 9 height 8
click at [307, 270] on icon at bounding box center [308, 269] width 13 height 13
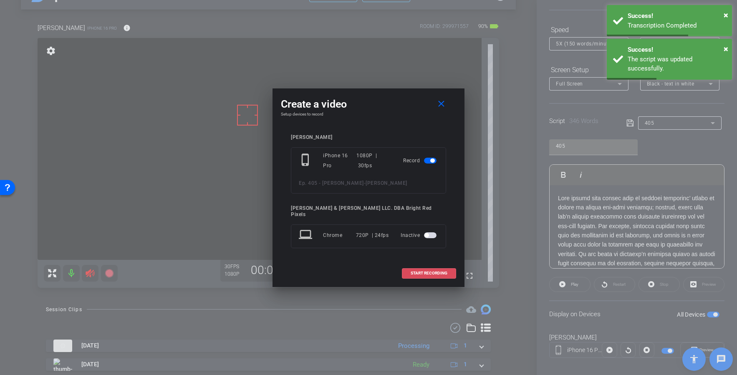
drag, startPoint x: 449, startPoint y: 270, endPoint x: 408, endPoint y: 262, distance: 41.7
click at [449, 270] on span at bounding box center [428, 273] width 53 height 20
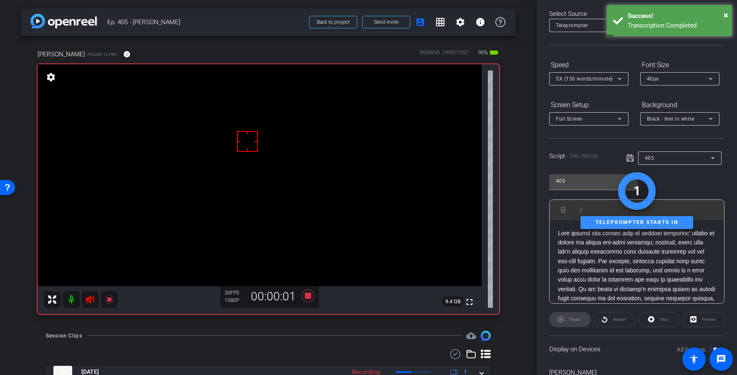
scroll to position [81, 0]
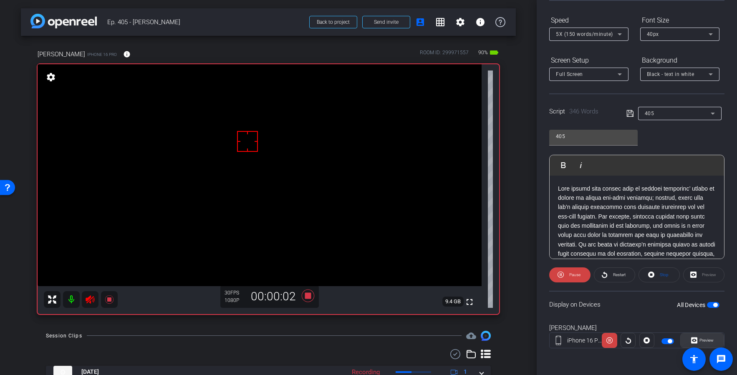
click at [699, 339] on span "Preview" at bounding box center [706, 340] width 14 height 5
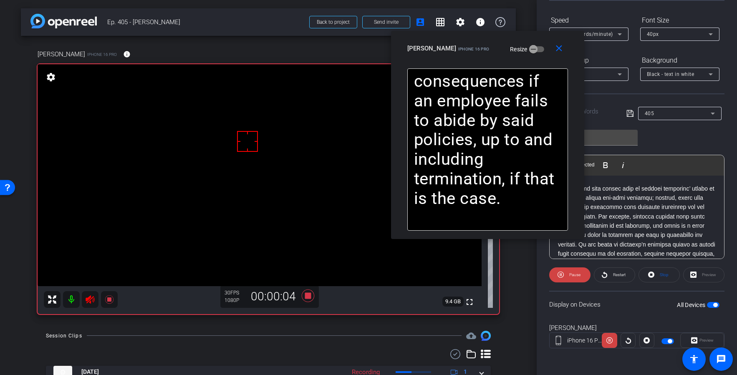
drag, startPoint x: 351, startPoint y: 101, endPoint x: 457, endPoint y: 54, distance: 115.3
click at [457, 54] on div "[PERSON_NAME] iPhone 16 Pro Resize" at bounding box center [490, 48] width 167 height 15
click at [610, 341] on icon at bounding box center [609, 341] width 6 height 6
click at [610, 341] on icon at bounding box center [609, 340] width 6 height 13
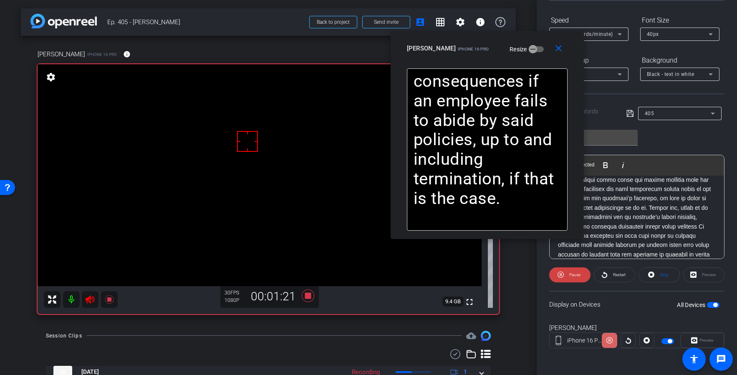
click at [610, 340] on icon at bounding box center [609, 341] width 6 height 6
click at [559, 50] on mat-icon "close" at bounding box center [558, 48] width 10 height 10
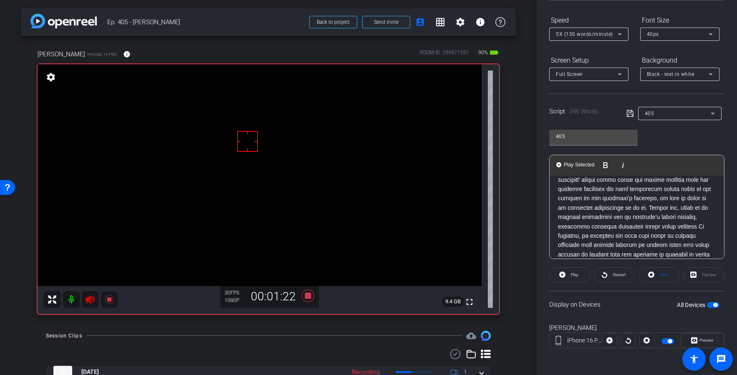
click at [93, 302] on icon at bounding box center [90, 300] width 10 height 10
click at [307, 296] on icon at bounding box center [308, 295] width 13 height 13
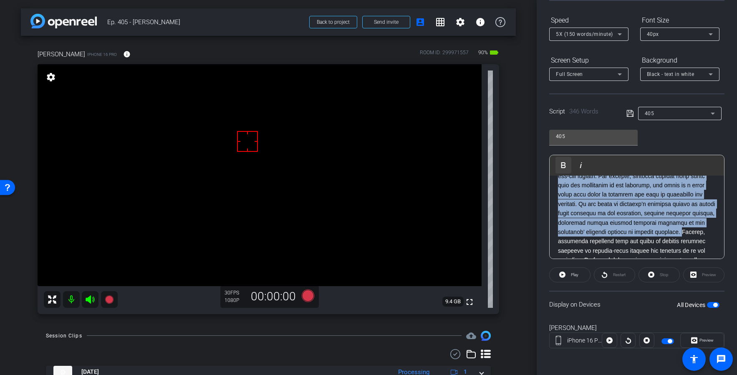
scroll to position [0, 0]
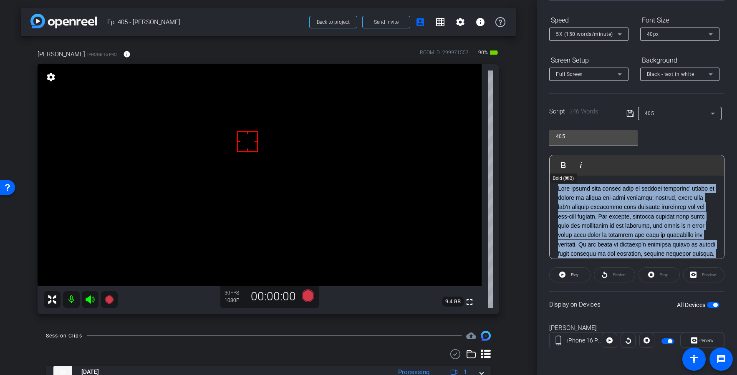
drag, startPoint x: 690, startPoint y: 233, endPoint x: 565, endPoint y: 174, distance: 137.8
click at [556, 168] on div "Play Play from this location Play Selected Play and display the selected text o…" at bounding box center [636, 207] width 175 height 104
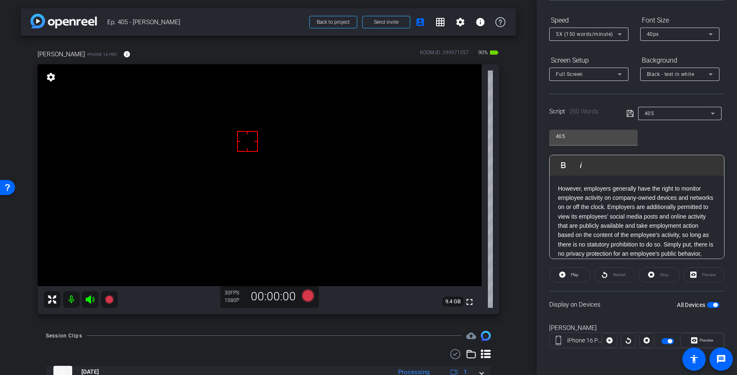
click at [631, 112] on icon at bounding box center [629, 113] width 7 height 7
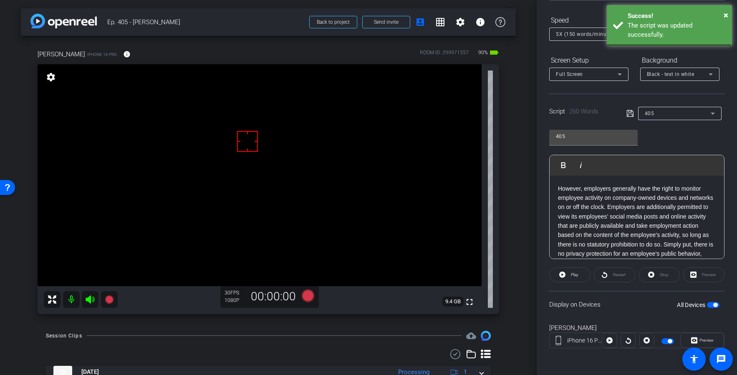
click at [631, 112] on icon at bounding box center [629, 113] width 7 height 7
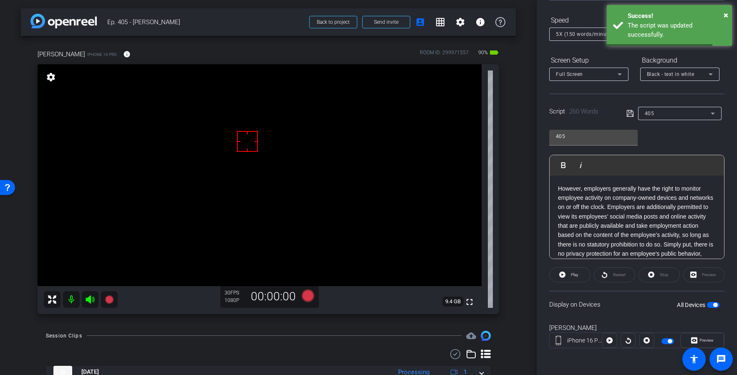
click at [631, 112] on icon at bounding box center [629, 113] width 7 height 7
click at [570, 273] on span "Play" at bounding box center [574, 275] width 10 height 12
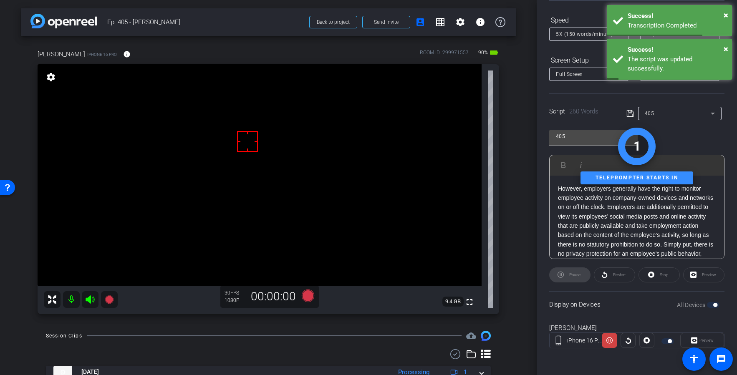
click at [661, 275] on div "Stop" at bounding box center [658, 274] width 41 height 15
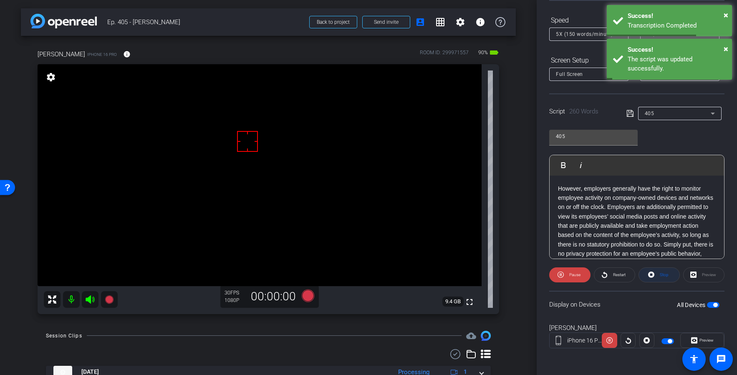
click at [661, 275] on span "Stop" at bounding box center [664, 275] width 9 height 5
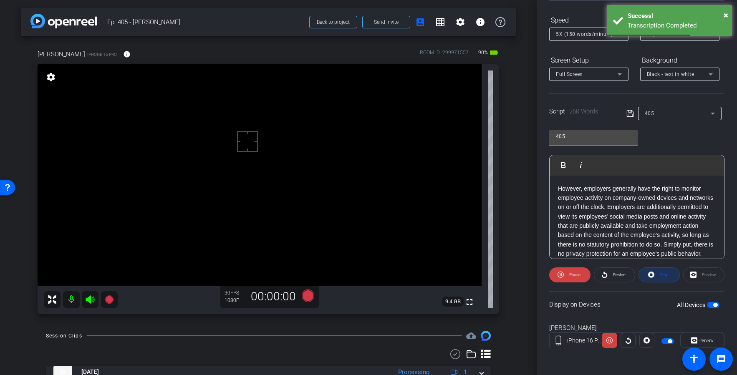
click at [661, 275] on div "Stop" at bounding box center [658, 274] width 41 height 15
click at [661, 274] on div "Stop" at bounding box center [658, 274] width 41 height 15
click at [629, 110] on icon at bounding box center [629, 113] width 7 height 7
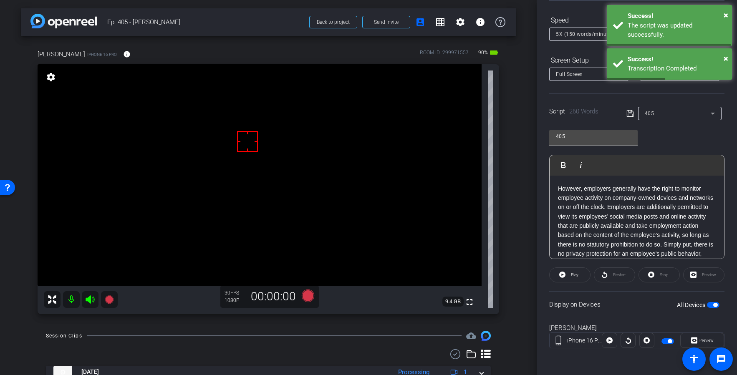
click at [629, 110] on icon at bounding box center [629, 113] width 7 height 7
drag, startPoint x: 91, startPoint y: 301, endPoint x: 336, endPoint y: 292, distance: 245.6
click at [91, 301] on icon at bounding box center [90, 299] width 9 height 8
click at [308, 294] on icon at bounding box center [308, 295] width 13 height 13
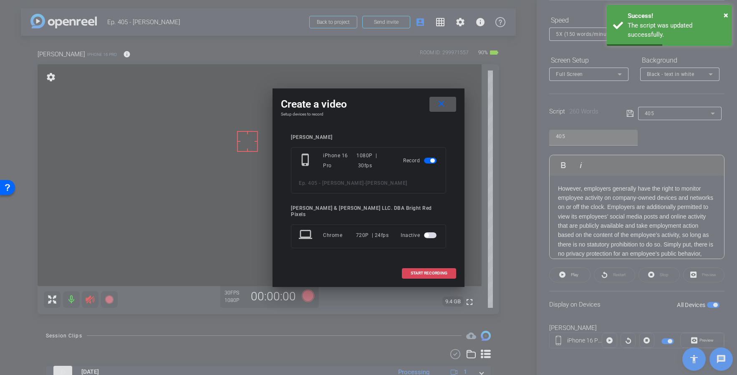
click at [426, 271] on span "START RECORDING" at bounding box center [429, 273] width 37 height 4
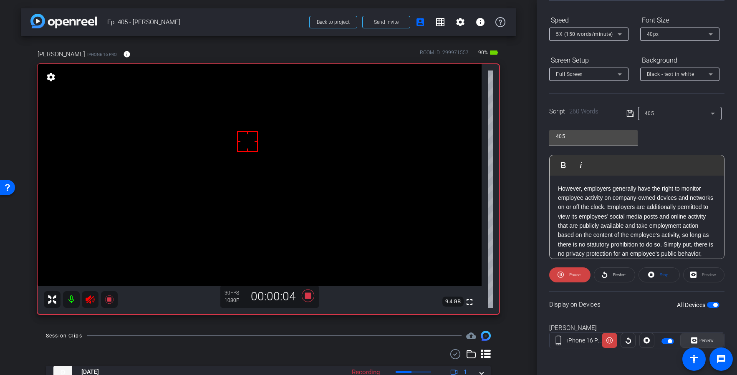
click at [699, 343] on span "Preview" at bounding box center [705, 341] width 16 height 12
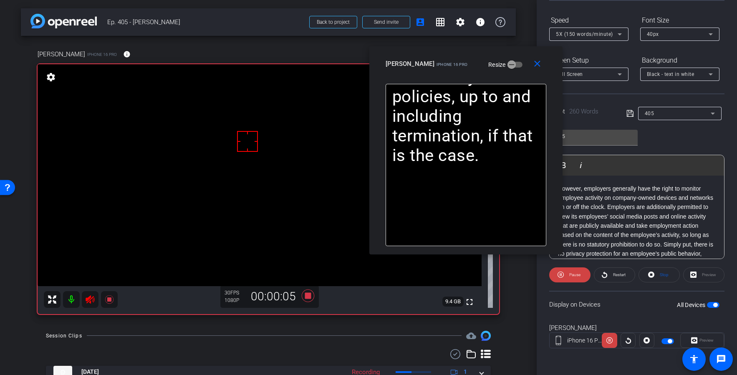
drag, startPoint x: 353, startPoint y: 99, endPoint x: 450, endPoint y: 61, distance: 104.2
click at [450, 62] on span "iPhone 16 Pro" at bounding box center [452, 64] width 31 height 5
click at [93, 299] on icon at bounding box center [90, 299] width 9 height 8
click at [311, 296] on icon at bounding box center [308, 295] width 20 height 15
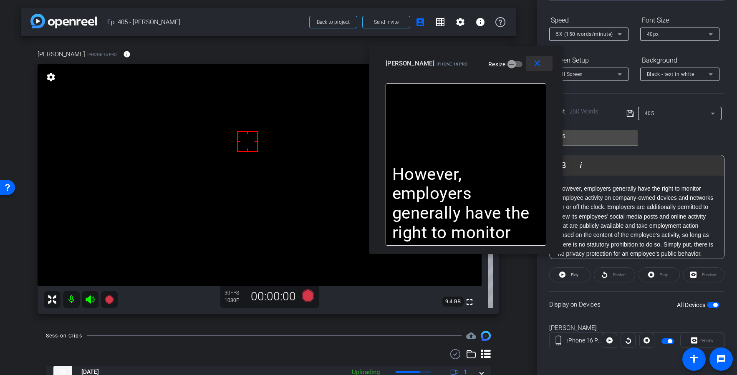
click at [540, 63] on mat-icon "close" at bounding box center [537, 63] width 10 height 10
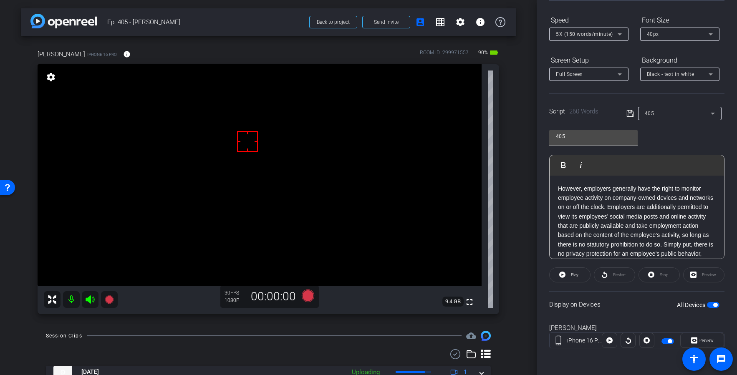
drag, startPoint x: 608, startPoint y: 218, endPoint x: 651, endPoint y: 252, distance: 54.7
click at [608, 218] on p "However, employers generally have the right to monitor employee activity on com…" at bounding box center [637, 244] width 158 height 121
click at [633, 111] on icon at bounding box center [630, 113] width 8 height 10
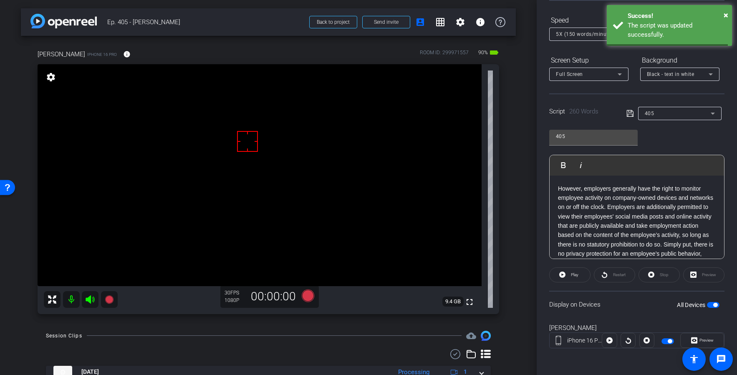
click at [633, 111] on icon at bounding box center [630, 113] width 8 height 10
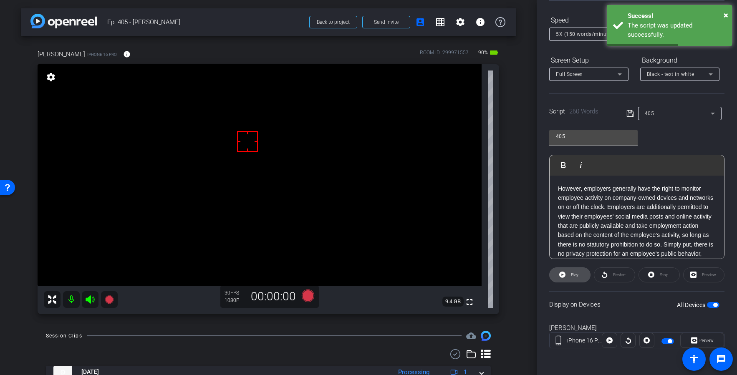
click at [567, 277] on span at bounding box center [570, 275] width 40 height 20
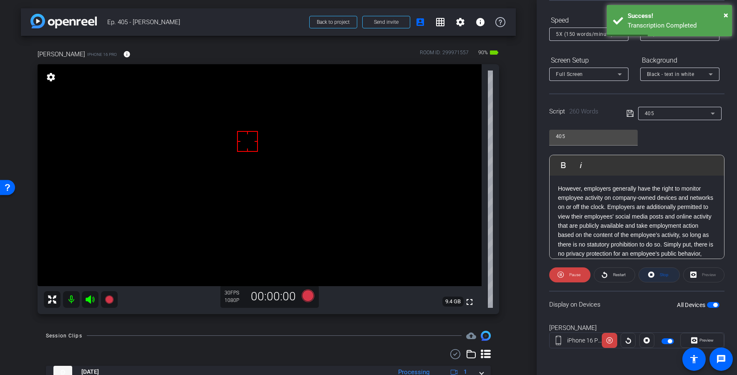
click at [671, 273] on span at bounding box center [659, 275] width 40 height 20
drag, startPoint x: 671, startPoint y: 273, endPoint x: 630, endPoint y: 160, distance: 120.6
click at [671, 273] on div "Stop" at bounding box center [658, 274] width 41 height 15
click at [633, 116] on icon at bounding box center [629, 113] width 7 height 7
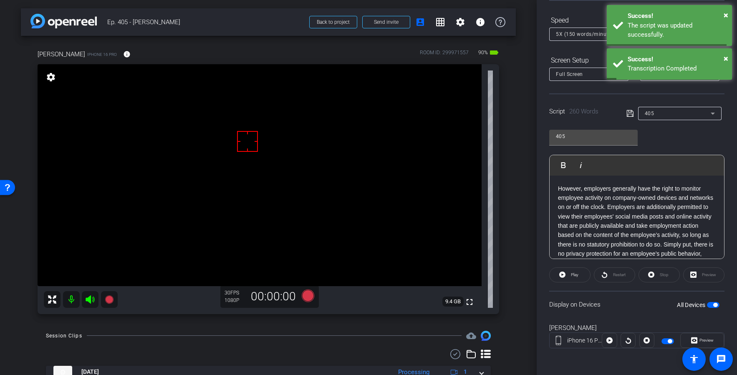
drag, startPoint x: 633, startPoint y: 116, endPoint x: 573, endPoint y: 313, distance: 206.3
click at [633, 116] on icon at bounding box center [629, 113] width 7 height 7
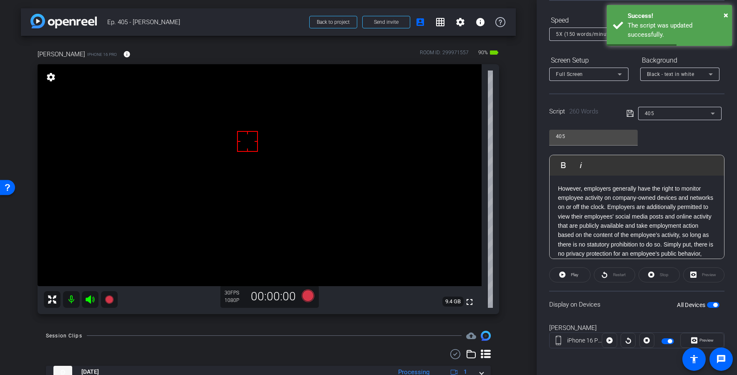
click at [88, 298] on icon at bounding box center [90, 299] width 9 height 8
click at [309, 294] on icon at bounding box center [308, 295] width 13 height 13
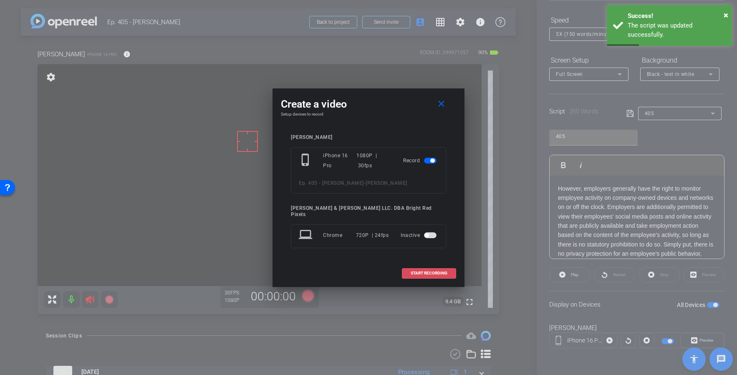
click at [439, 272] on span "START RECORDING" at bounding box center [429, 273] width 37 height 4
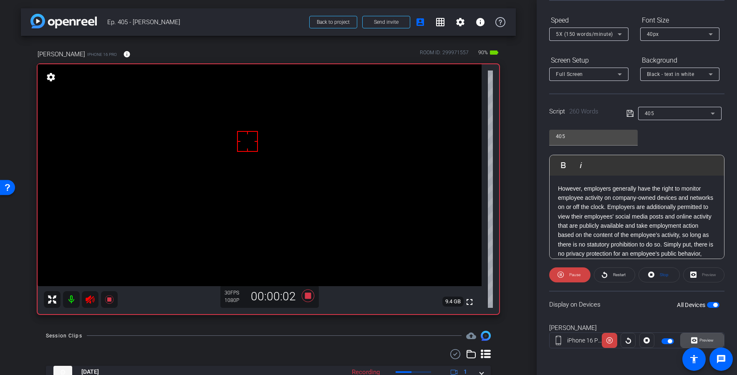
click at [712, 340] on span "Preview" at bounding box center [706, 340] width 14 height 5
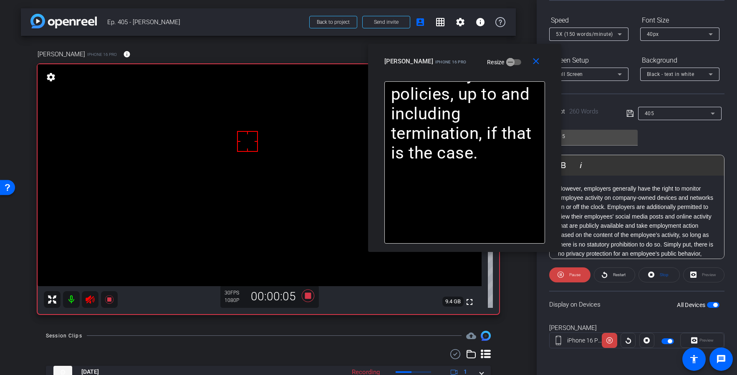
drag, startPoint x: 356, startPoint y: 106, endPoint x: 451, endPoint y: 66, distance: 102.1
click at [451, 66] on div "[PERSON_NAME] iPhone 16 Pro Resize" at bounding box center [467, 61] width 167 height 15
click at [610, 341] on icon at bounding box center [609, 341] width 6 height 6
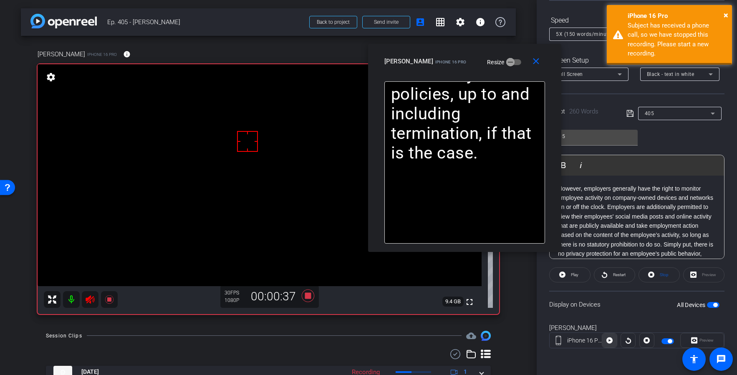
click at [610, 341] on icon at bounding box center [609, 341] width 6 height 6
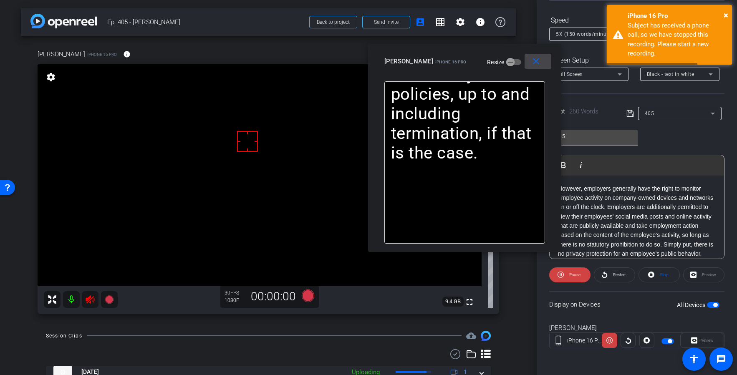
click at [532, 61] on mat-icon "close" at bounding box center [536, 61] width 10 height 10
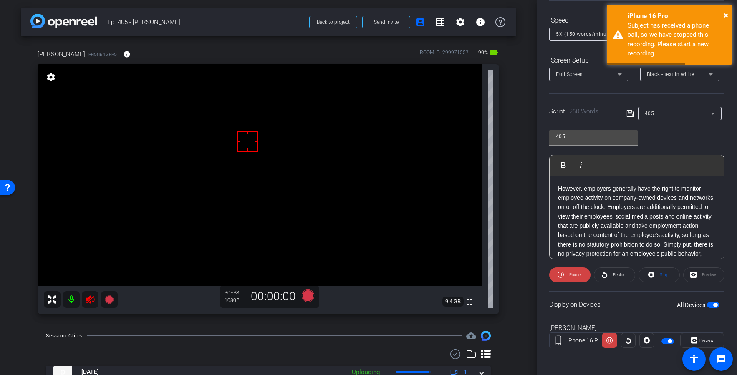
click at [95, 297] on icon at bounding box center [90, 300] width 10 height 10
drag, startPoint x: 310, startPoint y: 298, endPoint x: 262, endPoint y: 333, distance: 59.7
click at [262, 333] on div "arrow_back Ep. 405 - [PERSON_NAME] Back to project Send invite account_box grid…" at bounding box center [268, 187] width 537 height 375
click at [261, 333] on div "Session Clips cloud_upload" at bounding box center [268, 336] width 445 height 10
click at [664, 273] on span "Stop" at bounding box center [664, 275] width 9 height 5
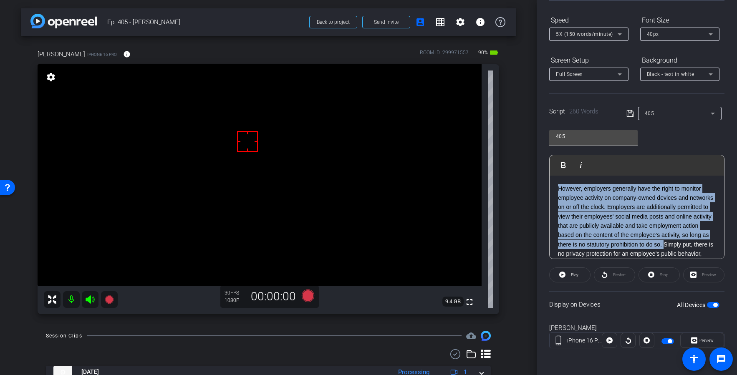
drag, startPoint x: 665, startPoint y: 211, endPoint x: 518, endPoint y: 156, distance: 156.6
click at [518, 156] on div "arrow_back Ep. 405 - [PERSON_NAME] Back to project Send invite account_box grid…" at bounding box center [368, 187] width 737 height 375
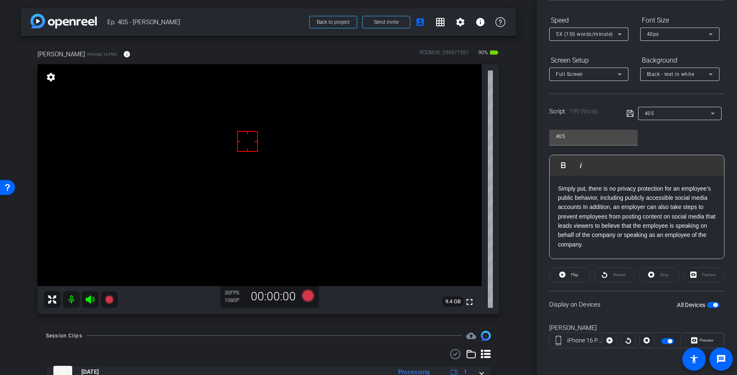
drag, startPoint x: 581, startPoint y: 208, endPoint x: 611, endPoint y: 239, distance: 43.1
click at [581, 208] on p "Simply put, there is no privacy protection for an employee’s public behavior, i…" at bounding box center [637, 217] width 158 height 66
click at [627, 111] on icon at bounding box center [630, 113] width 8 height 10
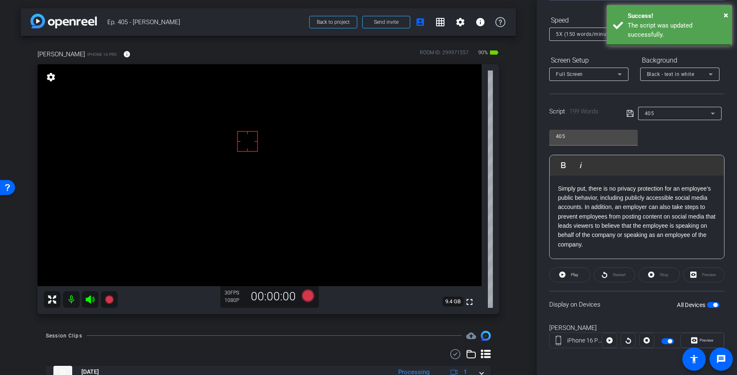
click at [628, 111] on icon at bounding box center [629, 113] width 7 height 7
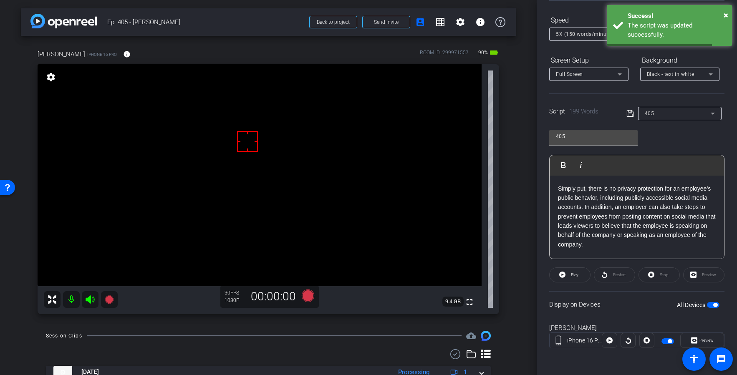
click at [628, 111] on icon at bounding box center [629, 113] width 7 height 7
click at [629, 111] on icon at bounding box center [630, 113] width 8 height 10
click at [629, 110] on icon at bounding box center [629, 113] width 7 height 7
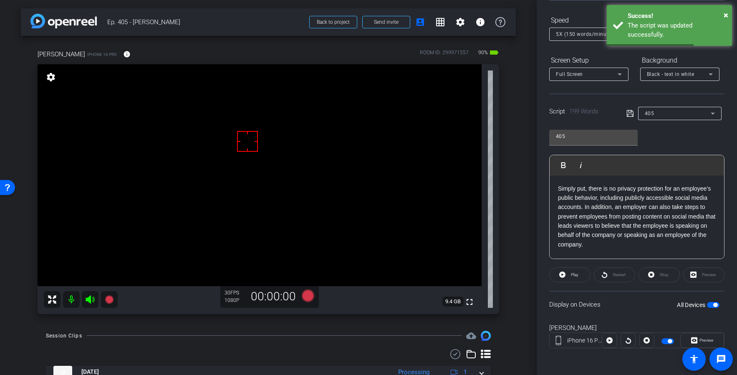
drag, startPoint x: 629, startPoint y: 110, endPoint x: 622, endPoint y: 120, distance: 12.5
click at [629, 110] on icon at bounding box center [629, 113] width 7 height 7
click at [563, 273] on icon at bounding box center [562, 277] width 6 height 10
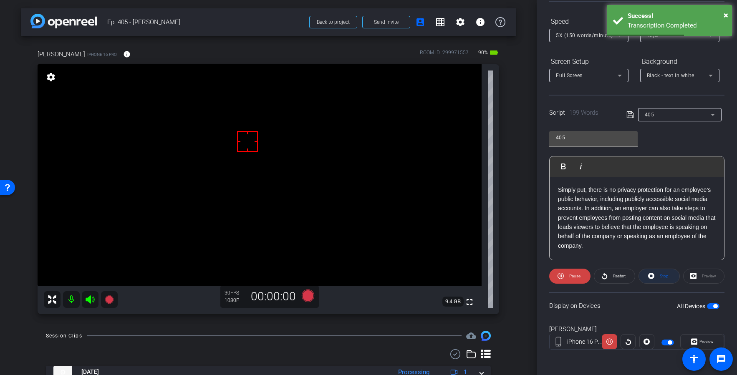
click at [679, 275] on button "Stop" at bounding box center [658, 276] width 41 height 15
click at [679, 275] on div "Stop" at bounding box center [658, 276] width 41 height 15
click at [678, 275] on div "Stop" at bounding box center [658, 276] width 41 height 15
click at [679, 274] on div "Stop" at bounding box center [658, 276] width 41 height 15
click at [631, 114] on icon at bounding box center [630, 115] width 8 height 10
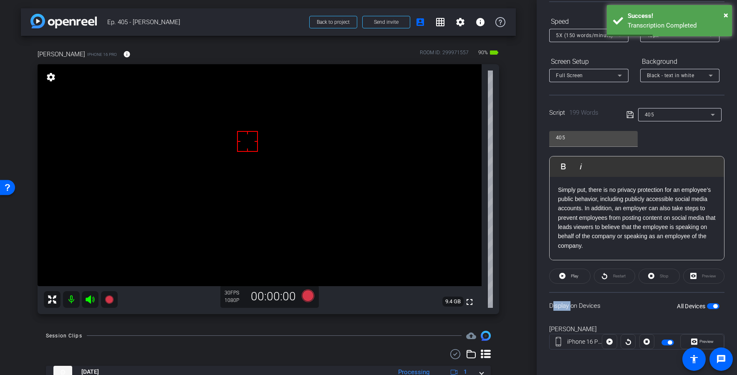
click at [631, 114] on icon at bounding box center [630, 115] width 8 height 10
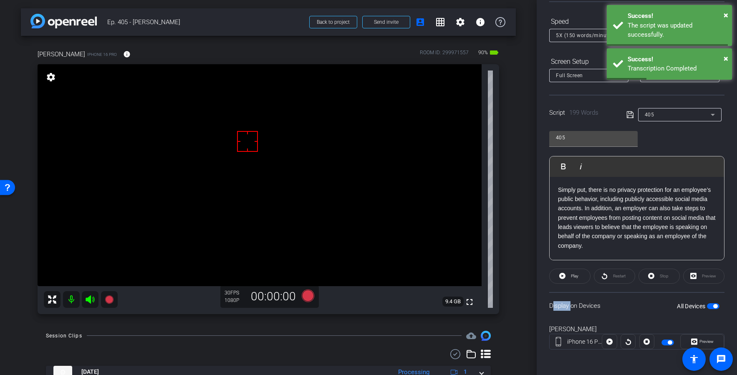
click at [631, 114] on icon at bounding box center [630, 115] width 8 height 10
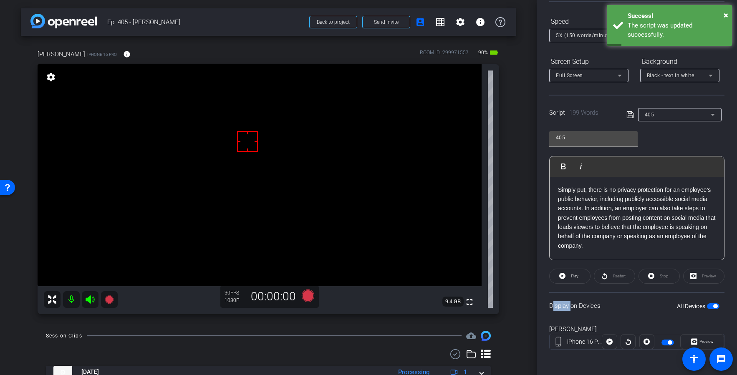
click at [89, 303] on icon at bounding box center [90, 300] width 10 height 10
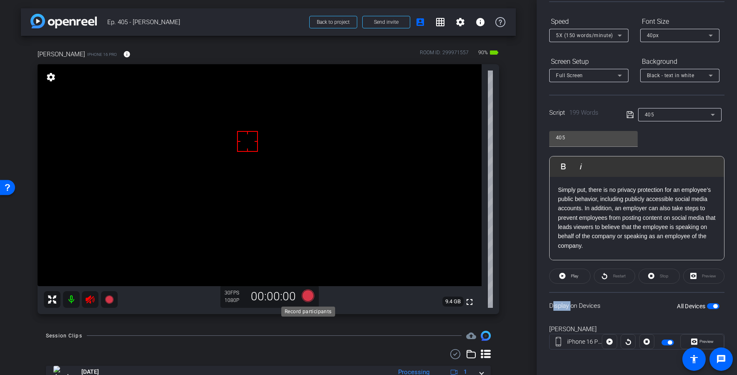
click at [313, 294] on icon at bounding box center [308, 295] width 20 height 15
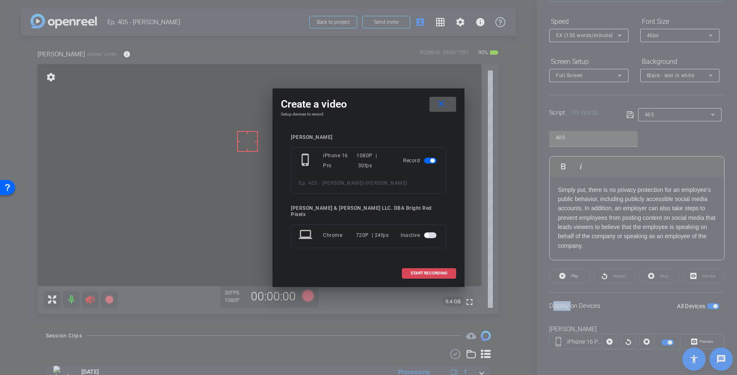
click at [449, 265] on span at bounding box center [428, 273] width 53 height 20
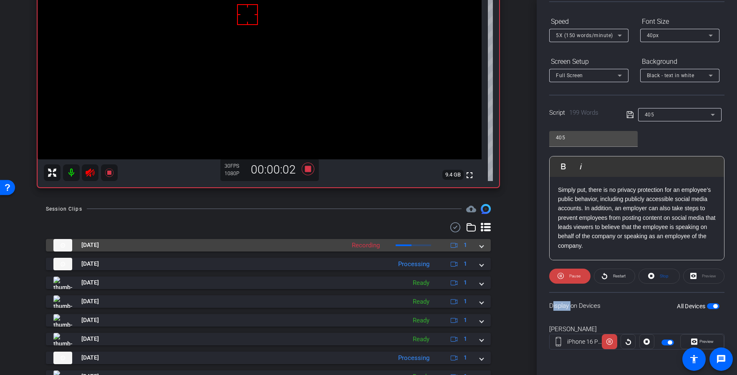
scroll to position [76, 0]
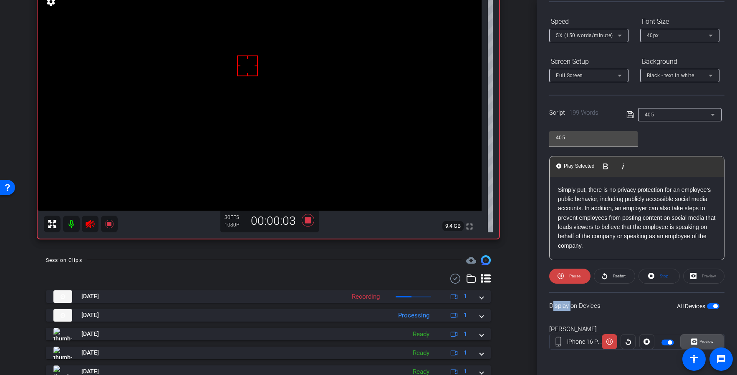
click at [705, 342] on span "Preview" at bounding box center [706, 341] width 14 height 5
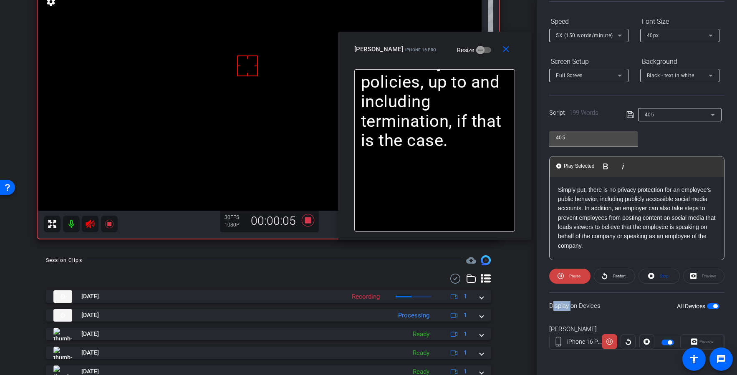
drag, startPoint x: 371, startPoint y: 93, endPoint x: 412, endPoint y: 68, distance: 47.7
click at [427, 48] on span "iPhone 16 Pro" at bounding box center [420, 50] width 31 height 5
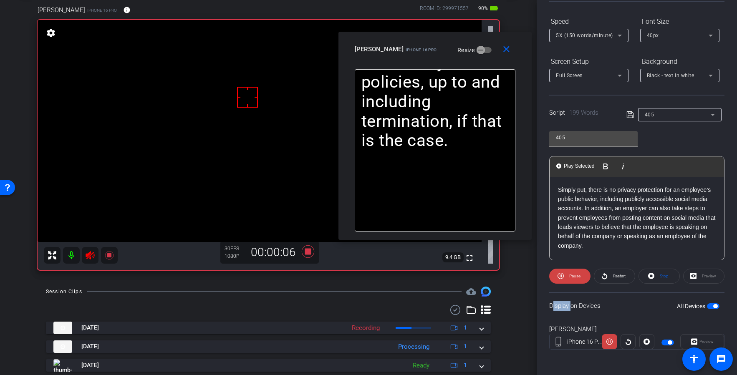
scroll to position [40, 0]
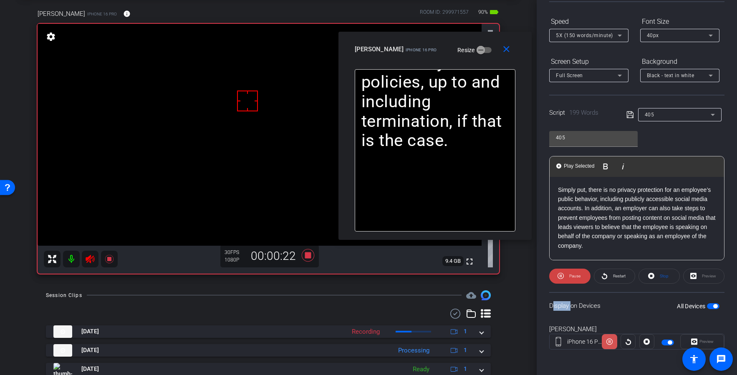
click at [607, 343] on icon at bounding box center [609, 342] width 6 height 6
drag, startPoint x: 505, startPoint y: 48, endPoint x: 482, endPoint y: 50, distance: 23.9
click at [504, 48] on mat-icon "close" at bounding box center [506, 49] width 10 height 10
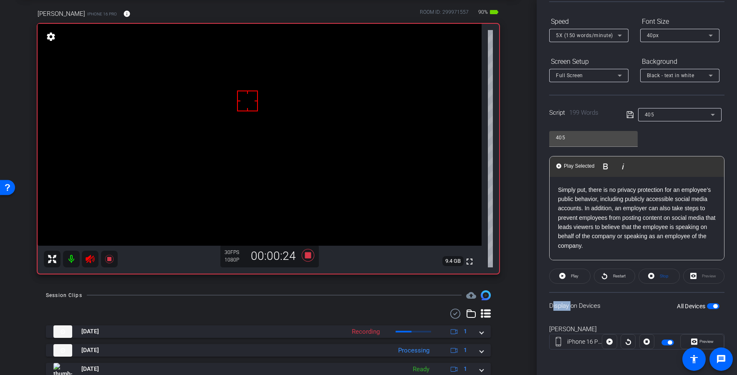
click at [84, 262] on mat-icon at bounding box center [90, 259] width 17 height 17
click at [88, 260] on icon at bounding box center [90, 259] width 9 height 8
click at [308, 254] on icon at bounding box center [308, 255] width 13 height 13
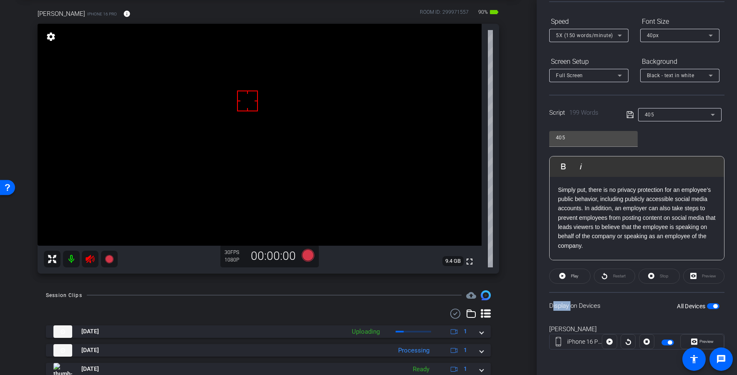
click at [89, 262] on icon at bounding box center [90, 259] width 9 height 8
drag, startPoint x: 599, startPoint y: 247, endPoint x: 497, endPoint y: 131, distance: 154.9
click at [497, 129] on div "arrow_back Ep. 405 - [PERSON_NAME] Back to project Send invite account_box grid…" at bounding box center [368, 187] width 737 height 375
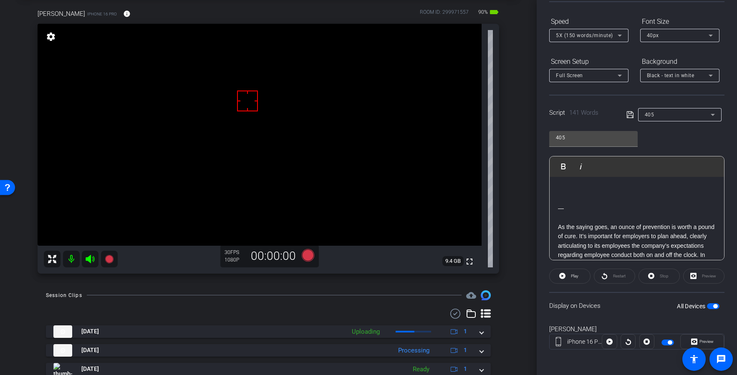
click at [559, 228] on p "As the saying goes, an ounce of prevention is worth a pound of cure. It’s impor…" at bounding box center [637, 296] width 158 height 149
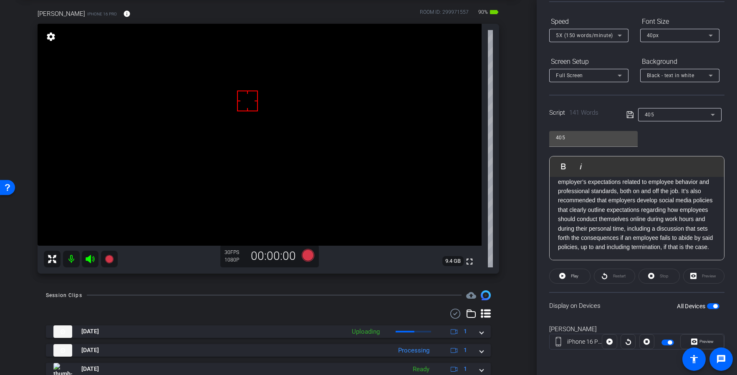
scroll to position [0, 0]
click at [630, 113] on icon at bounding box center [629, 114] width 7 height 7
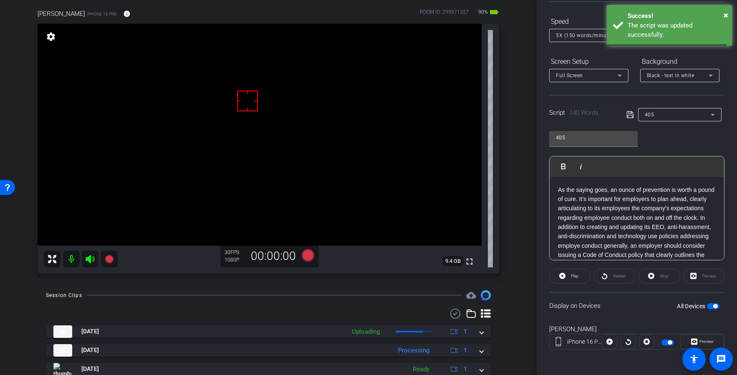
click at [630, 113] on icon at bounding box center [629, 114] width 7 height 7
drag, startPoint x: 631, startPoint y: 113, endPoint x: 627, endPoint y: 140, distance: 27.4
click at [630, 113] on icon at bounding box center [629, 114] width 7 height 7
click at [576, 275] on span "Play" at bounding box center [575, 276] width 8 height 5
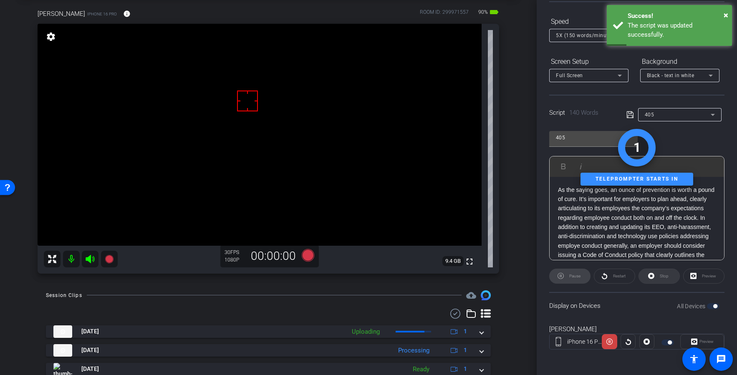
click at [663, 275] on span "Stop" at bounding box center [664, 276] width 9 height 5
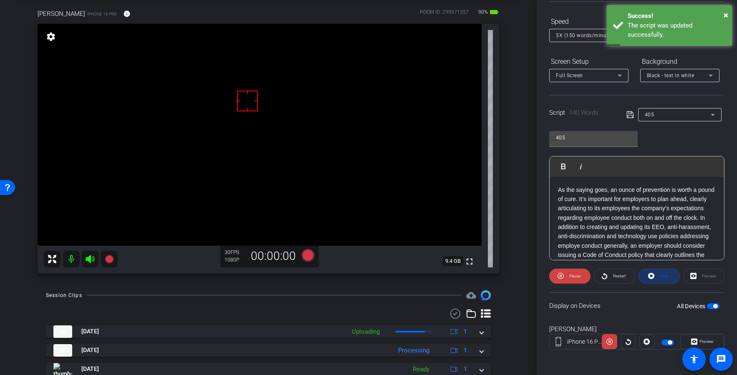
click at [663, 275] on span "Stop" at bounding box center [664, 276] width 9 height 5
drag, startPoint x: 663, startPoint y: 275, endPoint x: 663, endPoint y: 263, distance: 12.1
click at [663, 275] on div "Stop" at bounding box center [658, 276] width 41 height 15
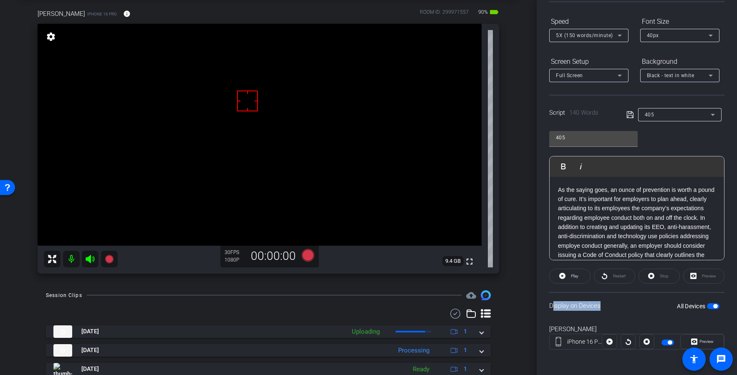
click at [630, 116] on icon at bounding box center [629, 114] width 7 height 7
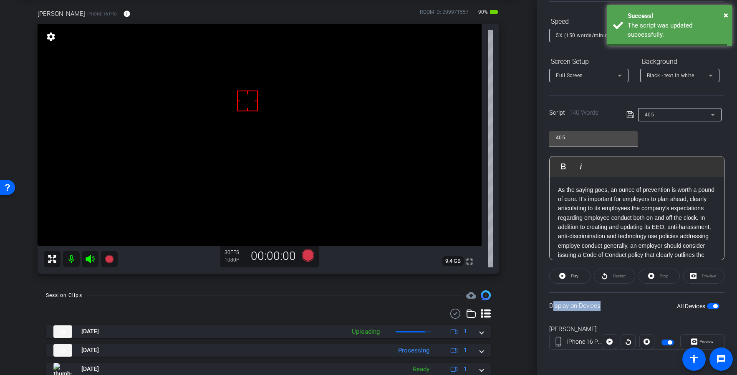
click at [630, 115] on icon at bounding box center [629, 114] width 7 height 7
click at [89, 260] on icon at bounding box center [90, 259] width 9 height 8
click at [313, 255] on icon at bounding box center [308, 255] width 20 height 15
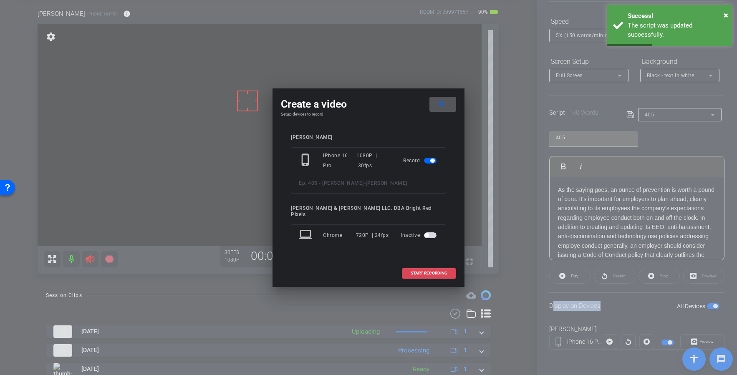
click at [428, 273] on span at bounding box center [428, 273] width 53 height 20
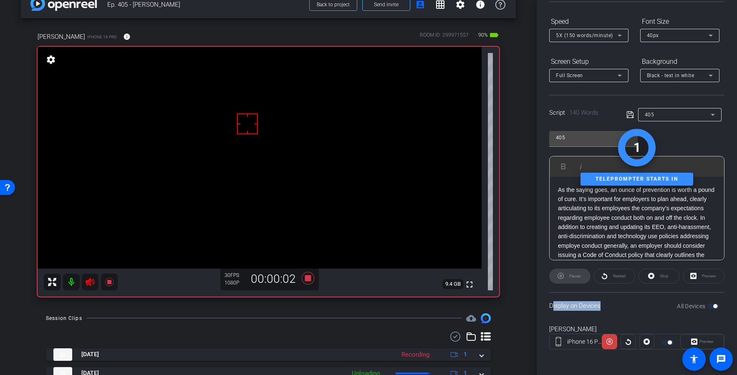
scroll to position [27, 0]
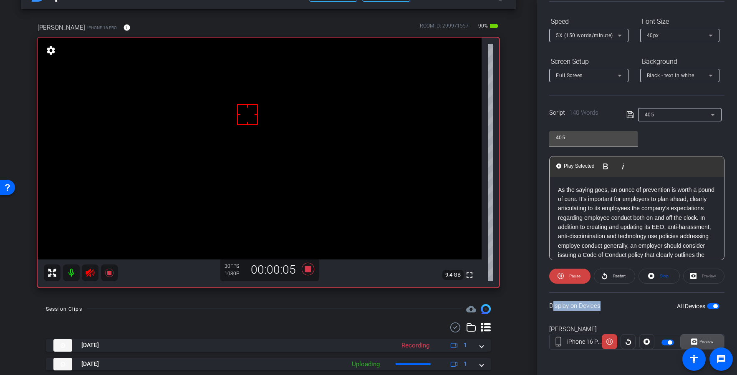
click at [697, 339] on span "Preview" at bounding box center [705, 342] width 16 height 12
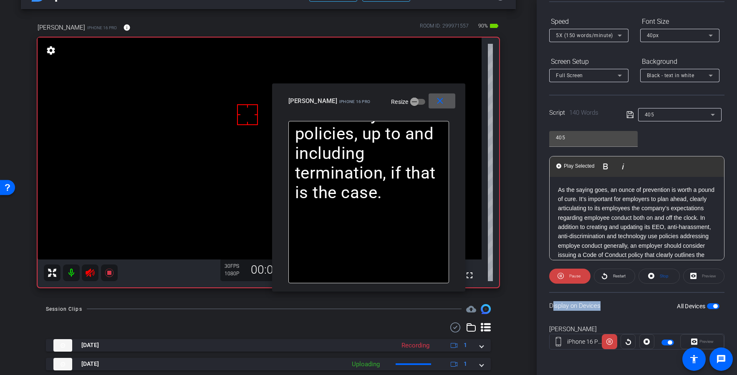
drag, startPoint x: 380, startPoint y: 96, endPoint x: 424, endPoint y: 84, distance: 45.6
click at [422, 83] on div "close [PERSON_NAME] iPhone 16 Pro Resize" at bounding box center [368, 102] width 193 height 38
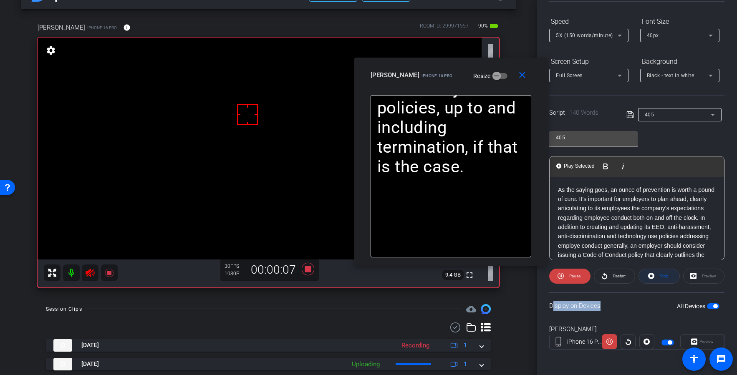
drag, startPoint x: 666, startPoint y: 275, endPoint x: 599, endPoint y: 276, distance: 66.8
click at [666, 275] on span "Stop" at bounding box center [664, 276] width 9 height 5
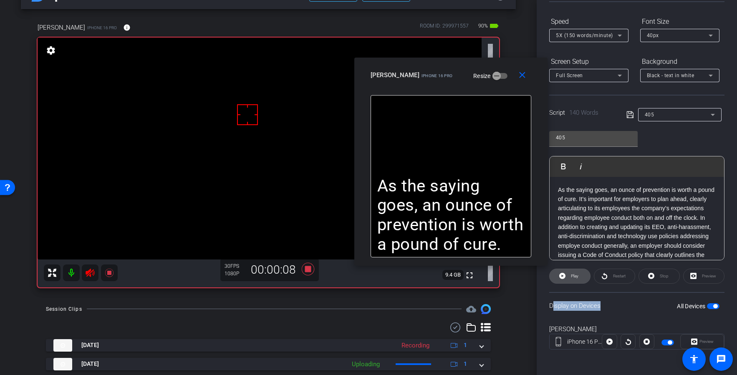
click at [577, 277] on span "Play" at bounding box center [575, 276] width 8 height 5
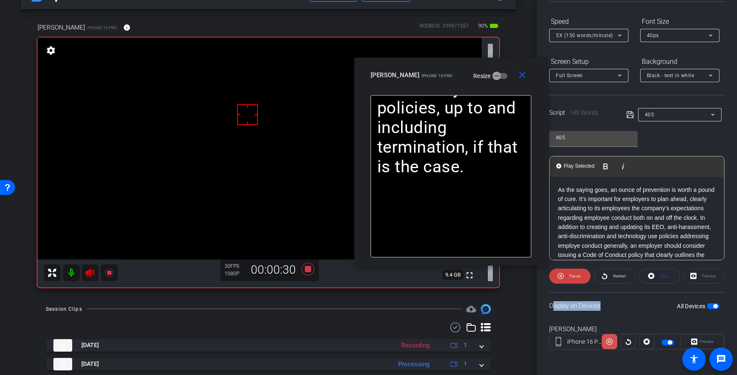
click at [606, 344] on icon at bounding box center [609, 342] width 6 height 13
click at [607, 344] on icon at bounding box center [609, 342] width 6 height 13
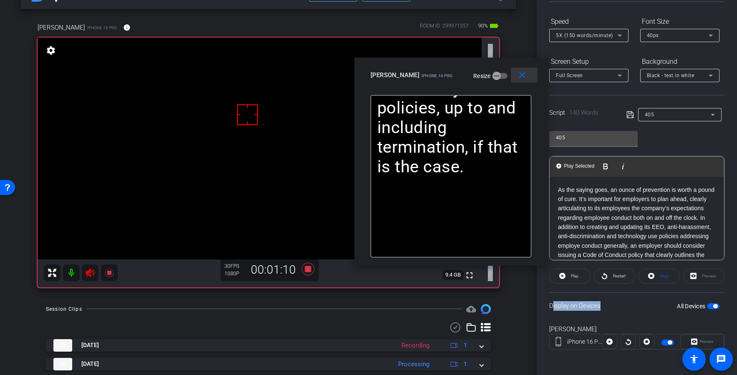
drag, startPoint x: 520, startPoint y: 77, endPoint x: 498, endPoint y: 86, distance: 23.9
click at [520, 77] on mat-icon "close" at bounding box center [522, 75] width 10 height 10
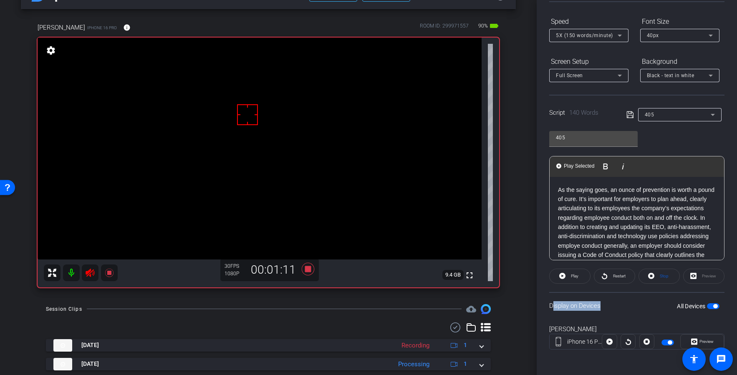
click at [90, 273] on icon at bounding box center [90, 273] width 9 height 8
click at [310, 269] on icon at bounding box center [308, 268] width 13 height 13
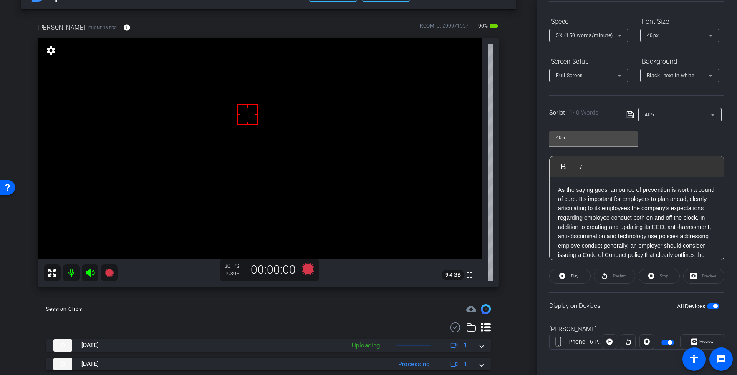
drag, startPoint x: 619, startPoint y: 209, endPoint x: 635, endPoint y: 246, distance: 40.4
click at [619, 209] on p "As the saying goes, an ounce of prevention is worth a pound of cure. It’s impor…" at bounding box center [637, 259] width 158 height 149
click at [629, 118] on icon at bounding box center [629, 114] width 7 height 7
click at [629, 117] on icon at bounding box center [630, 115] width 8 height 10
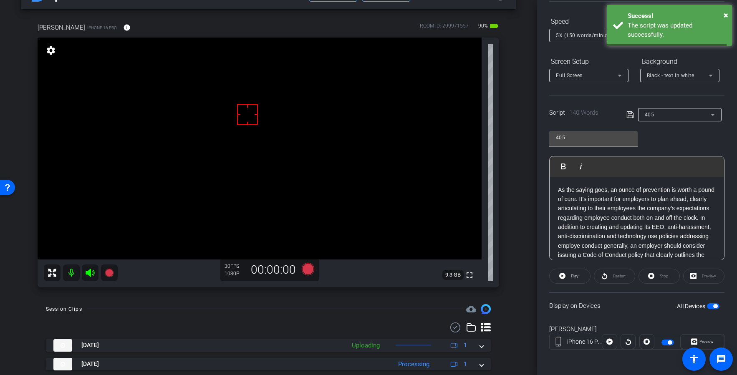
click at [629, 117] on icon at bounding box center [630, 115] width 8 height 10
click at [578, 274] on span at bounding box center [570, 276] width 40 height 20
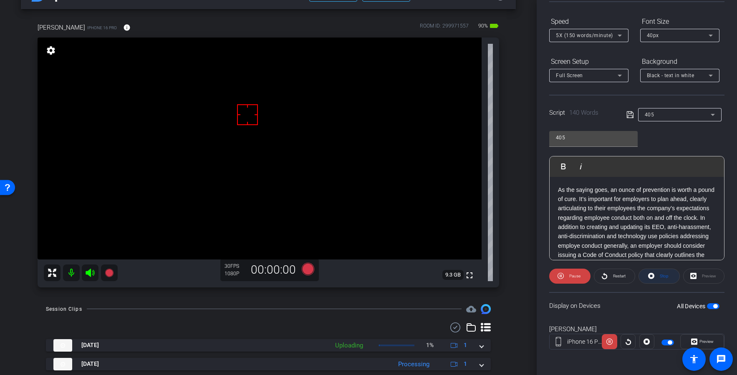
click at [663, 275] on span "Stop" at bounding box center [664, 276] width 9 height 5
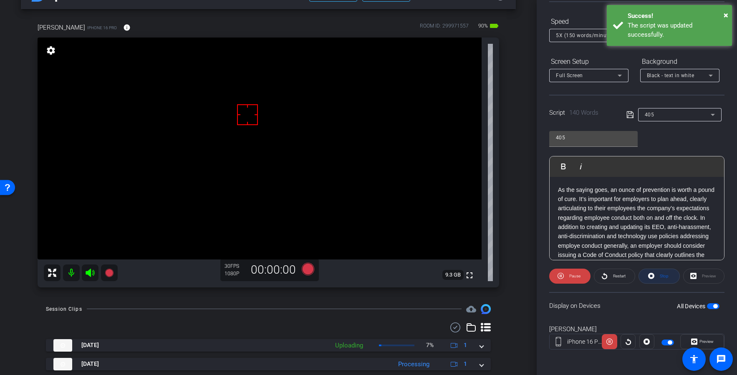
click at [663, 275] on span "Stop" at bounding box center [664, 276] width 9 height 5
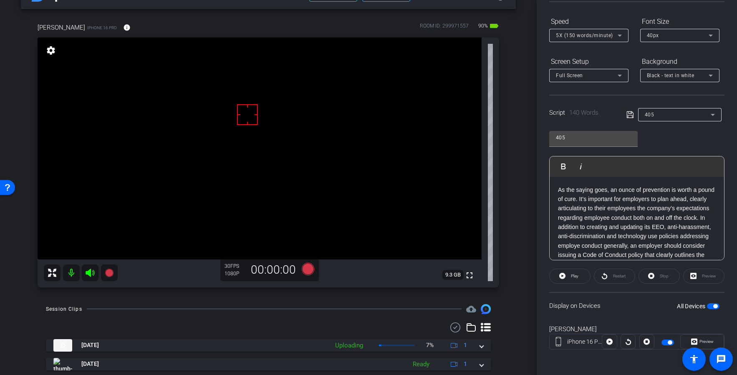
click at [628, 114] on icon at bounding box center [630, 115] width 8 height 10
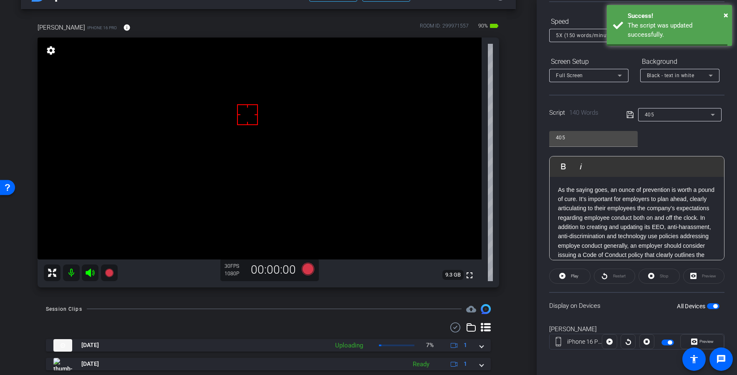
click at [628, 114] on icon at bounding box center [630, 115] width 8 height 10
drag, startPoint x: 87, startPoint y: 275, endPoint x: 267, endPoint y: 288, distance: 180.7
click at [87, 275] on icon at bounding box center [90, 273] width 10 height 10
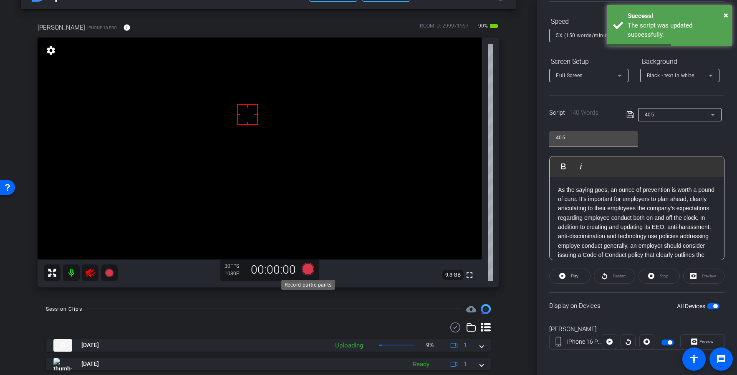
click at [310, 272] on icon at bounding box center [308, 268] width 13 height 13
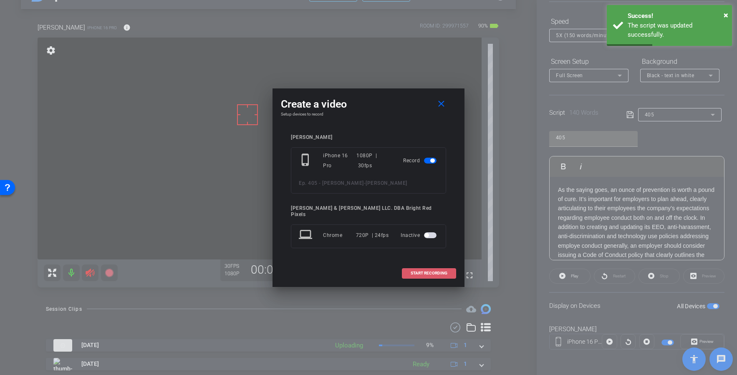
click at [449, 269] on span at bounding box center [428, 273] width 53 height 20
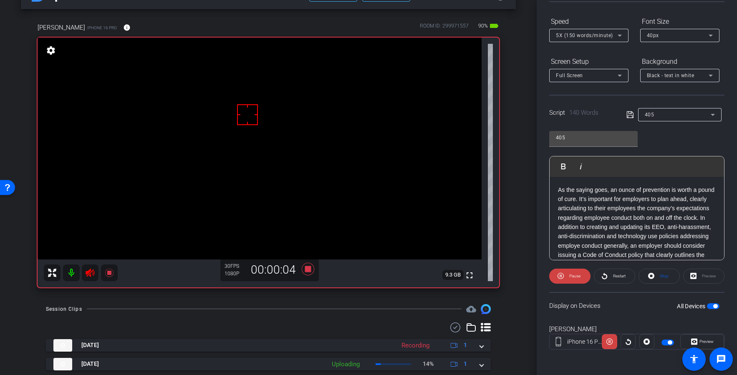
drag, startPoint x: 697, startPoint y: 338, endPoint x: 647, endPoint y: 304, distance: 60.8
click at [697, 338] on span "Preview" at bounding box center [705, 342] width 16 height 12
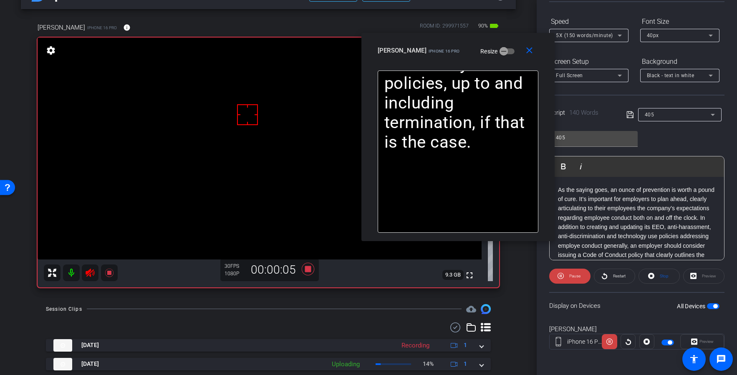
drag, startPoint x: 327, startPoint y: 107, endPoint x: 574, endPoint y: 237, distance: 278.7
click at [417, 55] on div "[PERSON_NAME] iPhone 16 Pro Resize" at bounding box center [461, 50] width 167 height 15
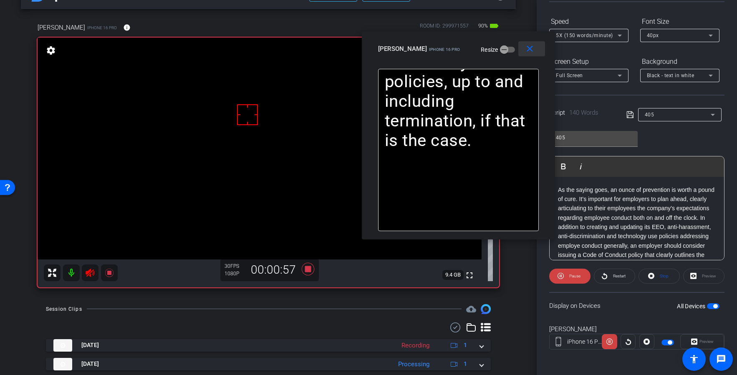
click at [529, 48] on mat-icon "close" at bounding box center [530, 49] width 10 height 10
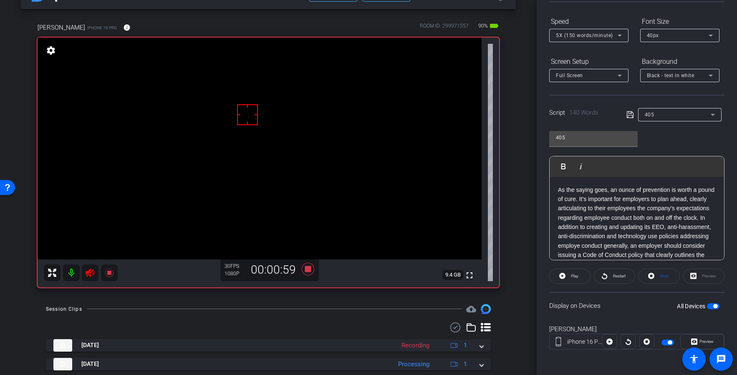
drag, startPoint x: 92, startPoint y: 273, endPoint x: 382, endPoint y: 285, distance: 290.3
click at [93, 273] on icon at bounding box center [90, 273] width 10 height 10
click at [308, 269] on icon at bounding box center [308, 268] width 13 height 13
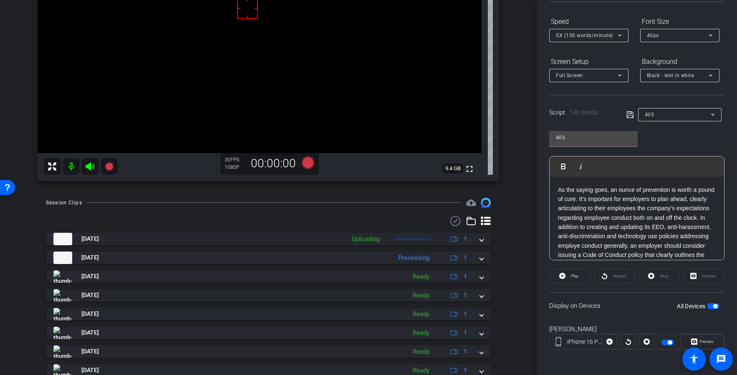
scroll to position [202, 0]
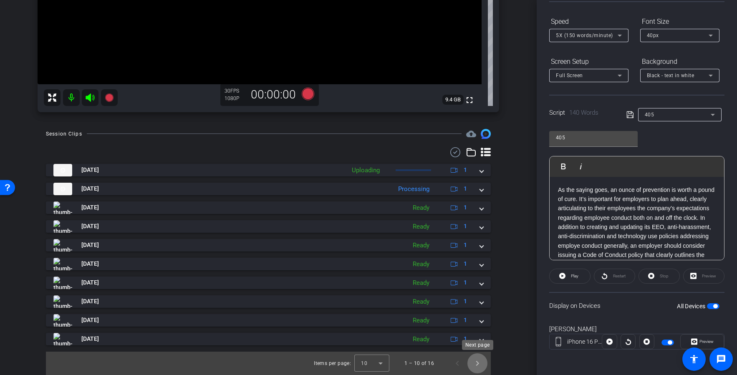
click at [479, 366] on span "Next page" at bounding box center [477, 363] width 20 height 20
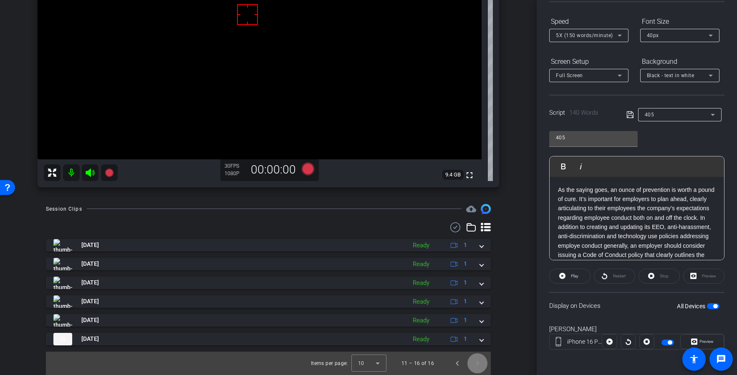
scroll to position [127, 0]
click at [456, 363] on span "Previous page" at bounding box center [457, 363] width 20 height 20
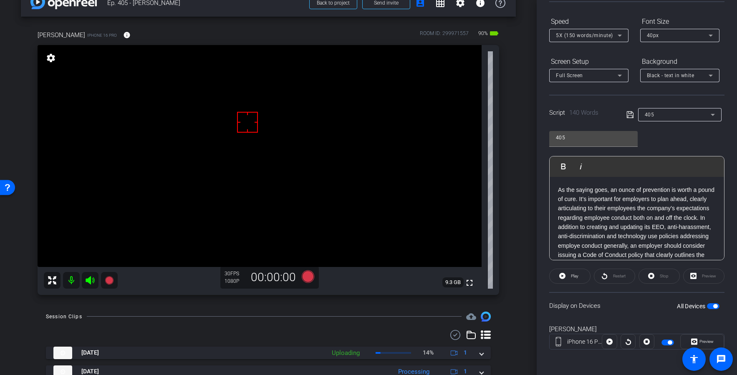
scroll to position [14, 0]
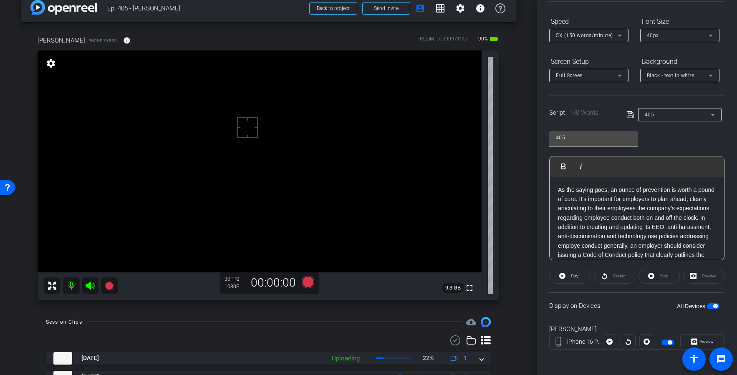
click at [517, 199] on div "arrow_back Ep. 405 - [PERSON_NAME] Back to project Send invite account_box grid…" at bounding box center [268, 173] width 537 height 375
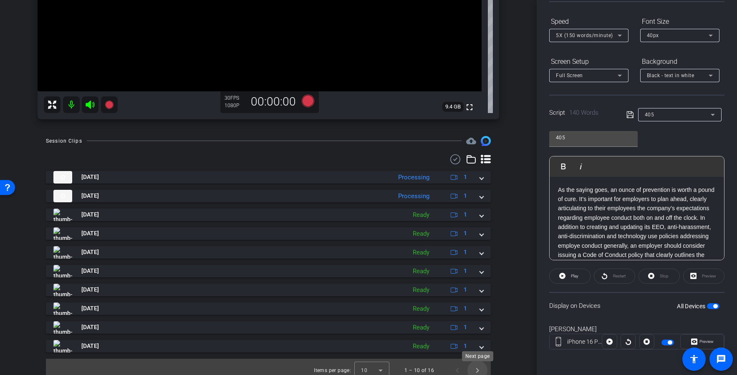
scroll to position [202, 0]
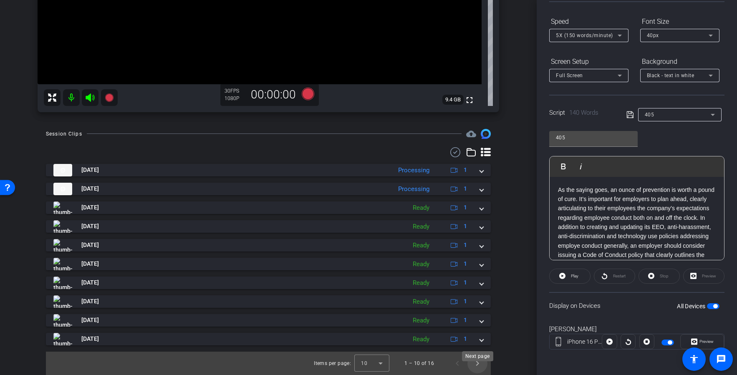
drag, startPoint x: 482, startPoint y: 364, endPoint x: 471, endPoint y: 366, distance: 11.4
click at [482, 361] on div "Next page" at bounding box center [477, 356] width 31 height 10
click at [475, 366] on span "Next page" at bounding box center [477, 363] width 20 height 20
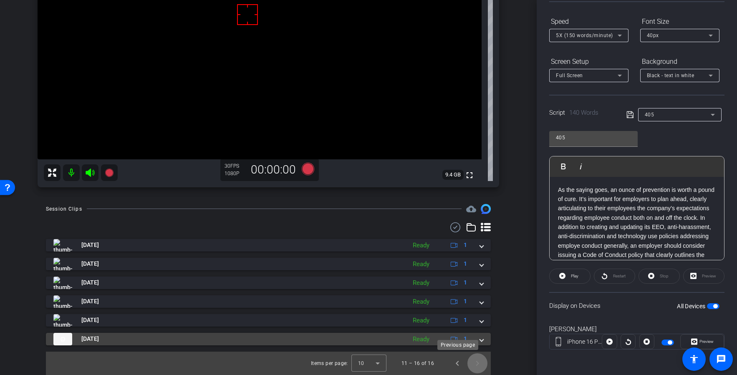
scroll to position [36, 0]
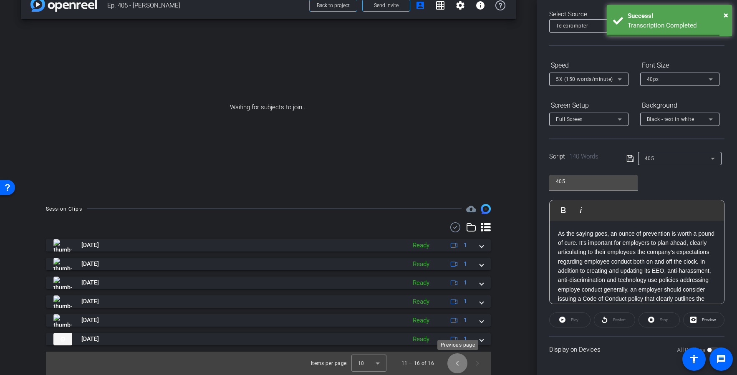
click at [459, 365] on span "Previous page" at bounding box center [457, 363] width 20 height 20
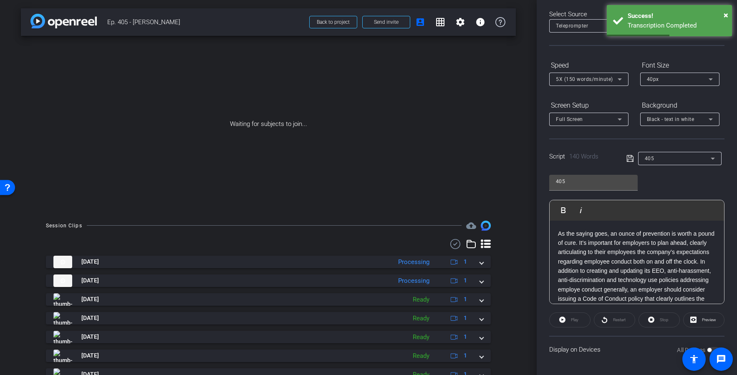
scroll to position [0, 0]
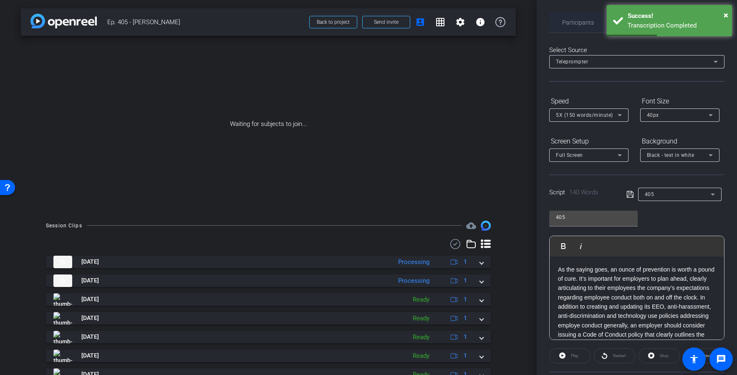
click at [582, 25] on span "Participants" at bounding box center [578, 23] width 32 height 6
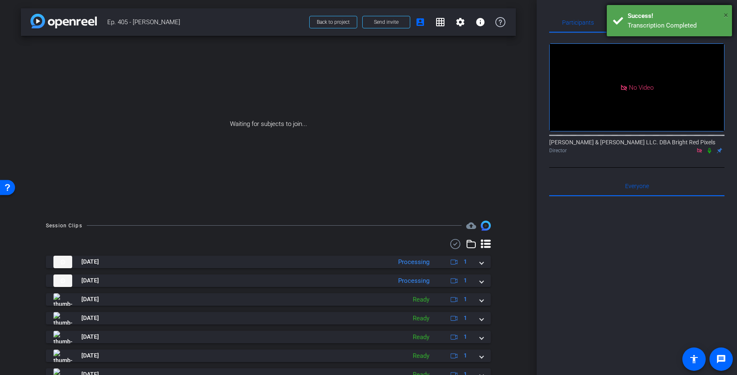
drag, startPoint x: 724, startPoint y: 14, endPoint x: 701, endPoint y: 25, distance: 25.8
click at [724, 14] on span "×" at bounding box center [726, 15] width 5 height 10
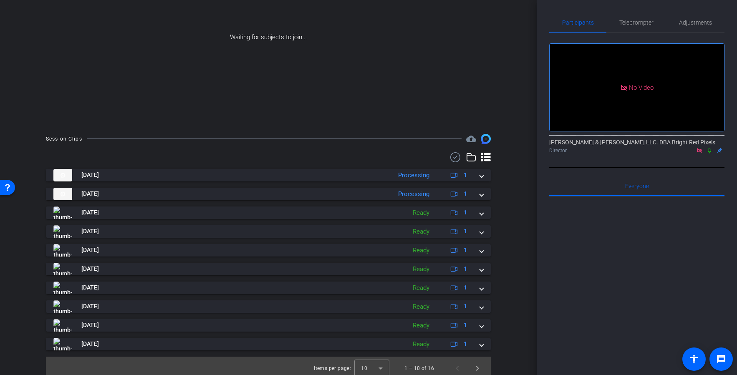
scroll to position [92, 0]
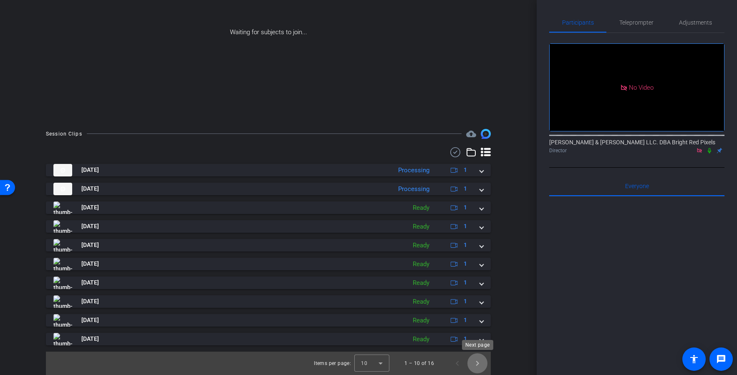
click at [477, 366] on span "Next page" at bounding box center [477, 363] width 20 height 20
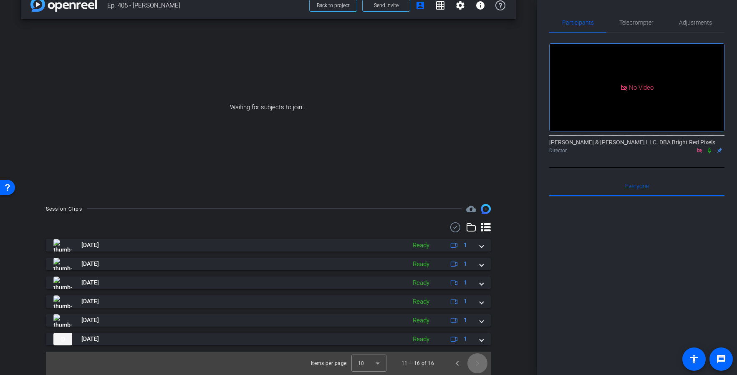
scroll to position [0, 0]
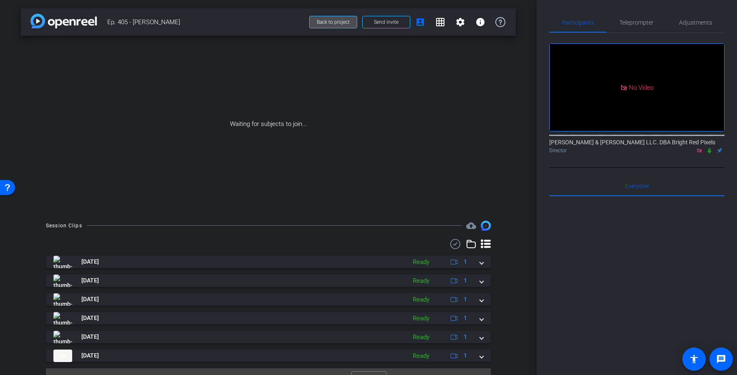
click at [338, 21] on span "Back to project" at bounding box center [333, 22] width 33 height 6
